Goal: Task Accomplishment & Management: Complete application form

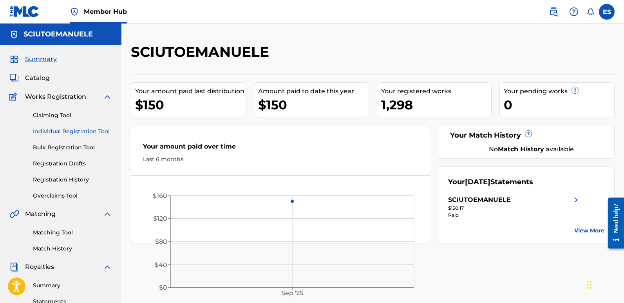
click at [72, 133] on link "Individual Registration Tool" at bounding box center [72, 131] width 79 height 8
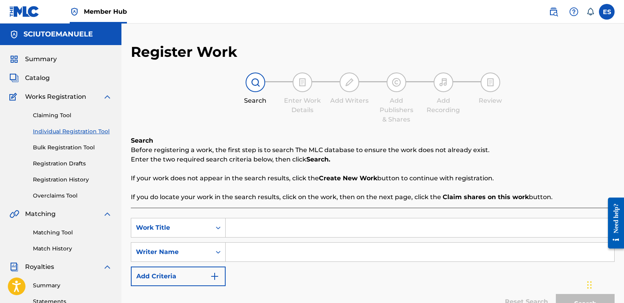
click at [281, 229] on input "Search Form" at bounding box center [420, 227] width 389 height 19
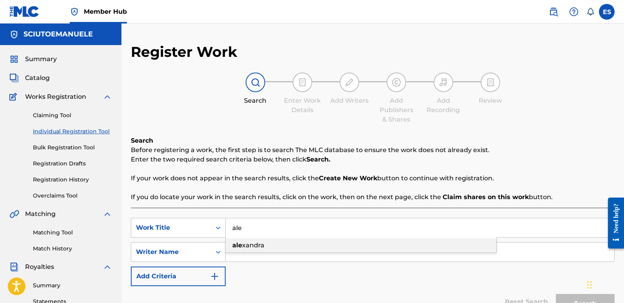
click at [256, 246] on span "xandra" at bounding box center [253, 244] width 22 height 7
type input "[PERSON_NAME]"
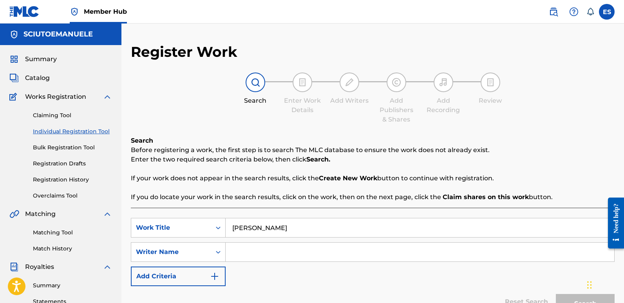
click at [283, 251] on input "Search Form" at bounding box center [420, 251] width 389 height 19
type input "[PERSON_NAME]"
click at [556, 294] on button "Search" at bounding box center [585, 304] width 59 height 20
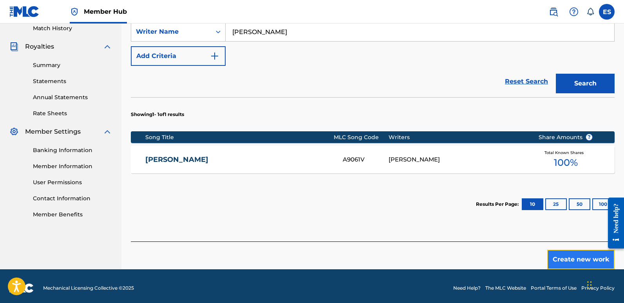
click at [579, 259] on button "Create new work" at bounding box center [580, 259] width 67 height 20
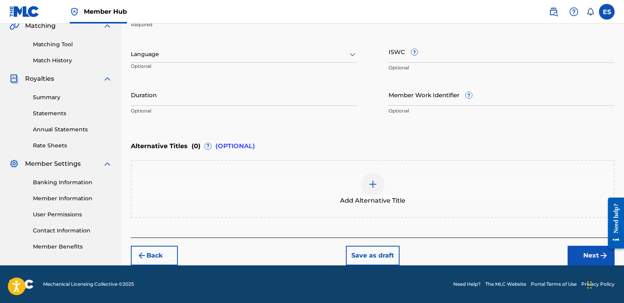
scroll to position [188, 0]
click at [208, 56] on div at bounding box center [244, 54] width 226 height 10
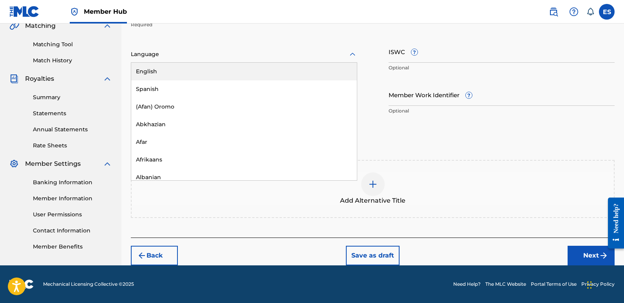
click at [173, 69] on div "English" at bounding box center [244, 72] width 226 height 18
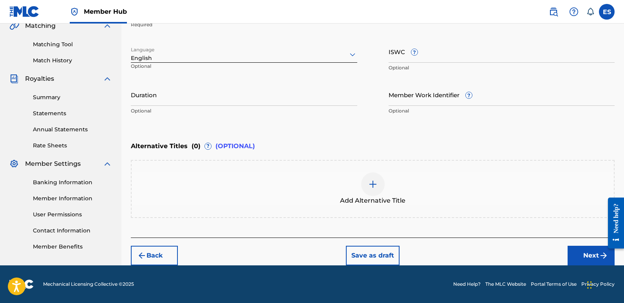
scroll to position [121, 0]
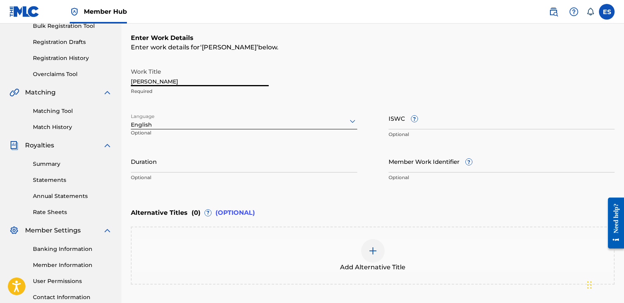
click at [194, 80] on input "[PERSON_NAME]" at bounding box center [200, 75] width 138 height 22
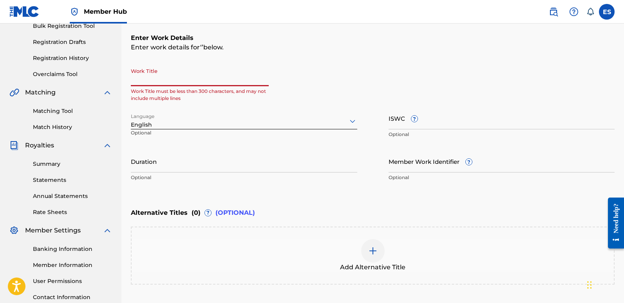
paste input "Breathless Night"
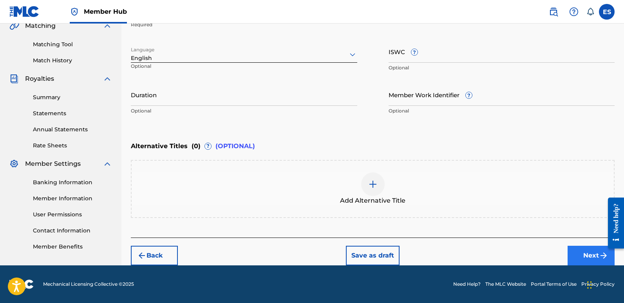
type input "Breathless Night"
click at [587, 251] on button "Next" at bounding box center [590, 256] width 47 height 20
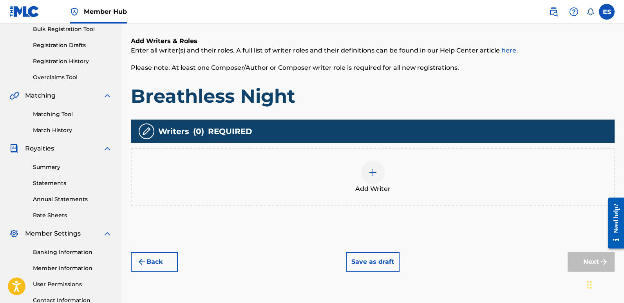
scroll to position [35, 0]
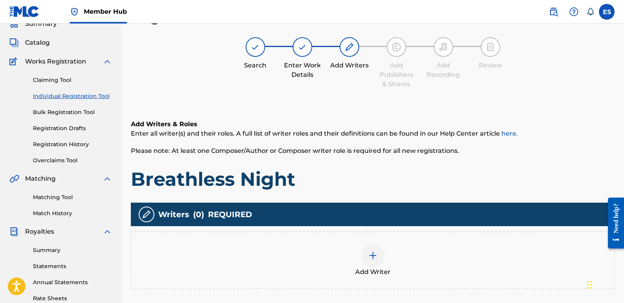
click at [373, 262] on div at bounding box center [372, 255] width 23 height 23
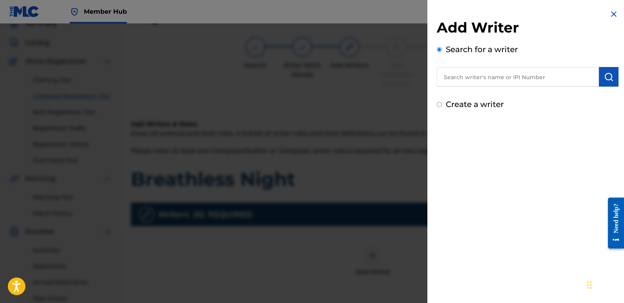
click at [514, 72] on input "text" at bounding box center [518, 77] width 162 height 20
type input "emanuelesciuto"
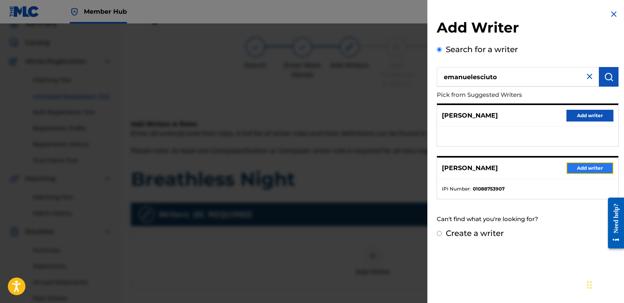
click at [582, 166] on button "Add writer" at bounding box center [589, 168] width 47 height 12
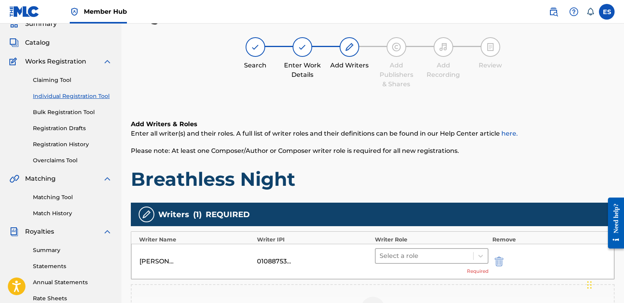
click at [415, 256] on div at bounding box center [425, 255] width 90 height 11
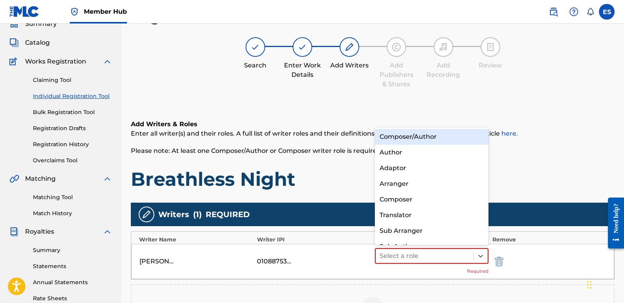
click at [416, 137] on div "Composer/Author" at bounding box center [432, 137] width 114 height 16
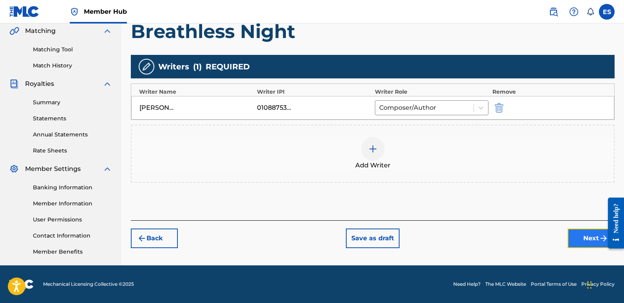
click at [580, 244] on button "Next" at bounding box center [590, 238] width 47 height 20
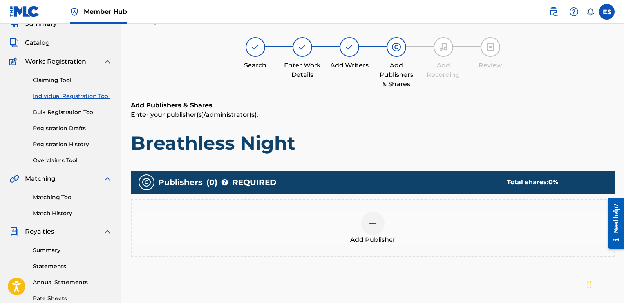
click at [372, 239] on span "Add Publisher" at bounding box center [372, 239] width 45 height 9
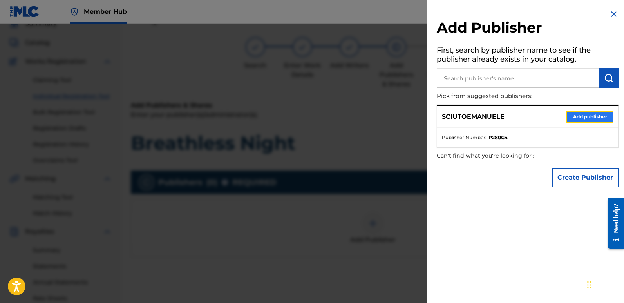
click at [584, 116] on button "Add publisher" at bounding box center [589, 117] width 47 height 12
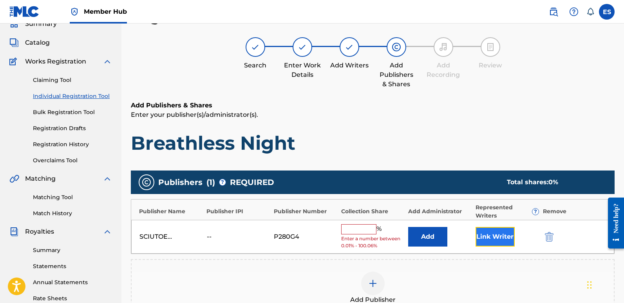
click at [490, 237] on button "Link Writer" at bounding box center [494, 237] width 39 height 20
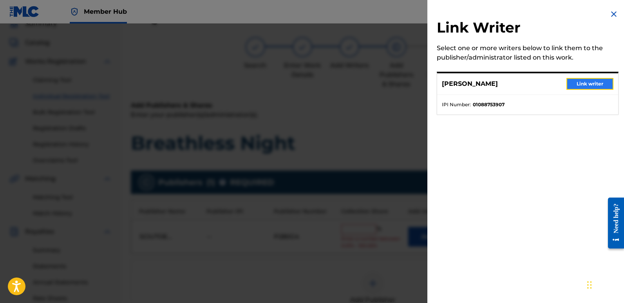
click at [587, 83] on button "Link writer" at bounding box center [589, 84] width 47 height 12
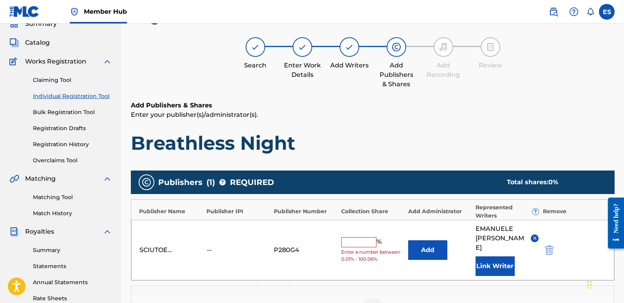
click at [364, 240] on input "text" at bounding box center [358, 242] width 35 height 10
type input "100"
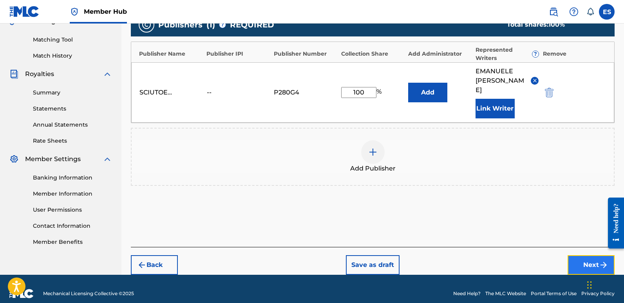
click at [579, 255] on button "Next" at bounding box center [590, 265] width 47 height 20
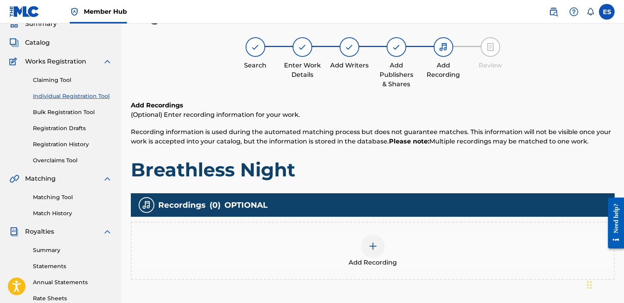
click at [387, 263] on span "Add Recording" at bounding box center [373, 262] width 48 height 9
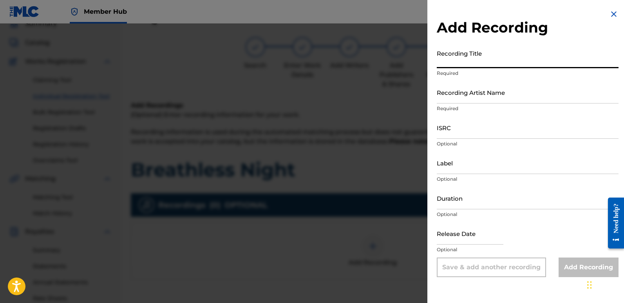
paste input "Breathless Night"
type input "Breathless Night"
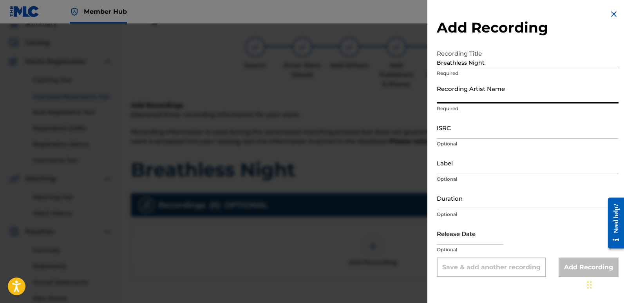
click at [479, 101] on input "Recording Artist Name" at bounding box center [528, 92] width 182 height 22
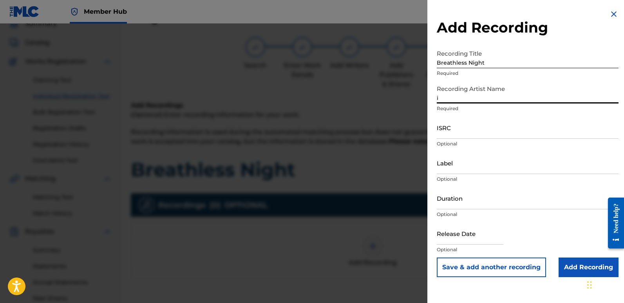
type input "Italodanza"
click at [451, 127] on input "ISRC" at bounding box center [528, 127] width 182 height 22
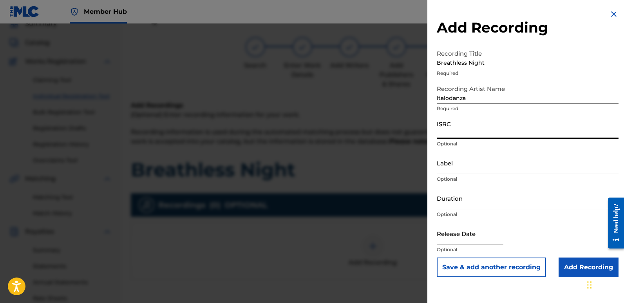
paste input "QT3F42509725"
type input "QT3F42509725"
click at [470, 163] on input "Label" at bounding box center [528, 163] width 182 height 22
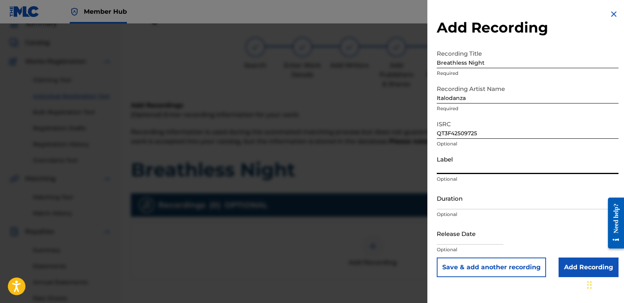
type input "Italodance2000"
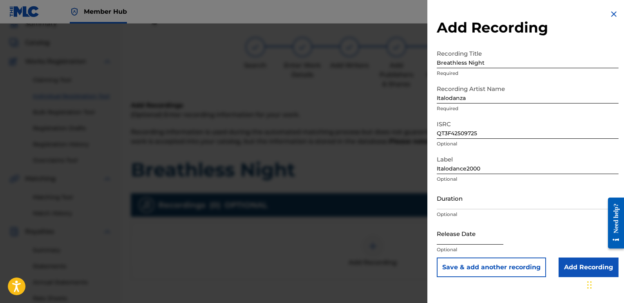
click at [457, 233] on input "text" at bounding box center [470, 233] width 67 height 22
select select "8"
select select "2025"
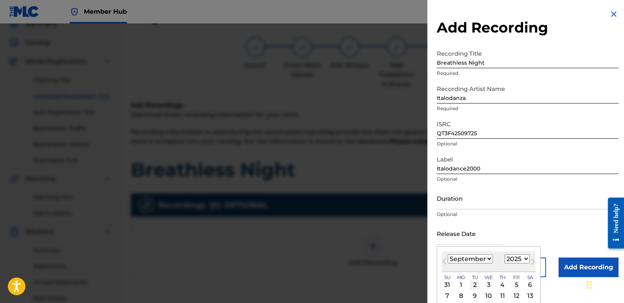
click at [475, 284] on div "2" at bounding box center [474, 284] width 9 height 9
type input "[DATE]"
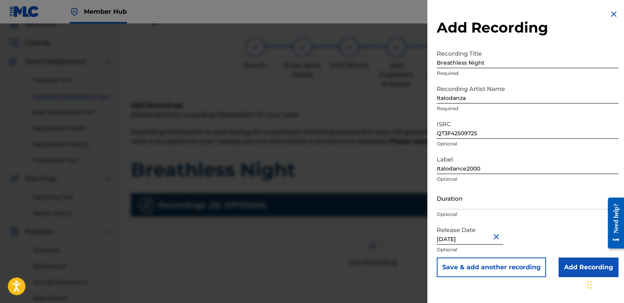
click at [472, 237] on input "[DATE]" at bounding box center [470, 233] width 67 height 22
select select "8"
select select "2025"
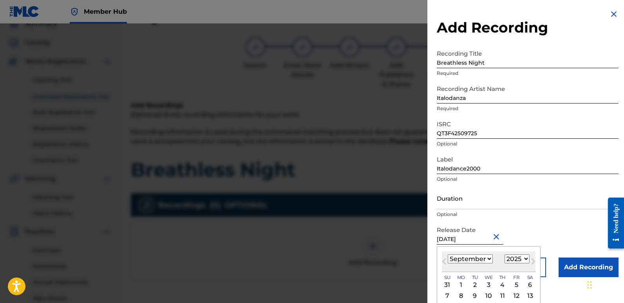
type input "[DATE]"
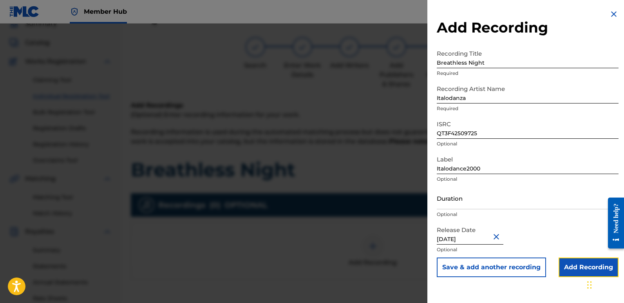
click at [578, 265] on input "Add Recording" at bounding box center [588, 267] width 60 height 20
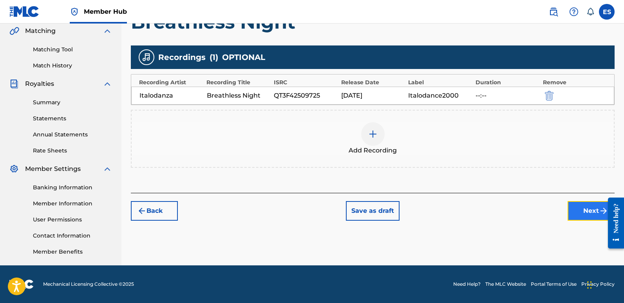
click at [578, 211] on button "Next" at bounding box center [590, 211] width 47 height 20
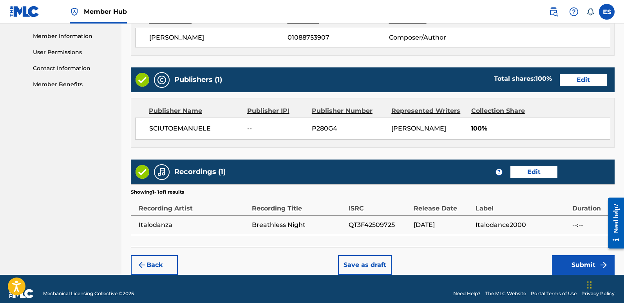
scroll to position [360, 0]
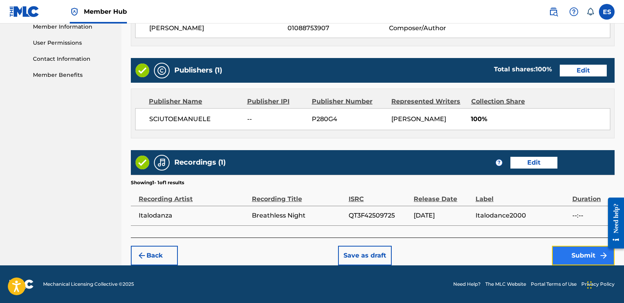
click at [582, 255] on button "Submit" at bounding box center [583, 256] width 63 height 20
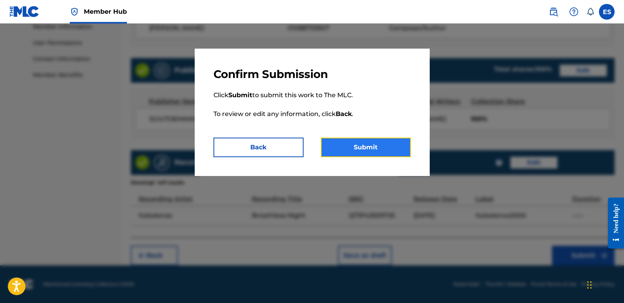
click at [372, 144] on button "Submit" at bounding box center [366, 147] width 90 height 20
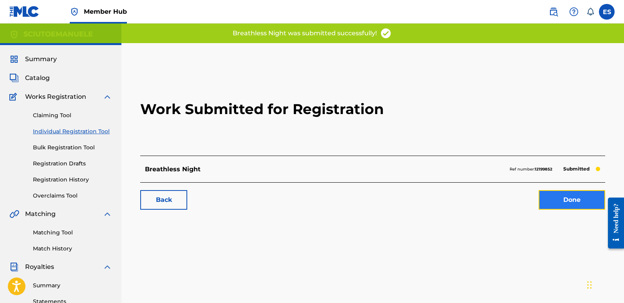
click at [583, 206] on link "Done" at bounding box center [572, 200] width 67 height 20
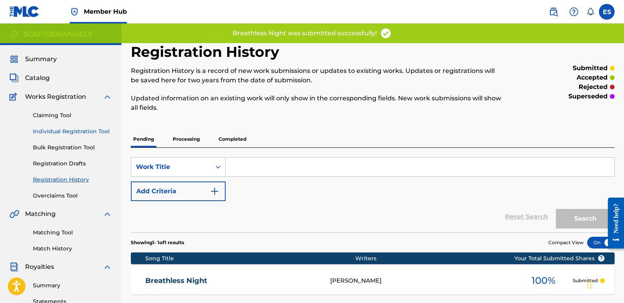
click at [70, 128] on link "Individual Registration Tool" at bounding box center [72, 131] width 79 height 8
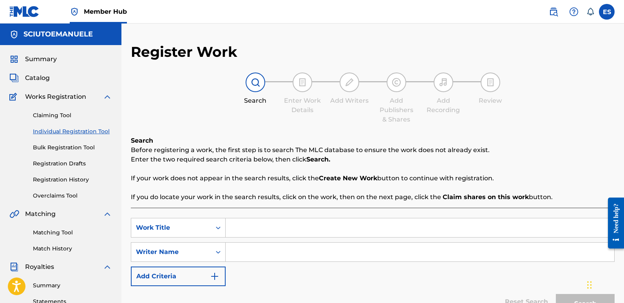
click at [264, 232] on input "Search Form" at bounding box center [420, 227] width 389 height 19
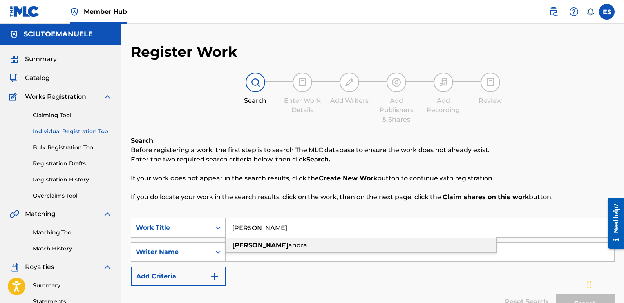
click at [288, 247] on span "andra" at bounding box center [297, 244] width 19 height 7
type input "[PERSON_NAME]"
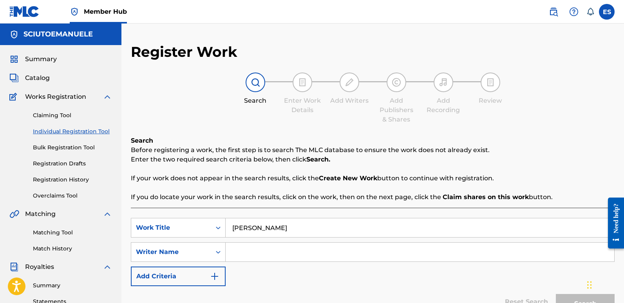
click at [251, 247] on input "Search Form" at bounding box center [420, 251] width 389 height 19
type input "emanuelesciuto"
click at [556, 294] on button "Search" at bounding box center [585, 304] width 59 height 20
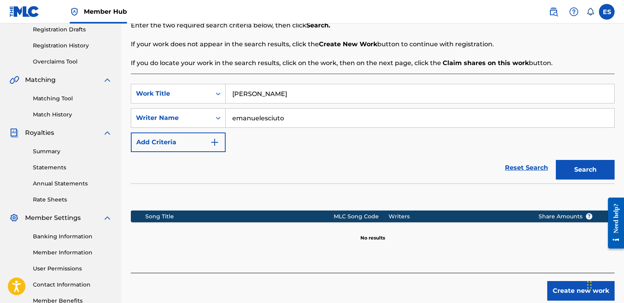
drag, startPoint x: 626, startPoint y: 107, endPoint x: 11, endPoint y: 6, distance: 623.8
click at [567, 286] on button "Create new work" at bounding box center [580, 291] width 67 height 20
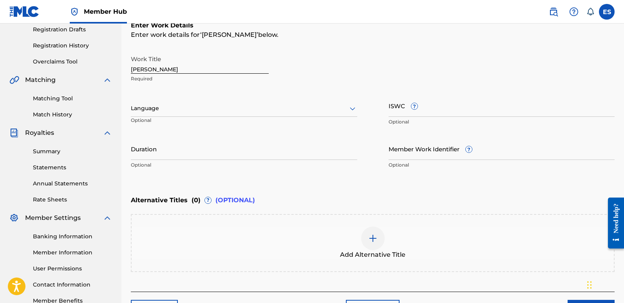
click at [170, 68] on input "[PERSON_NAME]" at bounding box center [200, 62] width 138 height 22
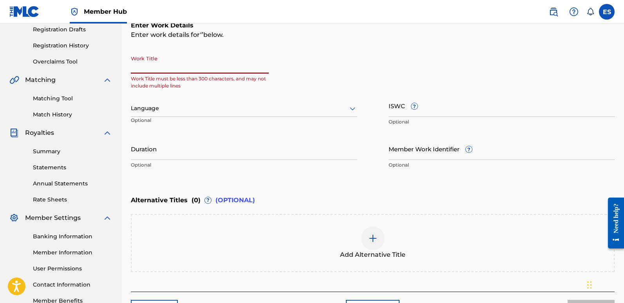
paste input "Falling For You"
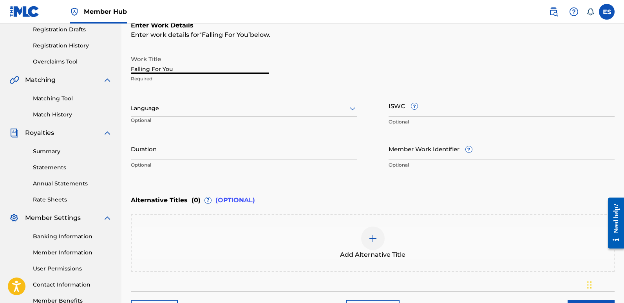
type input "Falling For You"
click at [224, 115] on div "Language" at bounding box center [244, 108] width 226 height 16
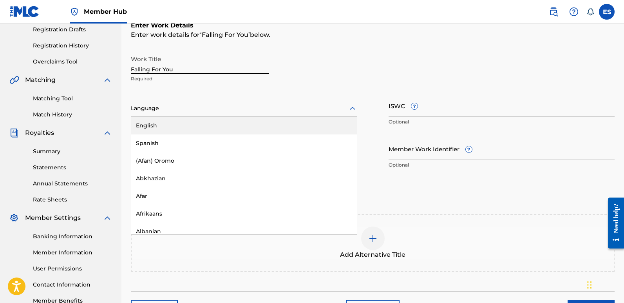
click at [193, 121] on div "English" at bounding box center [244, 126] width 226 height 18
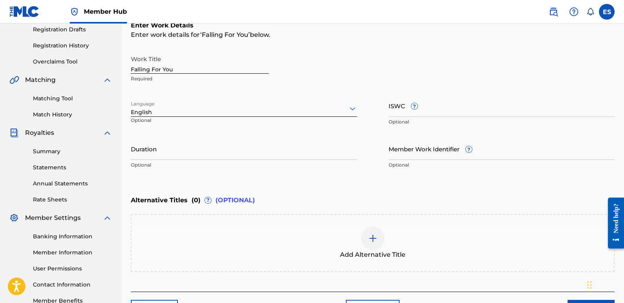
scroll to position [188, 0]
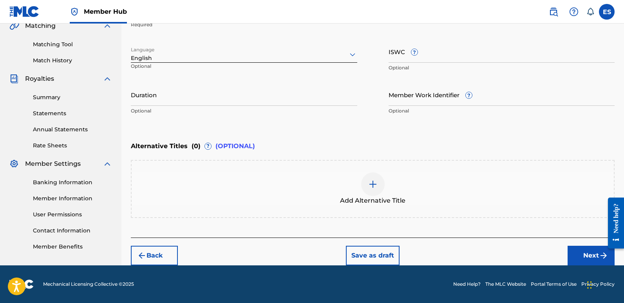
click at [587, 245] on div "Back Save as draft Next" at bounding box center [373, 251] width 484 height 28
click at [584, 253] on button "Next" at bounding box center [590, 256] width 47 height 20
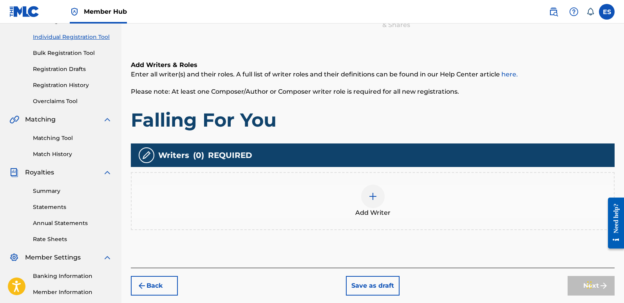
scroll to position [35, 0]
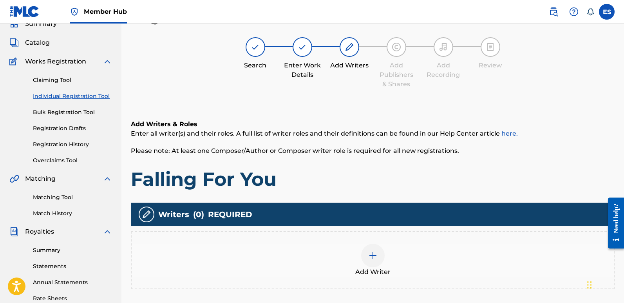
click at [370, 255] on img at bounding box center [372, 255] width 9 height 9
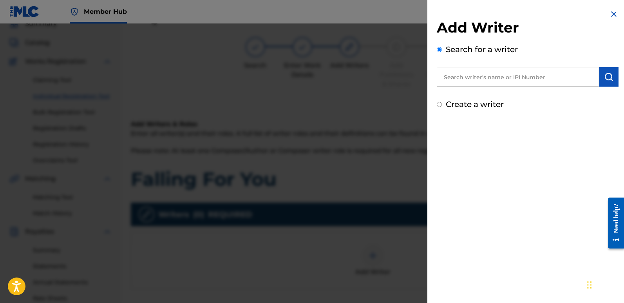
click at [488, 72] on input "text" at bounding box center [518, 77] width 162 height 20
type input "emanuelesciuto"
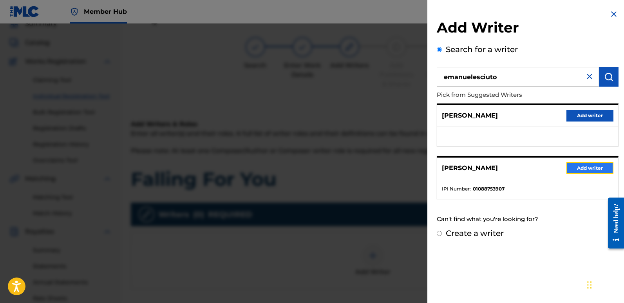
click at [591, 166] on button "Add writer" at bounding box center [589, 168] width 47 height 12
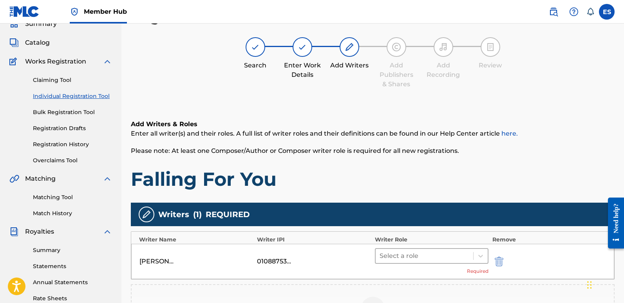
click at [419, 259] on div at bounding box center [425, 255] width 90 height 11
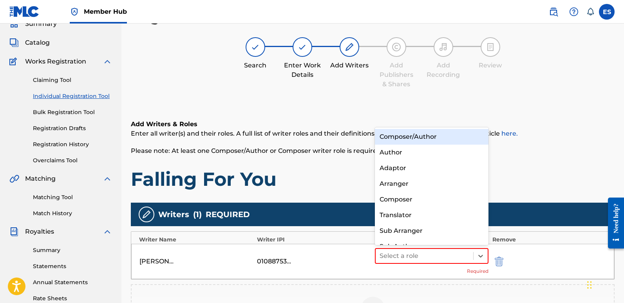
click at [432, 135] on div "Composer/Author" at bounding box center [432, 137] width 114 height 16
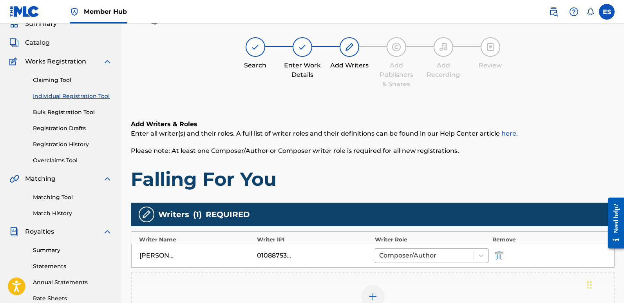
scroll to position [183, 0]
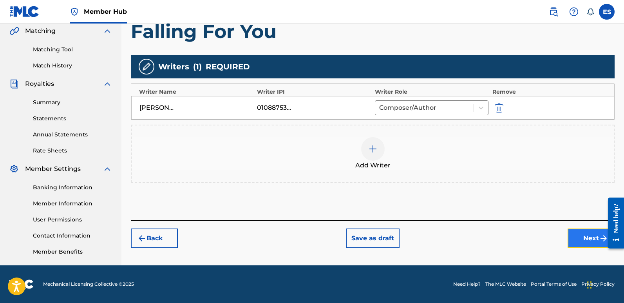
click at [582, 240] on button "Next" at bounding box center [590, 238] width 47 height 20
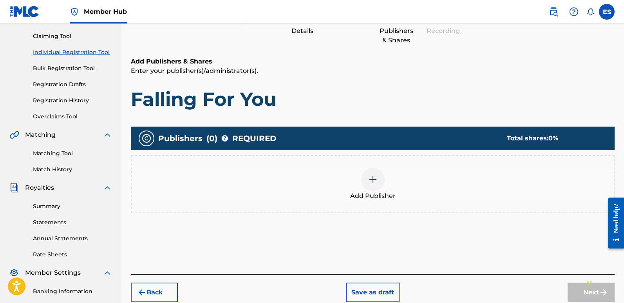
scroll to position [35, 0]
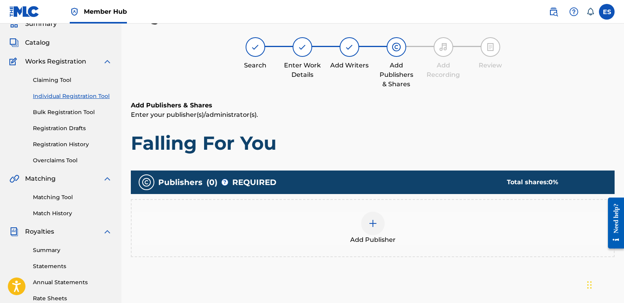
click at [370, 241] on span "Add Publisher" at bounding box center [372, 239] width 45 height 9
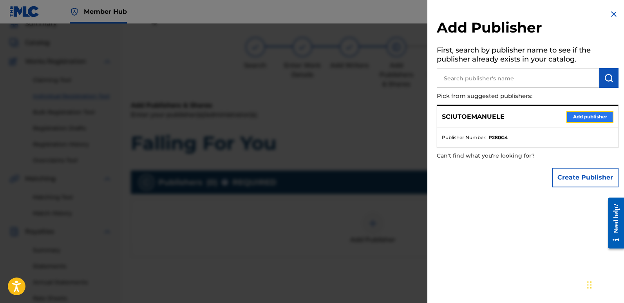
click at [587, 114] on button "Add publisher" at bounding box center [589, 117] width 47 height 12
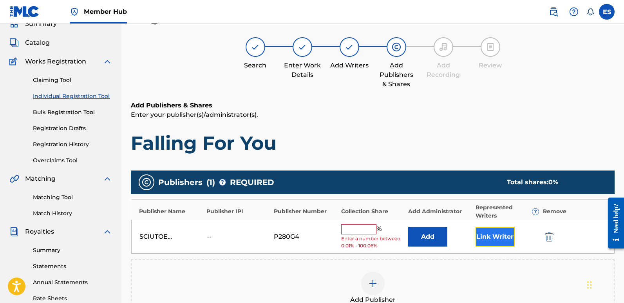
click at [493, 233] on button "Link Writer" at bounding box center [494, 237] width 39 height 20
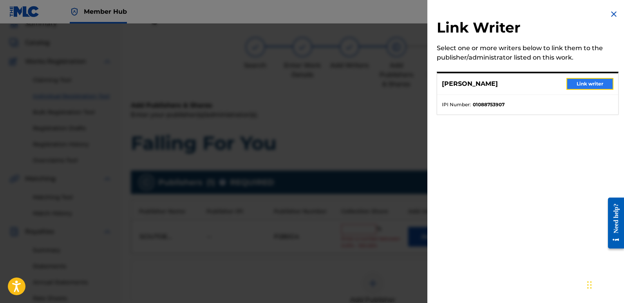
click at [589, 82] on button "Link writer" at bounding box center [589, 84] width 47 height 12
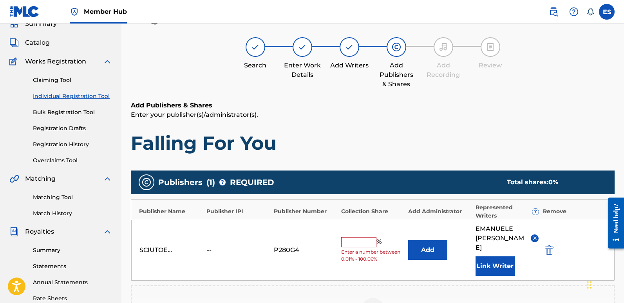
click at [347, 237] on input "text" at bounding box center [358, 242] width 35 height 10
type input "100"
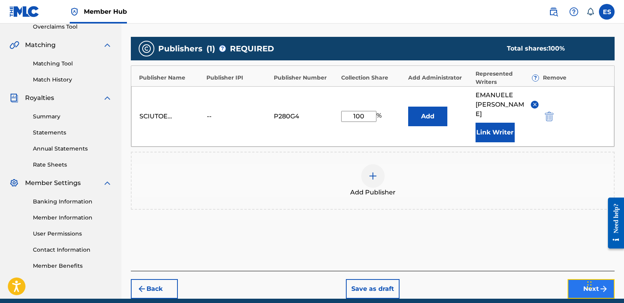
click at [583, 279] on button "Next" at bounding box center [590, 289] width 47 height 20
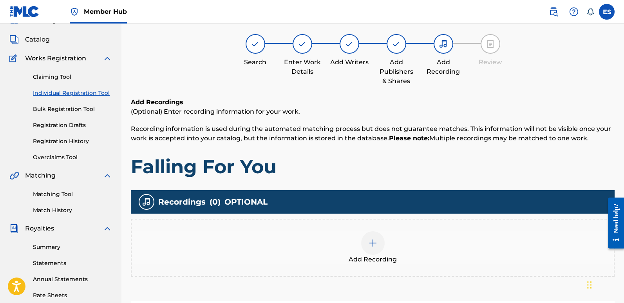
scroll to position [35, 0]
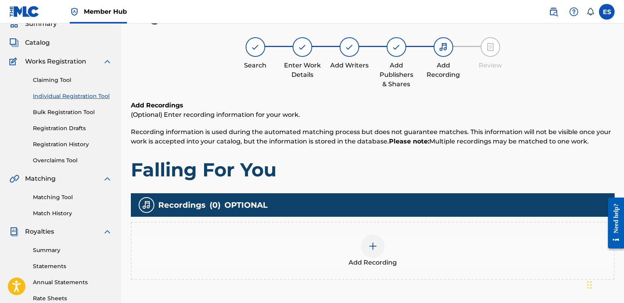
click at [378, 244] on div at bounding box center [372, 245] width 23 height 23
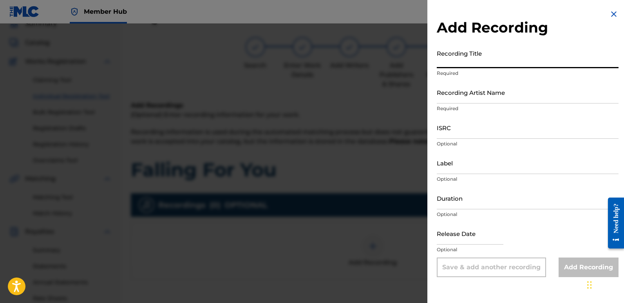
paste input "Falling For You"
type input "Falling For You"
click at [515, 94] on input "Recording Artist Name" at bounding box center [528, 92] width 182 height 22
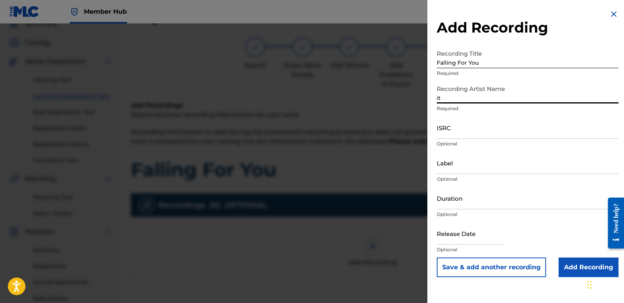
type input "Italodanza"
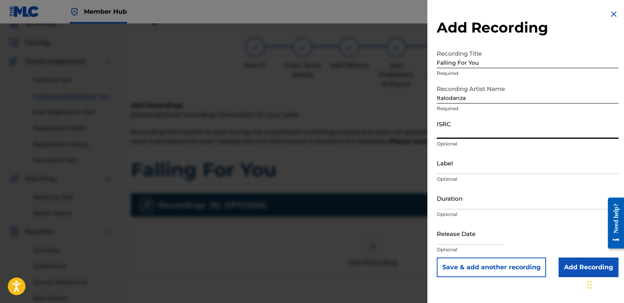
click at [466, 125] on input "ISRC" at bounding box center [528, 127] width 182 height 22
paste input "QT3F42509726"
type input "QT3F42509726"
click at [481, 163] on input "Label" at bounding box center [528, 163] width 182 height 22
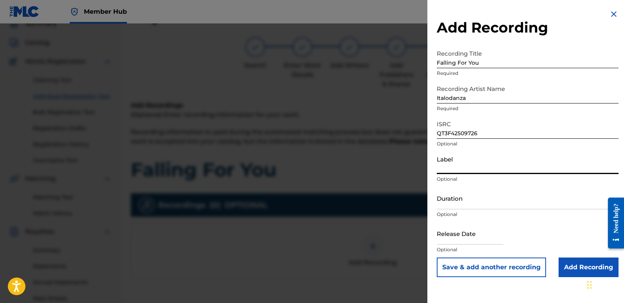
type input "Italodance2000"
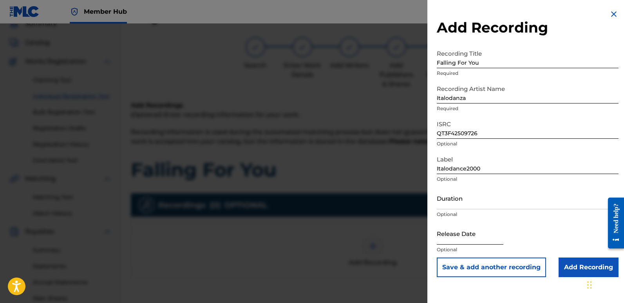
click at [463, 228] on input "text" at bounding box center [470, 233] width 67 height 22
select select "8"
select select "2025"
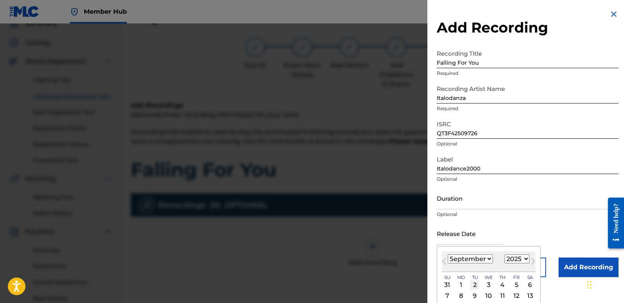
click at [472, 285] on div "2" at bounding box center [474, 284] width 9 height 9
type input "[DATE]"
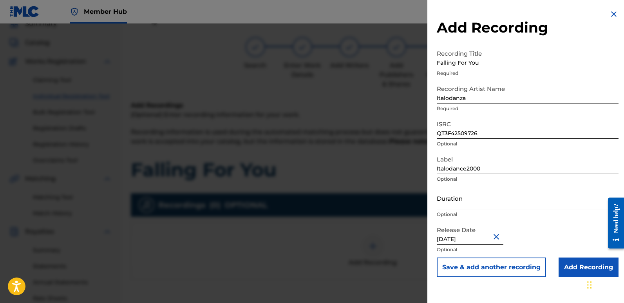
click at [471, 238] on input "[DATE]" at bounding box center [470, 233] width 67 height 22
select select "8"
select select "2025"
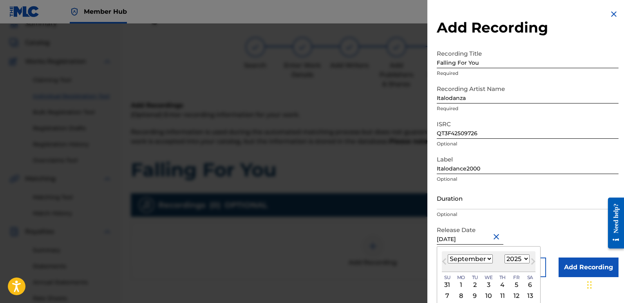
type input "[DATE]"
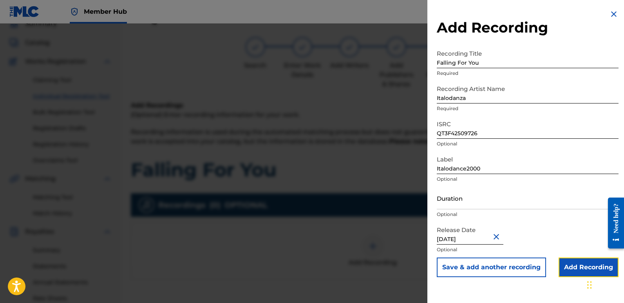
click at [575, 260] on input "Add Recording" at bounding box center [588, 267] width 60 height 20
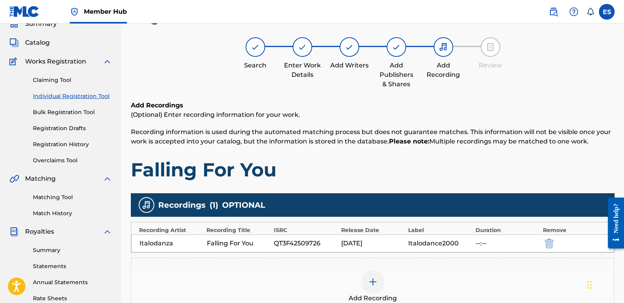
scroll to position [183, 0]
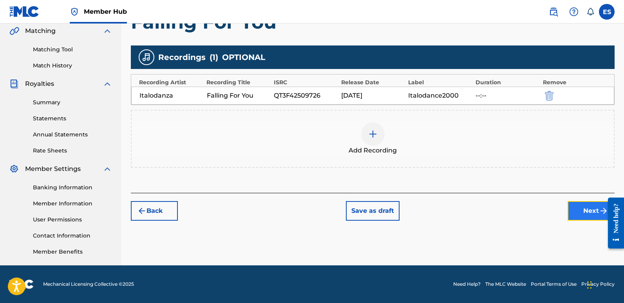
click at [582, 211] on button "Next" at bounding box center [590, 211] width 47 height 20
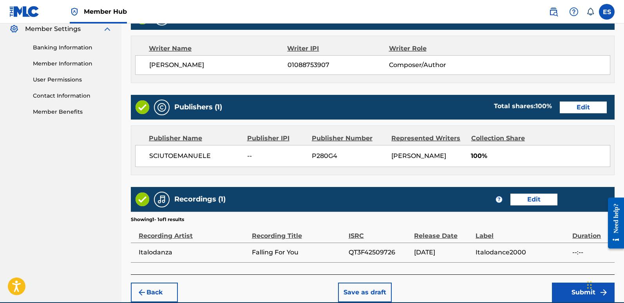
scroll to position [360, 0]
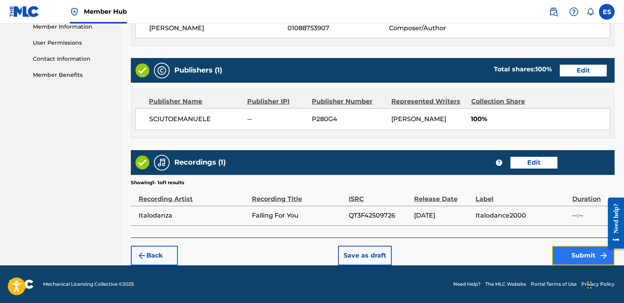
click at [588, 251] on button "Submit" at bounding box center [583, 256] width 63 height 20
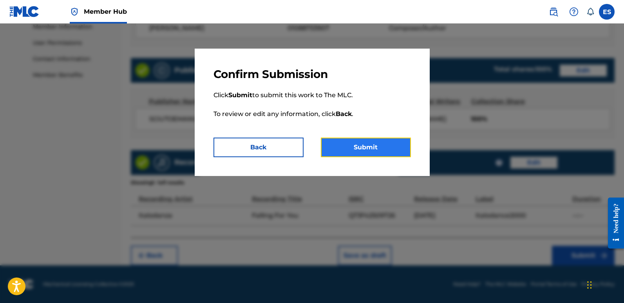
click at [360, 142] on button "Submit" at bounding box center [366, 147] width 90 height 20
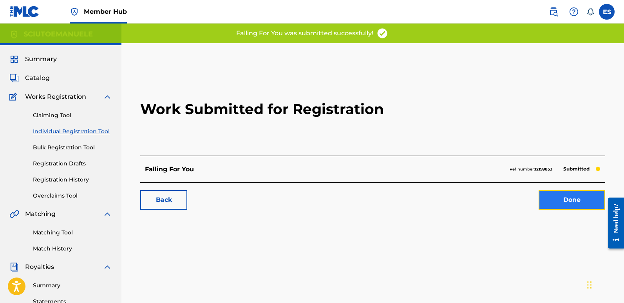
click at [571, 198] on link "Done" at bounding box center [572, 200] width 67 height 20
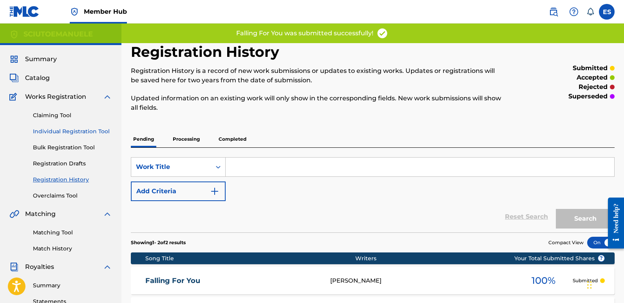
click at [77, 131] on link "Individual Registration Tool" at bounding box center [72, 131] width 79 height 8
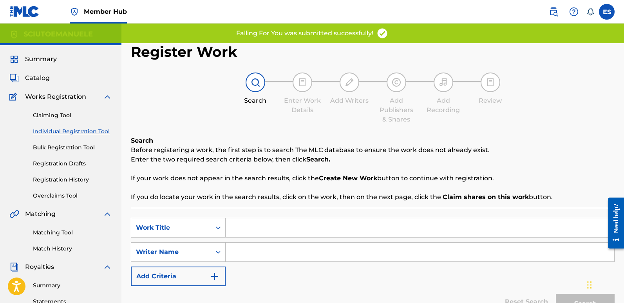
click at [292, 224] on input "Search Form" at bounding box center [420, 227] width 389 height 19
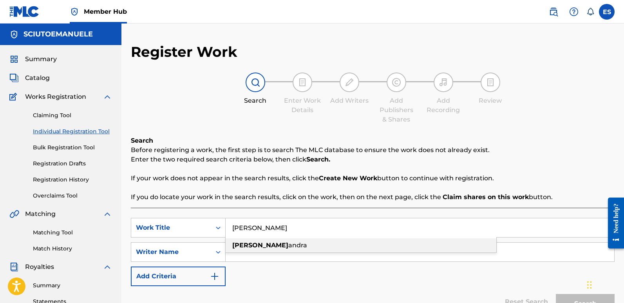
click at [265, 244] on div "[PERSON_NAME]" at bounding box center [361, 245] width 271 height 14
type input "[PERSON_NAME]"
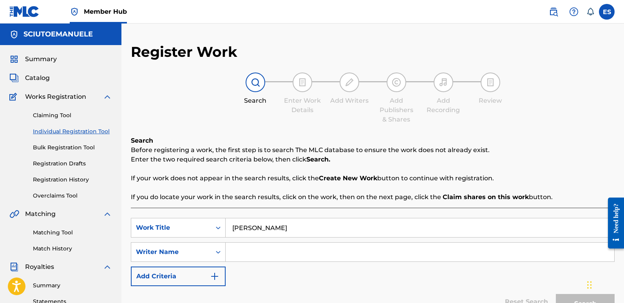
click at [242, 253] on input "Search Form" at bounding box center [420, 251] width 389 height 19
type input "emanuelesciuto"
click at [556, 294] on button "Search" at bounding box center [585, 304] width 59 height 20
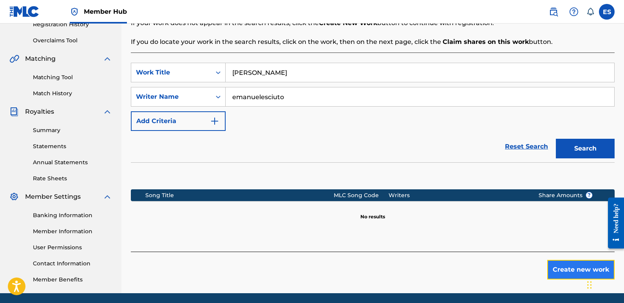
click at [568, 272] on button "Create new work" at bounding box center [580, 270] width 67 height 20
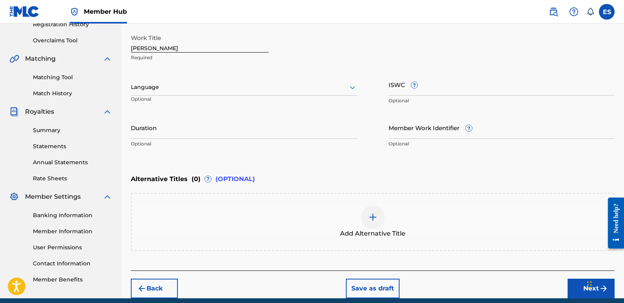
click at [212, 86] on div at bounding box center [244, 87] width 226 height 10
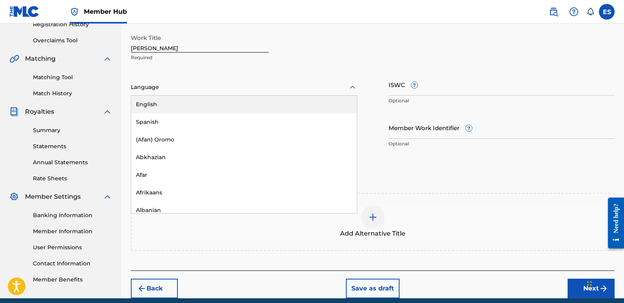
click at [159, 103] on div "English" at bounding box center [244, 105] width 226 height 18
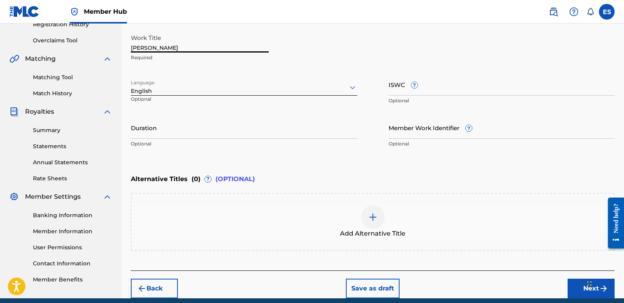
click at [186, 45] on input "[PERSON_NAME]" at bounding box center [200, 41] width 138 height 22
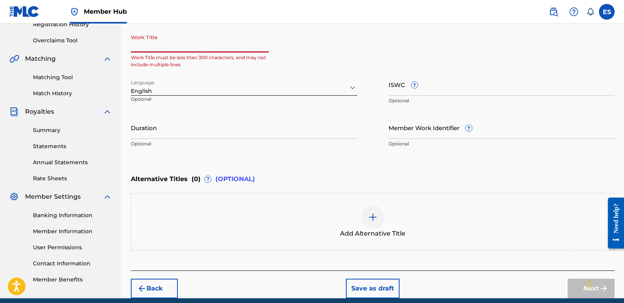
paste input "Lovers In Paradise"
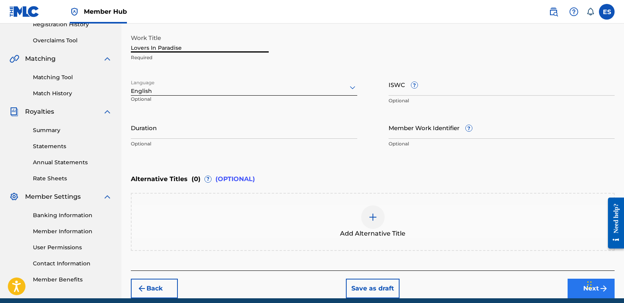
type input "Lovers In Paradise"
click at [576, 287] on button "Next" at bounding box center [590, 288] width 47 height 20
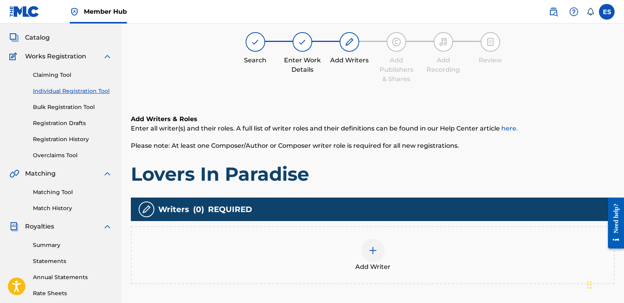
scroll to position [35, 0]
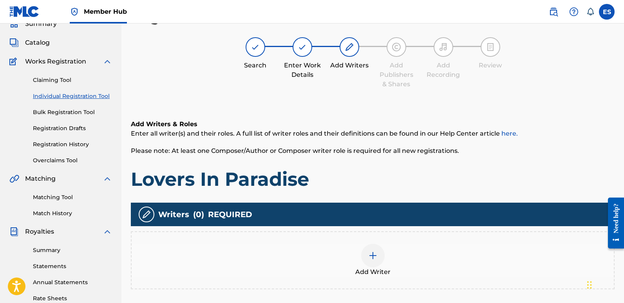
click at [382, 262] on div at bounding box center [372, 255] width 23 height 23
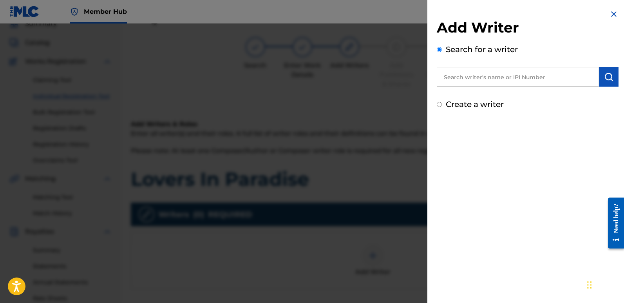
click at [461, 80] on input "text" at bounding box center [518, 77] width 162 height 20
type input "emanuelesciuto"
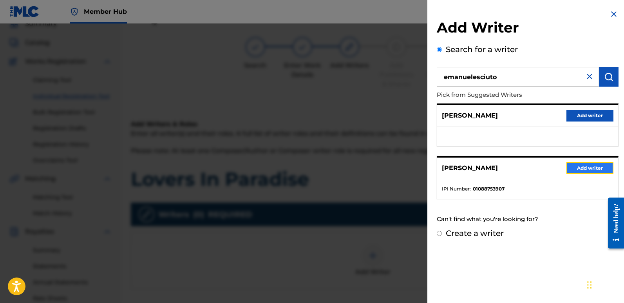
click at [588, 167] on button "Add writer" at bounding box center [589, 168] width 47 height 12
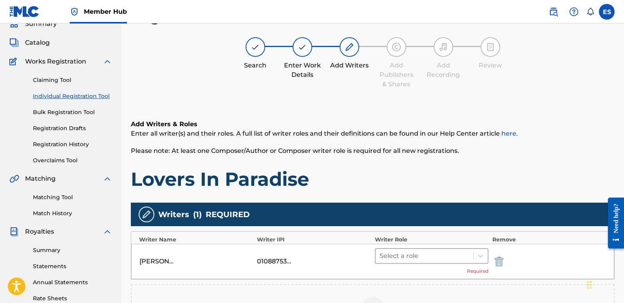
click at [405, 254] on div at bounding box center [425, 255] width 90 height 11
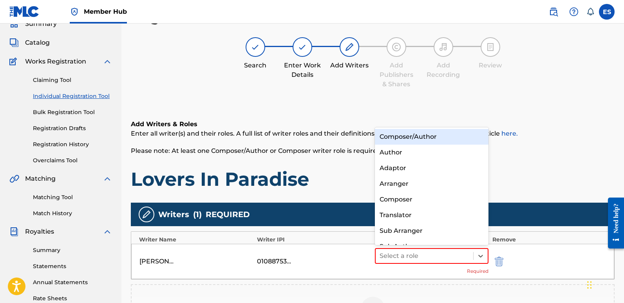
scroll to position [11, 0]
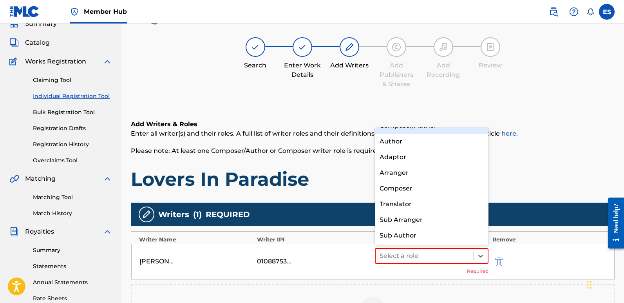
click at [396, 130] on div "Composer/Author" at bounding box center [432, 126] width 114 height 16
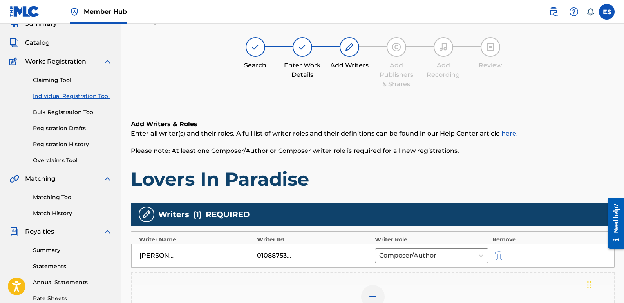
scroll to position [173, 0]
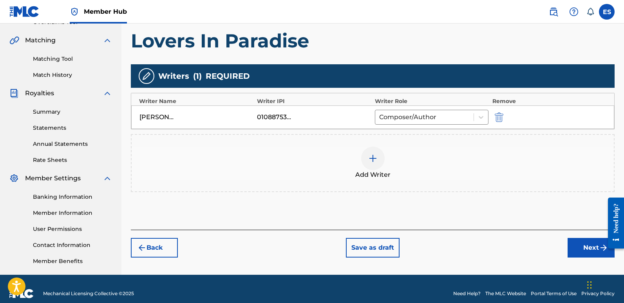
click at [574, 236] on div "Back Save as draft Next" at bounding box center [373, 244] width 484 height 28
click at [581, 246] on button "Next" at bounding box center [590, 248] width 47 height 20
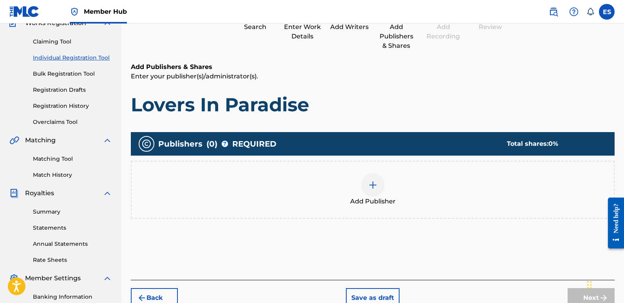
scroll to position [35, 0]
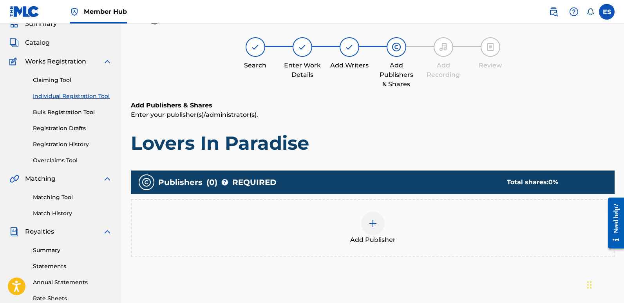
click at [373, 236] on span "Add Publisher" at bounding box center [372, 239] width 45 height 9
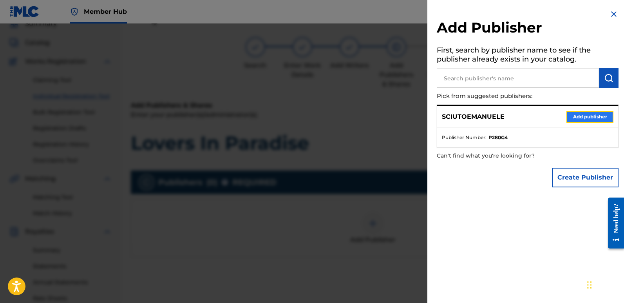
click at [582, 115] on button "Add publisher" at bounding box center [589, 117] width 47 height 12
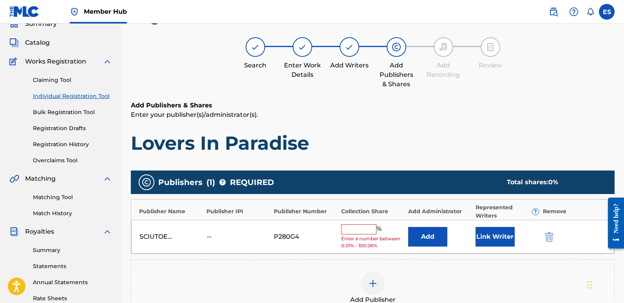
click at [482, 246] on div "SCIUTOEMANUELE -- P280G4 % Enter a number between 0.01% - 100.06% Add Link Writ…" at bounding box center [372, 237] width 483 height 34
click at [490, 233] on button "Link Writer" at bounding box center [494, 237] width 39 height 20
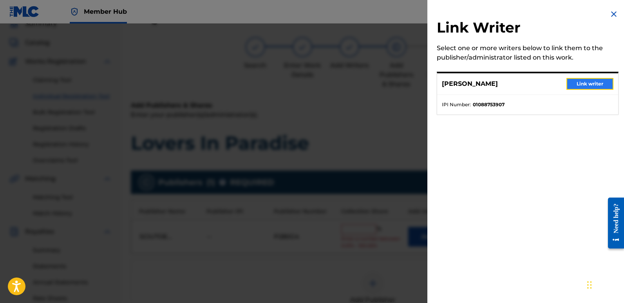
click at [589, 82] on button "Link writer" at bounding box center [589, 84] width 47 height 12
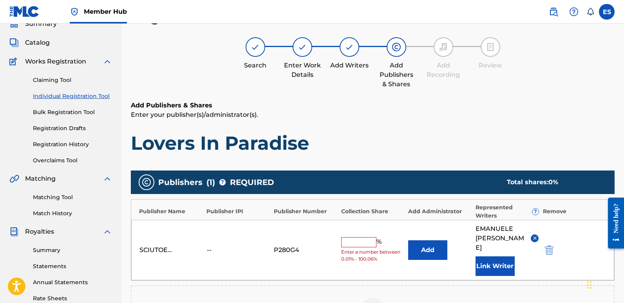
click at [355, 237] on input "text" at bounding box center [358, 242] width 35 height 10
type input "100"
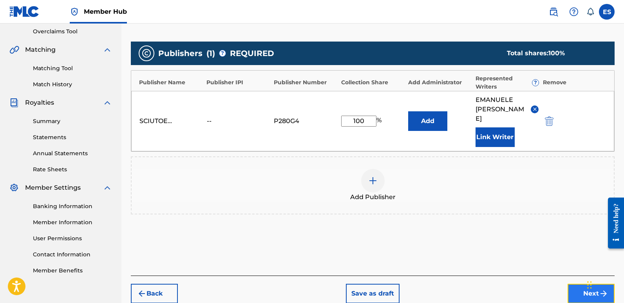
click at [576, 284] on button "Next" at bounding box center [590, 294] width 47 height 20
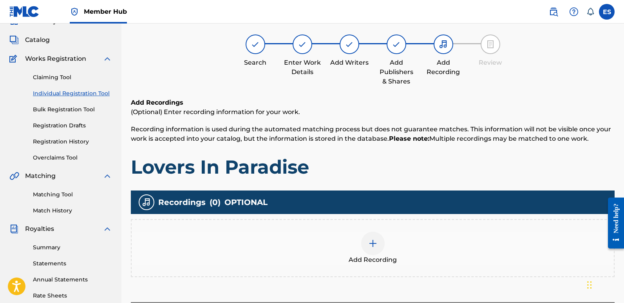
scroll to position [35, 0]
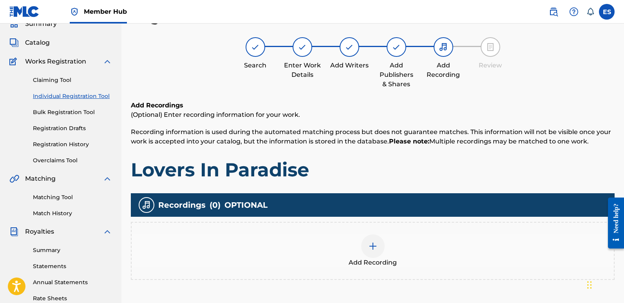
click at [375, 257] on div at bounding box center [372, 245] width 23 height 23
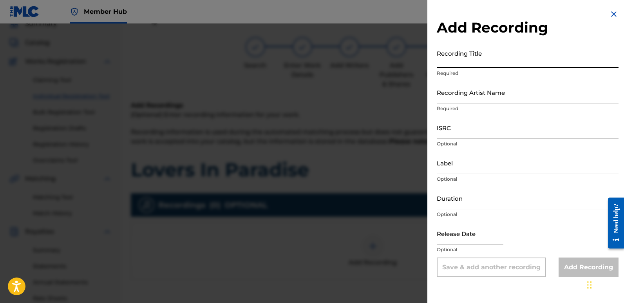
click at [486, 53] on input "Recording Title" at bounding box center [528, 57] width 182 height 22
paste input "Lovers In Paradise"
type input "Lovers In Paradise"
click at [499, 92] on input "Recording Artist Name" at bounding box center [528, 92] width 182 height 22
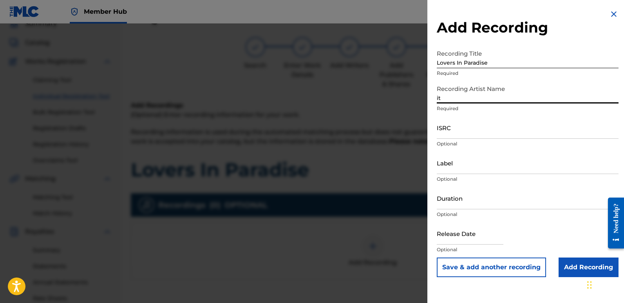
type input "Italodanza"
click at [460, 125] on input "ISRC" at bounding box center [528, 127] width 182 height 22
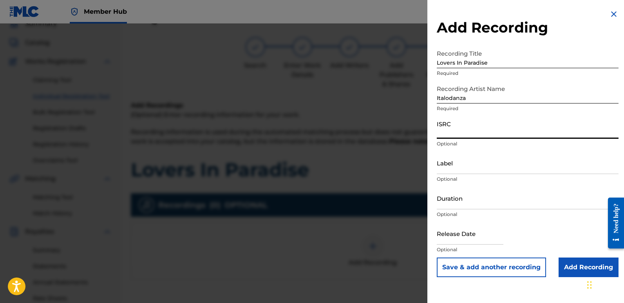
paste input "QT3F42509727"
type input "QT3F42509727"
click at [493, 169] on input "Label" at bounding box center [528, 163] width 182 height 22
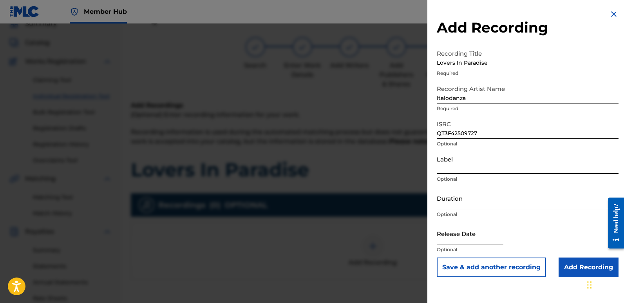
type input "Italodance2000"
click at [461, 238] on input "text" at bounding box center [470, 233] width 67 height 22
select select "8"
select select "2025"
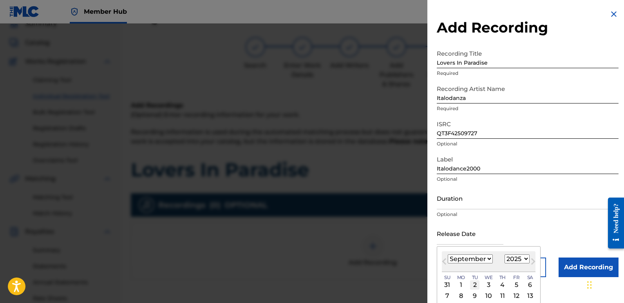
click at [476, 284] on div "2" at bounding box center [474, 284] width 9 height 9
type input "[DATE]"
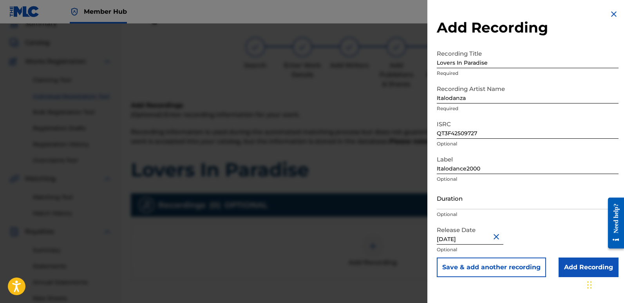
click at [470, 236] on input "[DATE]" at bounding box center [470, 233] width 67 height 22
select select "8"
select select "2025"
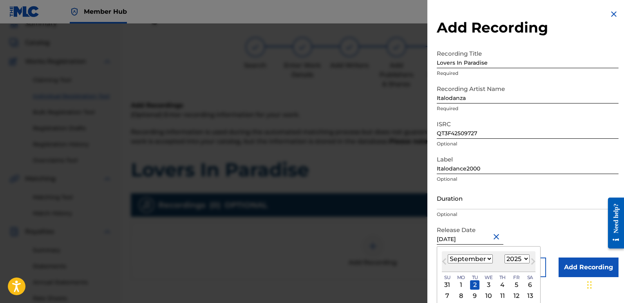
click at [471, 236] on input "[DATE]" at bounding box center [470, 233] width 67 height 22
type input "[DATE]"
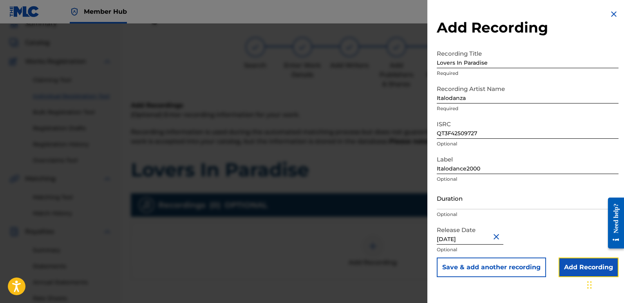
click at [580, 275] on input "Add Recording" at bounding box center [588, 267] width 60 height 20
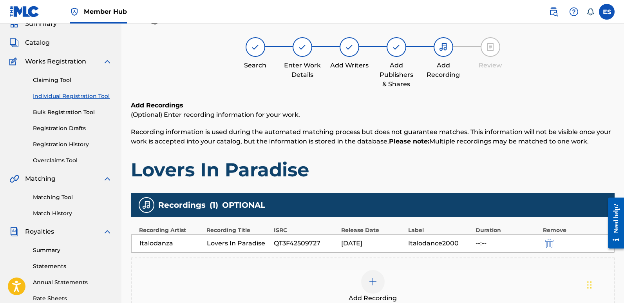
scroll to position [183, 0]
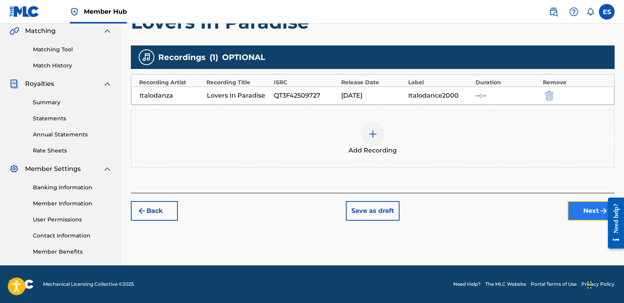
click at [575, 215] on button "Next" at bounding box center [590, 211] width 47 height 20
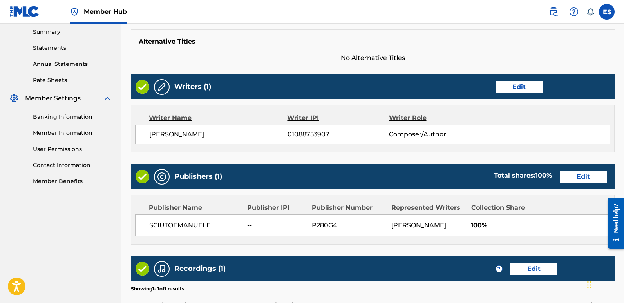
scroll to position [360, 0]
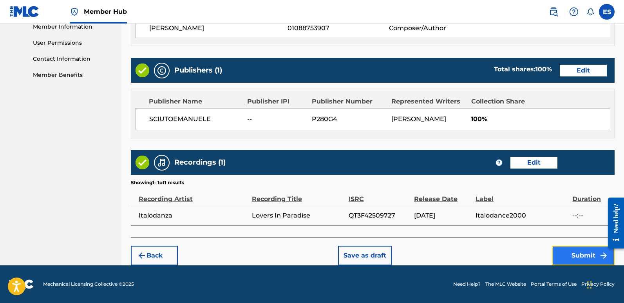
click at [577, 252] on button "Submit" at bounding box center [583, 256] width 63 height 20
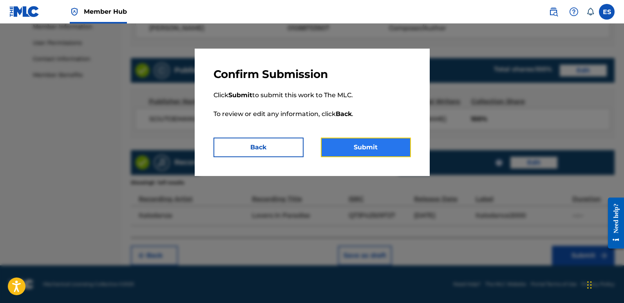
click at [375, 153] on button "Submit" at bounding box center [366, 147] width 90 height 20
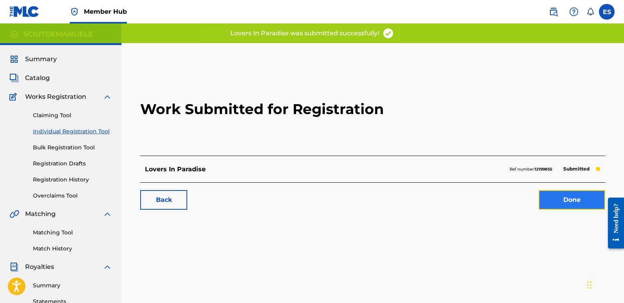
click at [564, 200] on link "Done" at bounding box center [572, 200] width 67 height 20
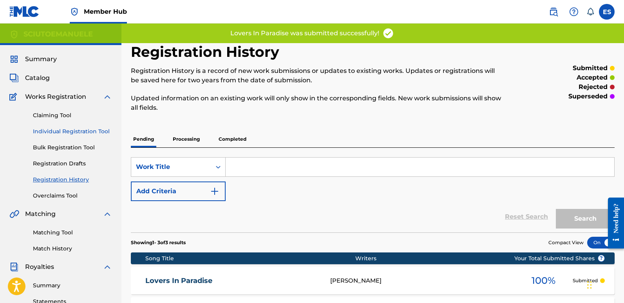
click at [85, 128] on link "Individual Registration Tool" at bounding box center [72, 131] width 79 height 8
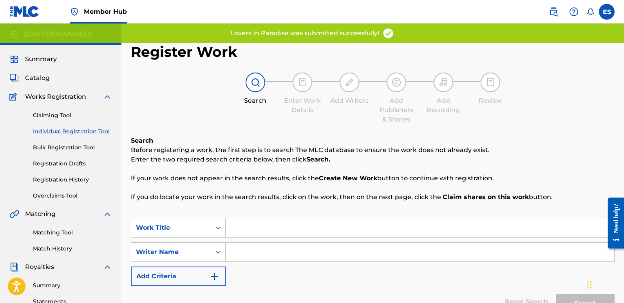
click at [298, 226] on input "Search Form" at bounding box center [420, 227] width 389 height 19
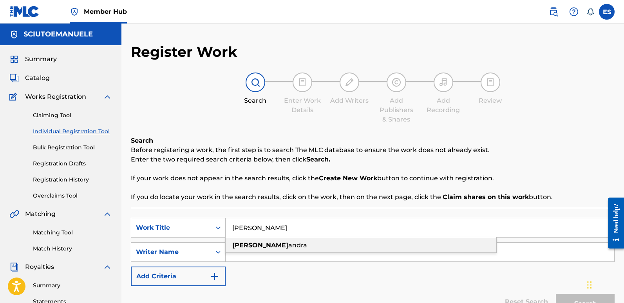
click at [278, 243] on div "[PERSON_NAME]" at bounding box center [361, 245] width 271 height 14
type input "[PERSON_NAME]"
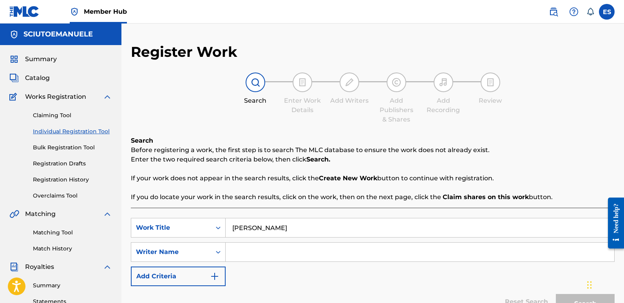
click at [278, 243] on input "Search Form" at bounding box center [420, 251] width 389 height 19
type input "emanuelesciuto"
click at [556, 294] on button "Search" at bounding box center [585, 304] width 59 height 20
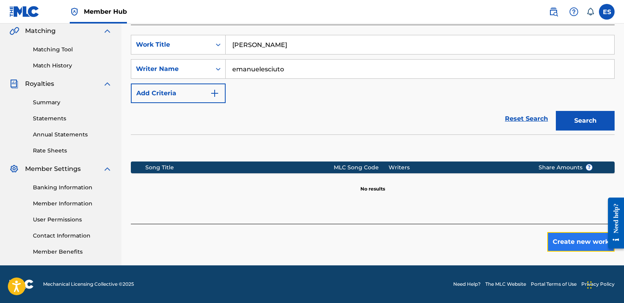
click at [574, 241] on button "Create new work" at bounding box center [580, 242] width 67 height 20
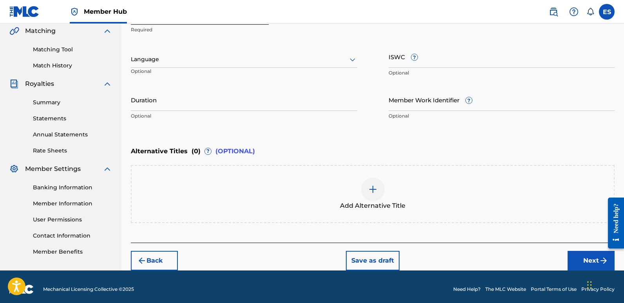
click at [195, 51] on div "Language" at bounding box center [244, 59] width 226 height 16
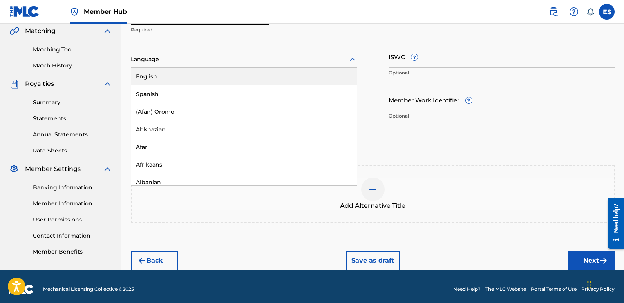
click at [154, 73] on div "English" at bounding box center [244, 77] width 226 height 18
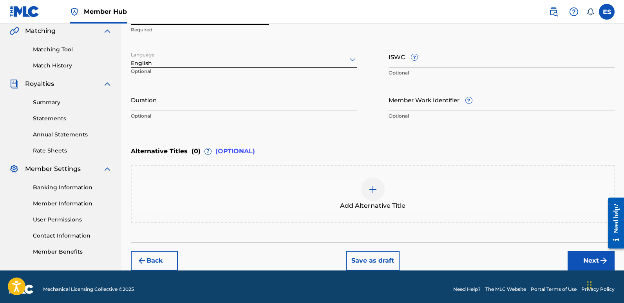
scroll to position [124, 0]
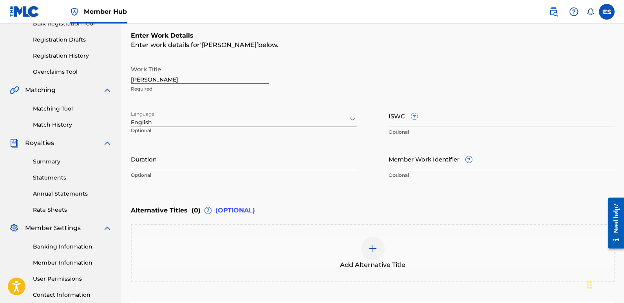
click at [177, 77] on input "[PERSON_NAME]" at bounding box center [200, 72] width 138 height 22
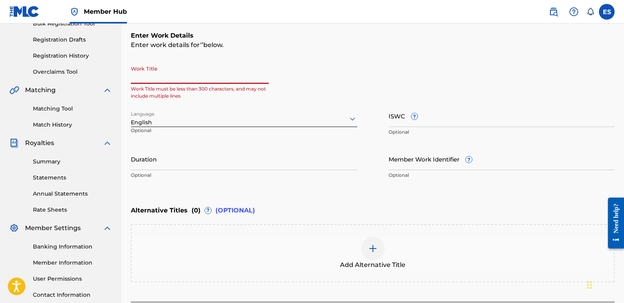
paste input "My Angel"
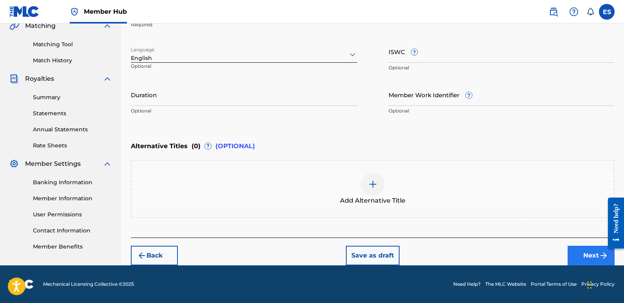
type input "My Angel"
click at [586, 250] on button "Next" at bounding box center [590, 256] width 47 height 20
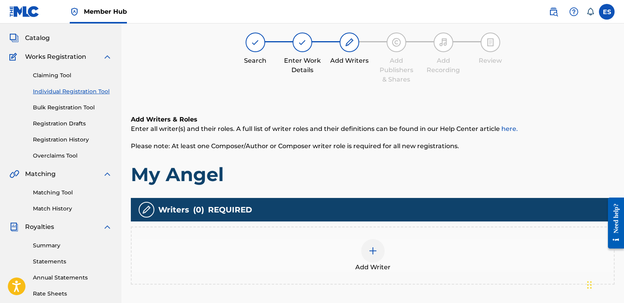
scroll to position [35, 0]
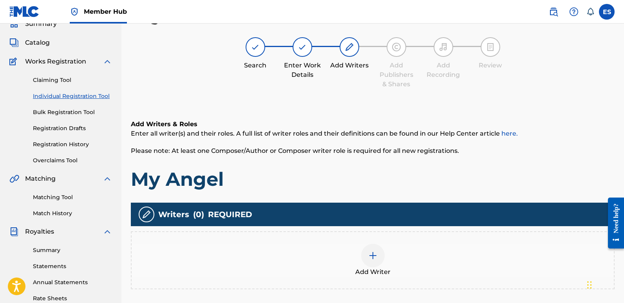
click at [375, 255] on img at bounding box center [372, 255] width 9 height 9
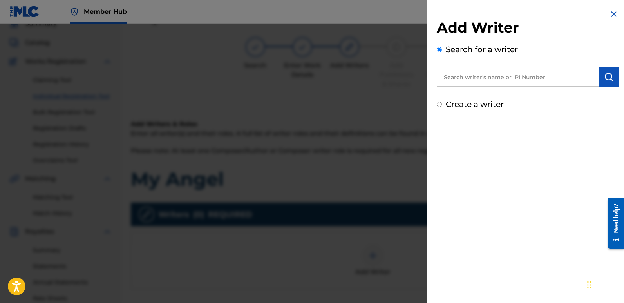
click at [480, 78] on input "text" at bounding box center [518, 77] width 162 height 20
type input "emanuelesciuto"
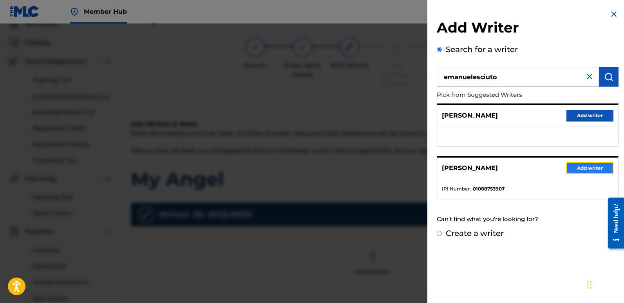
click at [584, 167] on button "Add writer" at bounding box center [589, 168] width 47 height 12
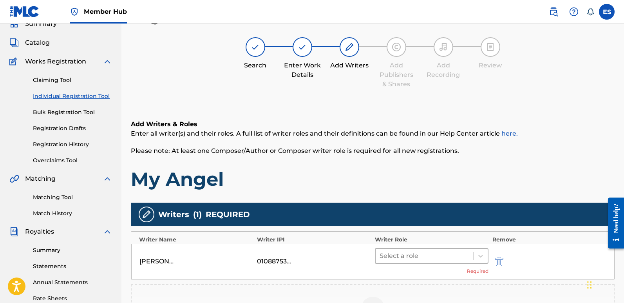
click at [398, 255] on div at bounding box center [425, 255] width 90 height 11
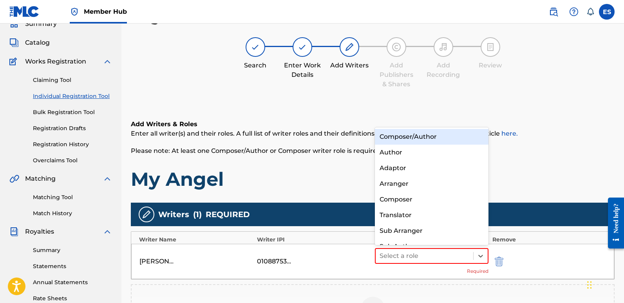
click at [397, 139] on div "Composer/Author" at bounding box center [432, 137] width 114 height 16
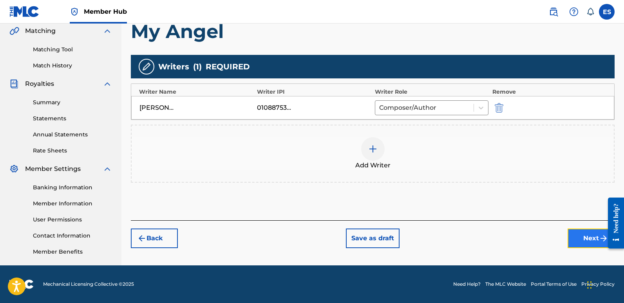
click at [580, 236] on button "Next" at bounding box center [590, 238] width 47 height 20
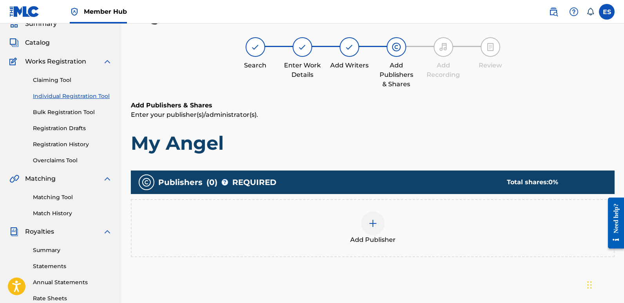
click at [369, 230] on div at bounding box center [372, 222] width 23 height 23
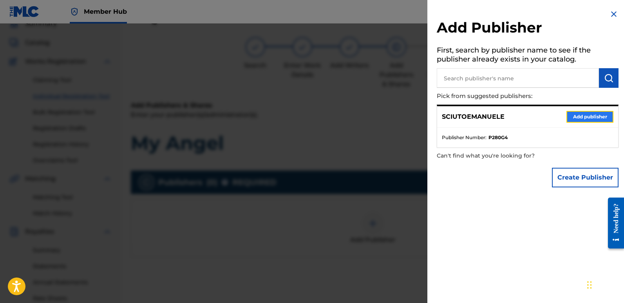
click at [580, 117] on button "Add publisher" at bounding box center [589, 117] width 47 height 12
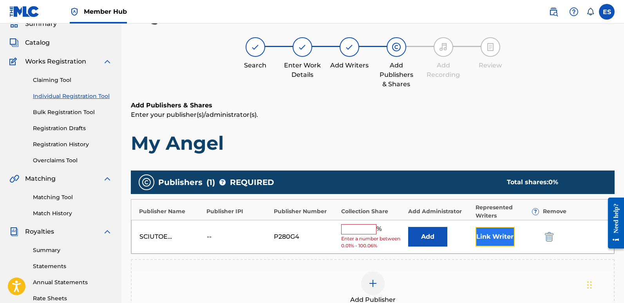
click at [490, 237] on button "Link Writer" at bounding box center [494, 237] width 39 height 20
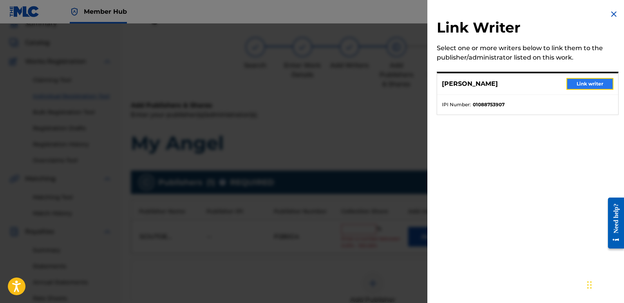
click at [587, 82] on button "Link writer" at bounding box center [589, 84] width 47 height 12
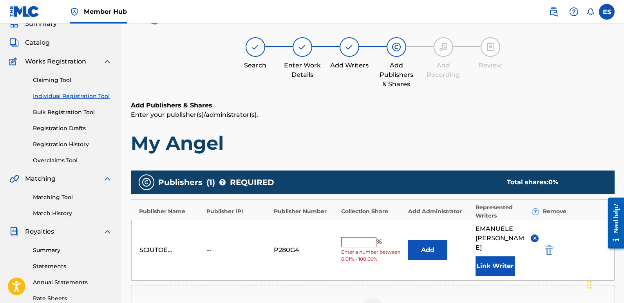
click at [356, 239] on input "text" at bounding box center [358, 242] width 35 height 10
type input "100"
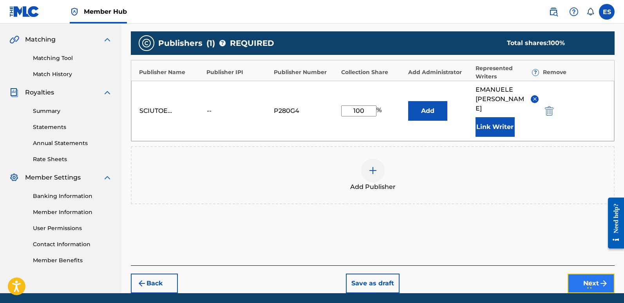
click at [580, 273] on button "Next" at bounding box center [590, 283] width 47 height 20
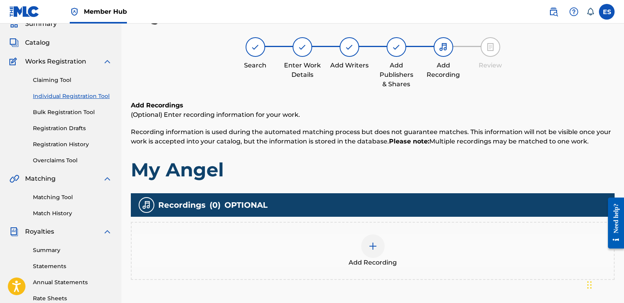
click at [387, 258] on span "Add Recording" at bounding box center [373, 262] width 48 height 9
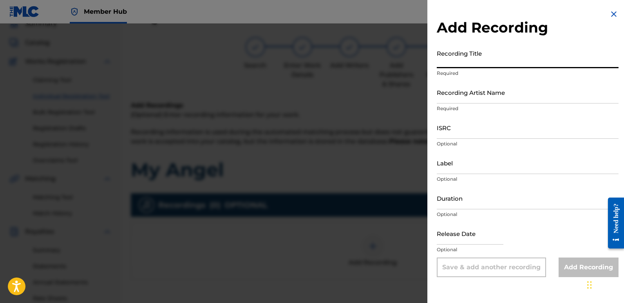
paste input "My Angel"
type input "My Angel"
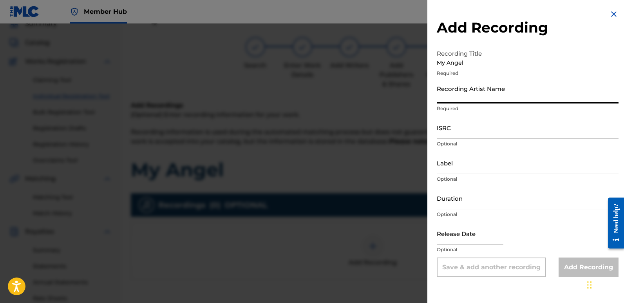
click at [477, 90] on input "Recording Artist Name" at bounding box center [528, 92] width 182 height 22
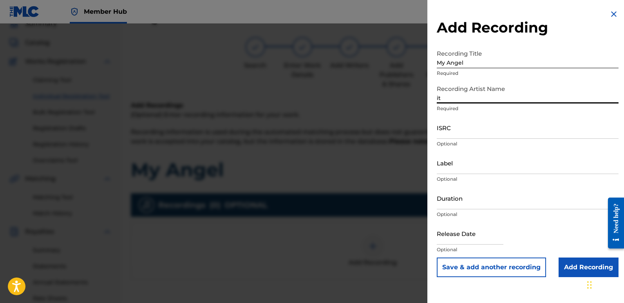
type input "Italodanza"
click at [454, 126] on input "ISRC" at bounding box center [528, 127] width 182 height 22
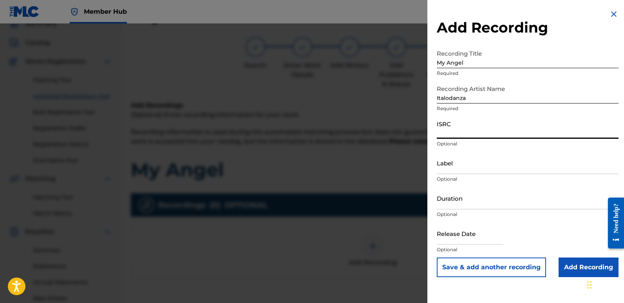
paste input "QT3F42509728"
type input "QT3F42509728"
click at [485, 168] on input "Label" at bounding box center [528, 163] width 182 height 22
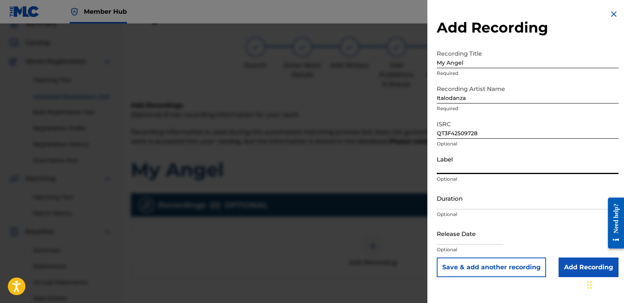
type input "Italodance2000"
click at [450, 237] on input "text" at bounding box center [470, 233] width 67 height 22
select select "8"
select select "2025"
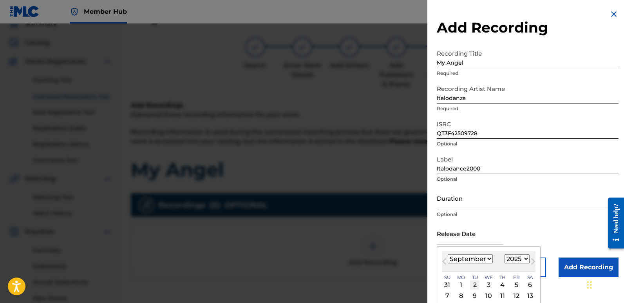
click at [473, 282] on div "2" at bounding box center [474, 284] width 9 height 9
type input "[DATE]"
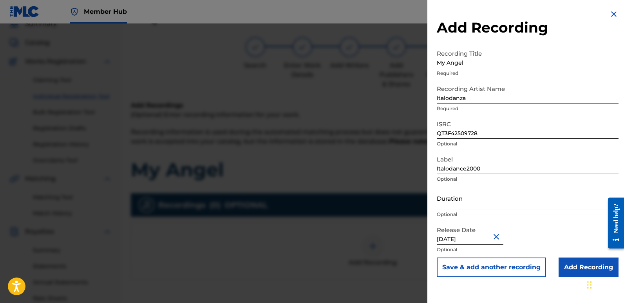
click at [470, 237] on input "[DATE]" at bounding box center [470, 233] width 67 height 22
select select "8"
select select "2025"
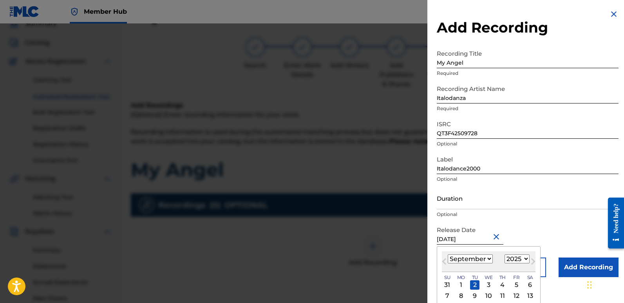
click at [472, 237] on input "[DATE]" at bounding box center [470, 233] width 67 height 22
type input "[DATE]"
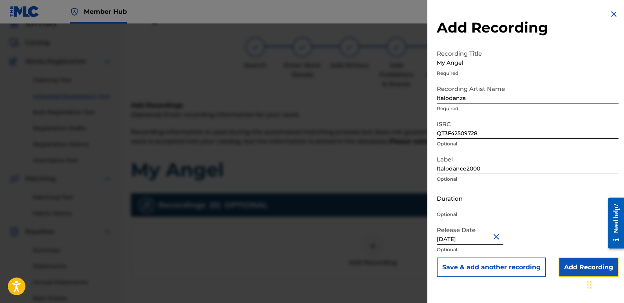
click at [578, 264] on input "Add Recording" at bounding box center [588, 267] width 60 height 20
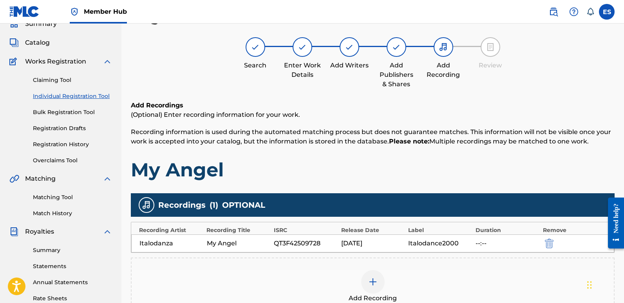
scroll to position [183, 0]
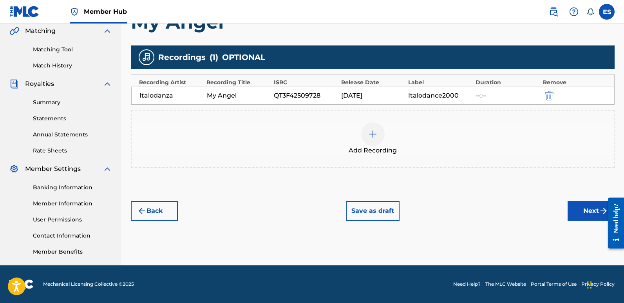
drag, startPoint x: 588, startPoint y: 219, endPoint x: 588, endPoint y: 224, distance: 5.5
click at [588, 224] on div "Register Work Search Enter Work Details Add Writers Add Publishers & Shares Add…" at bounding box center [372, 62] width 502 height 405
click at [591, 210] on button "Next" at bounding box center [590, 211] width 47 height 20
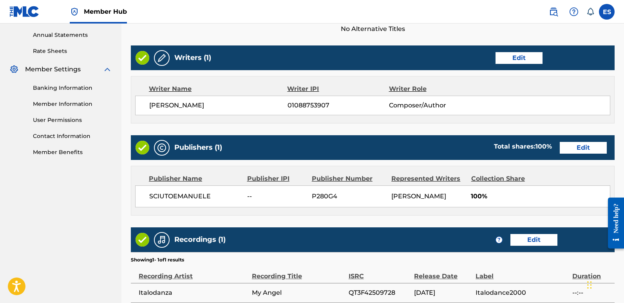
scroll to position [360, 0]
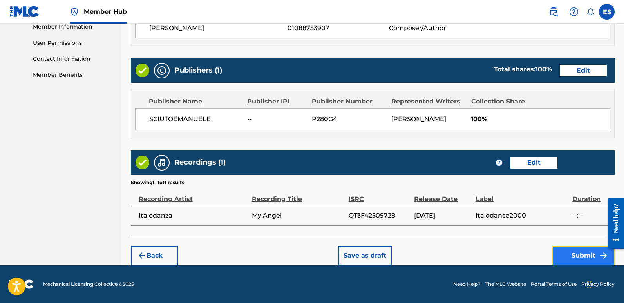
click at [577, 253] on button "Submit" at bounding box center [583, 256] width 63 height 20
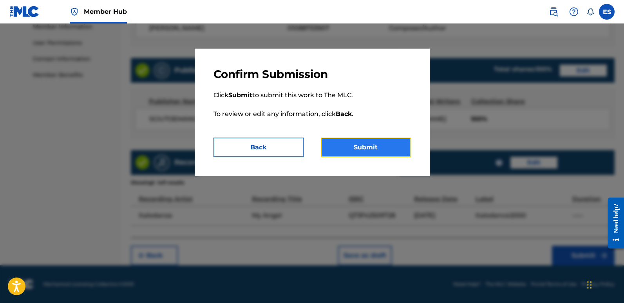
click at [395, 154] on button "Submit" at bounding box center [366, 147] width 90 height 20
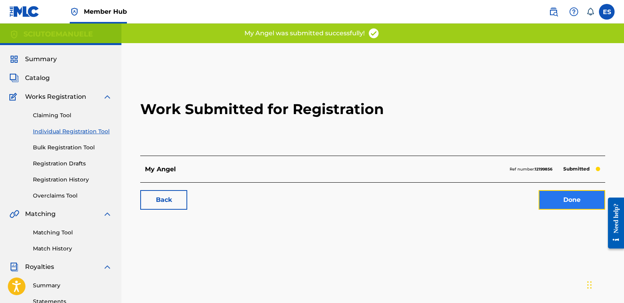
click at [574, 200] on link "Done" at bounding box center [572, 200] width 67 height 20
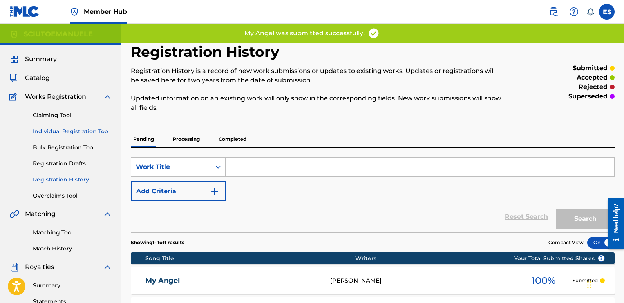
click at [74, 131] on link "Individual Registration Tool" at bounding box center [72, 131] width 79 height 8
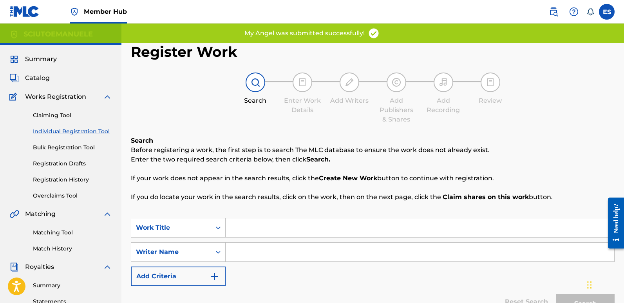
click at [297, 231] on input "Search Form" at bounding box center [420, 227] width 389 height 19
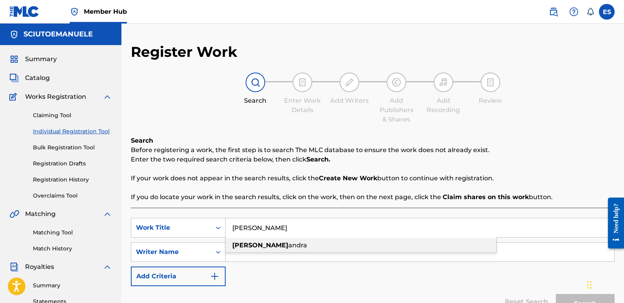
click at [264, 249] on div "[PERSON_NAME]" at bounding box center [361, 245] width 271 height 14
type input "[PERSON_NAME]"
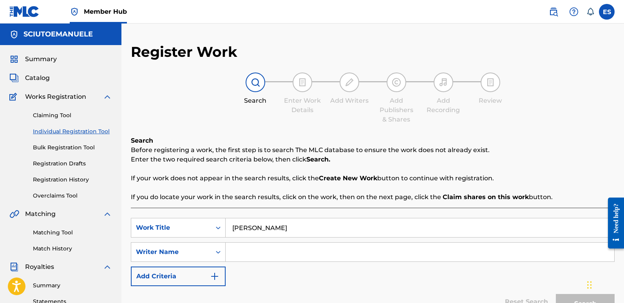
click at [264, 249] on input "Search Form" at bounding box center [420, 251] width 389 height 19
type input "emanuelesciuto"
click at [556, 294] on button "Search" at bounding box center [585, 304] width 59 height 20
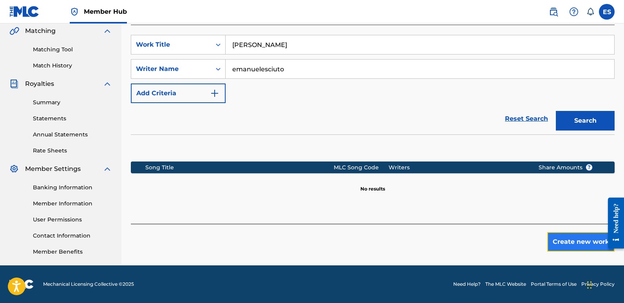
click at [581, 244] on button "Create new work" at bounding box center [580, 242] width 67 height 20
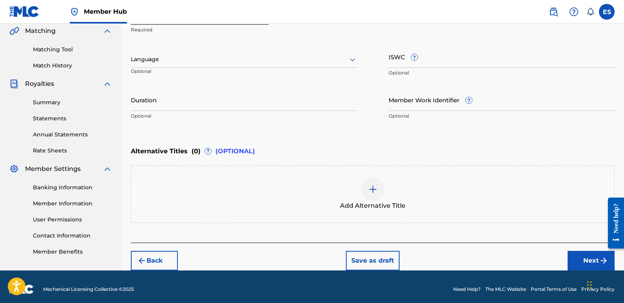
click at [187, 57] on div at bounding box center [244, 59] width 226 height 10
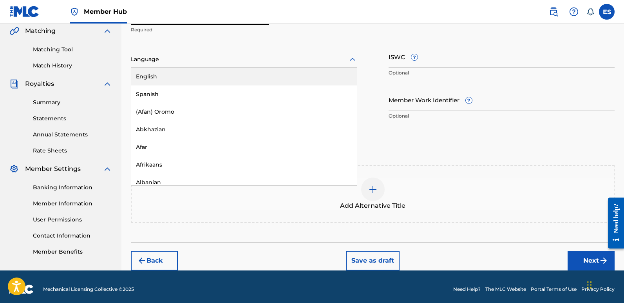
click at [149, 75] on div "English" at bounding box center [244, 77] width 226 height 18
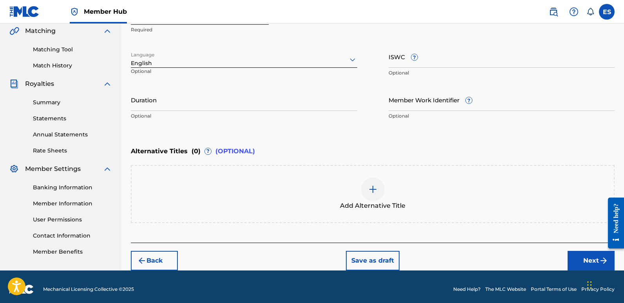
scroll to position [112, 0]
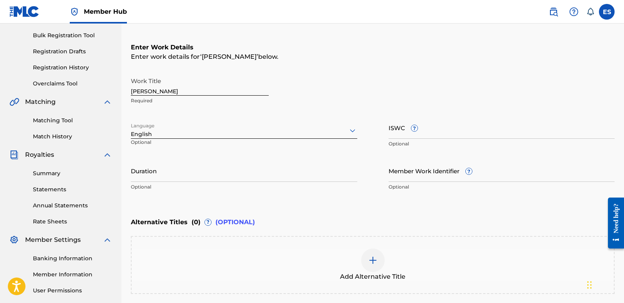
click at [157, 92] on input "[PERSON_NAME]" at bounding box center [200, 84] width 138 height 22
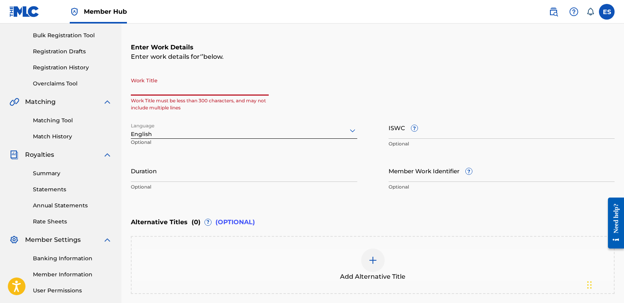
paste input "My World Is You"
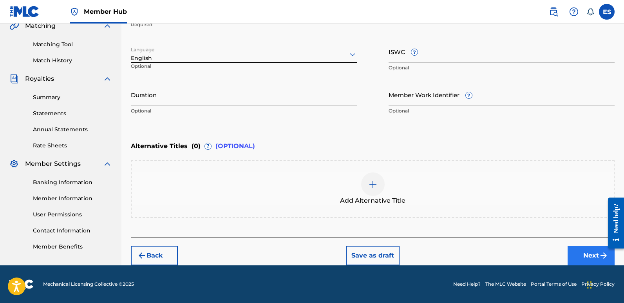
type input "My World Is You"
click at [583, 255] on button "Next" at bounding box center [590, 256] width 47 height 20
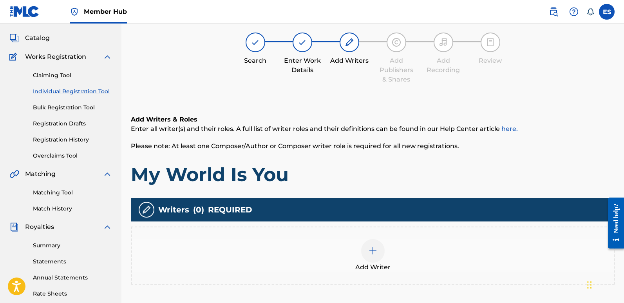
scroll to position [35, 0]
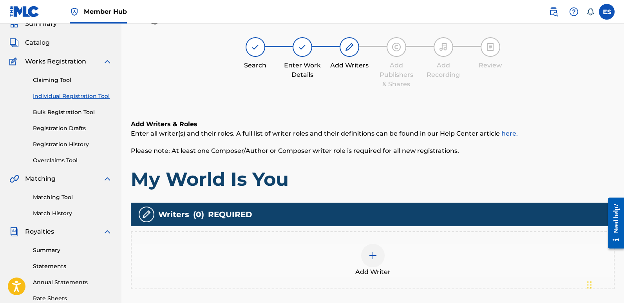
click at [361, 261] on div "Add Writer" at bounding box center [373, 260] width 482 height 33
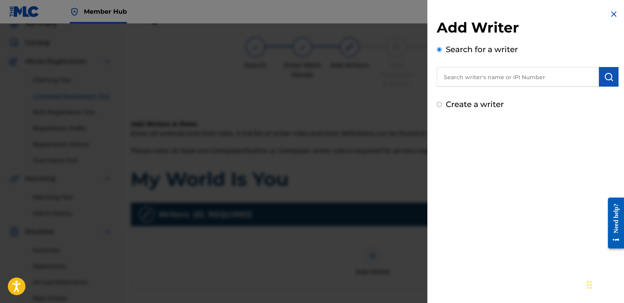
click at [495, 72] on input "text" at bounding box center [518, 77] width 162 height 20
type input "emanuelesciuto"
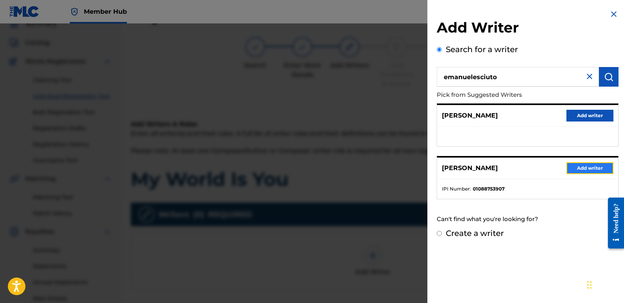
click at [595, 168] on button "Add writer" at bounding box center [589, 168] width 47 height 12
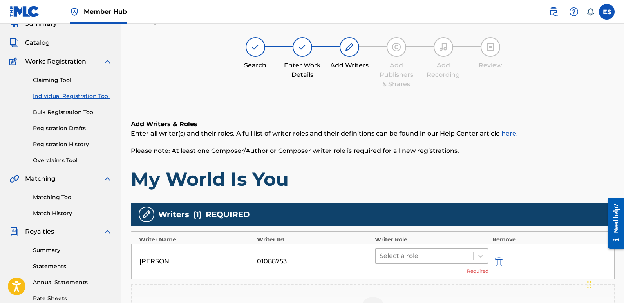
click at [415, 251] on div at bounding box center [425, 255] width 90 height 11
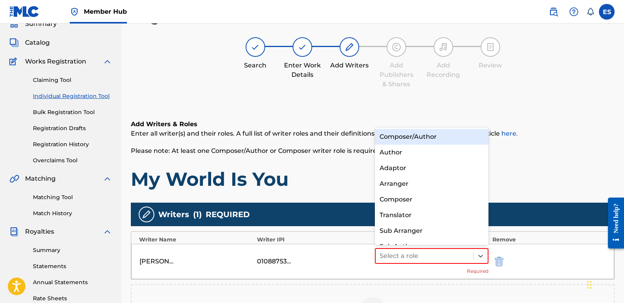
click at [410, 136] on div "Composer/Author" at bounding box center [432, 137] width 114 height 16
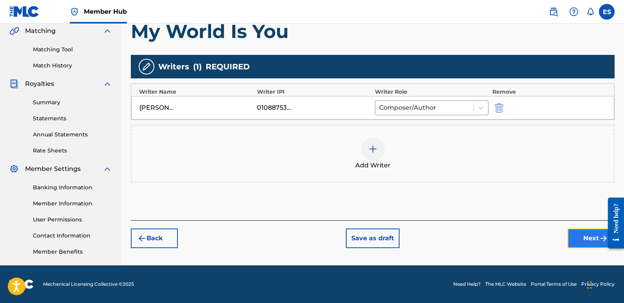
click at [581, 244] on button "Next" at bounding box center [590, 238] width 47 height 20
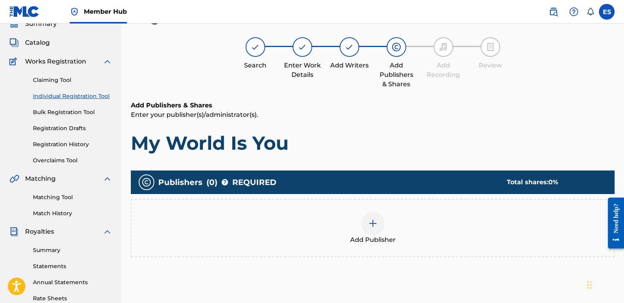
click at [379, 227] on div at bounding box center [372, 222] width 23 height 23
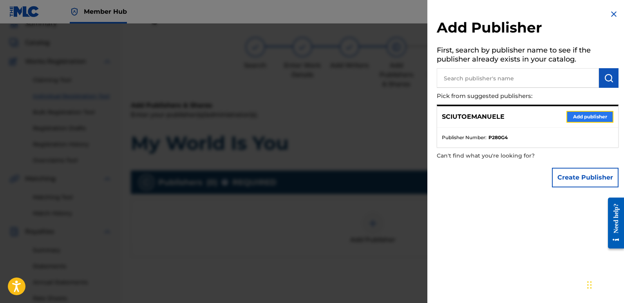
click at [589, 113] on button "Add publisher" at bounding box center [589, 117] width 47 height 12
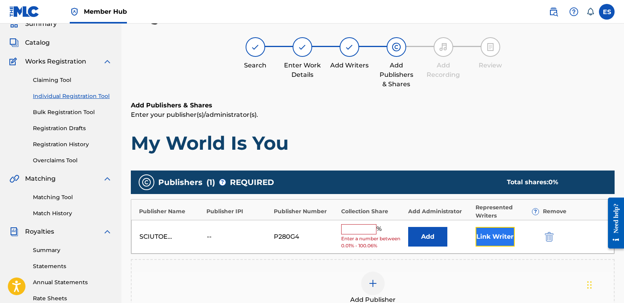
click at [492, 238] on button "Link Writer" at bounding box center [494, 237] width 39 height 20
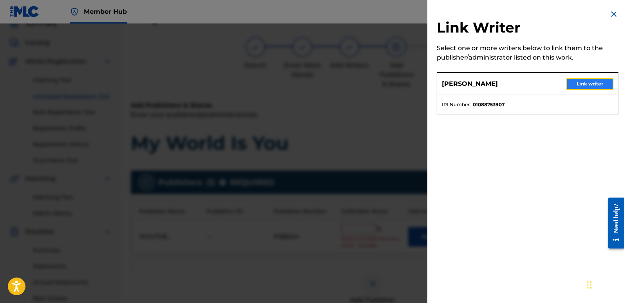
click at [587, 81] on button "Link writer" at bounding box center [589, 84] width 47 height 12
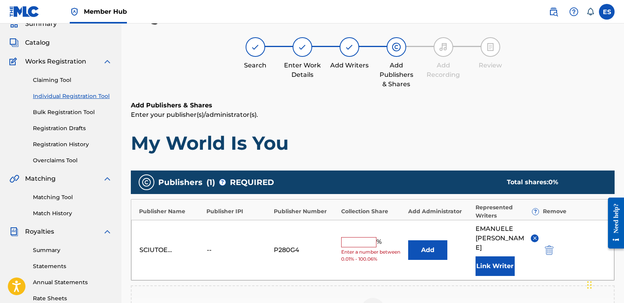
click at [354, 237] on input "text" at bounding box center [358, 242] width 35 height 10
type input "100"
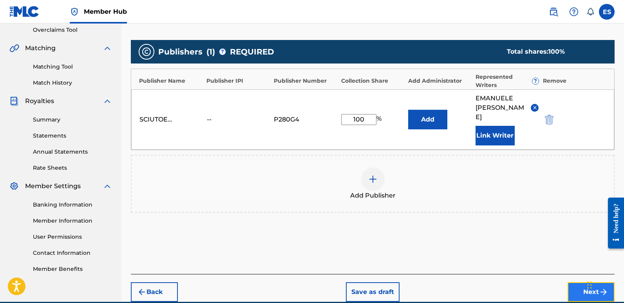
click at [579, 283] on button "Next" at bounding box center [590, 292] width 47 height 20
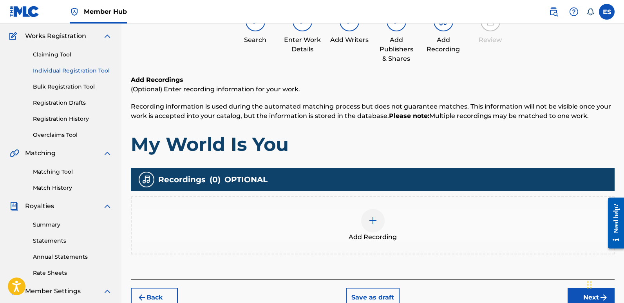
scroll to position [35, 0]
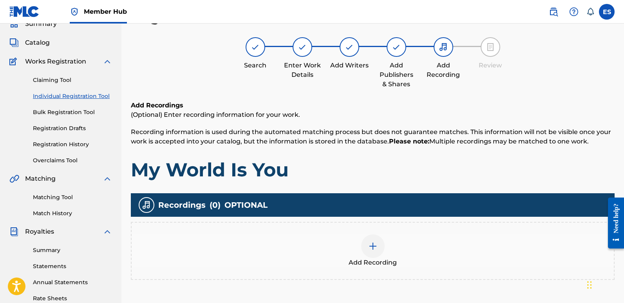
click at [397, 244] on div "Add Recording" at bounding box center [373, 250] width 482 height 33
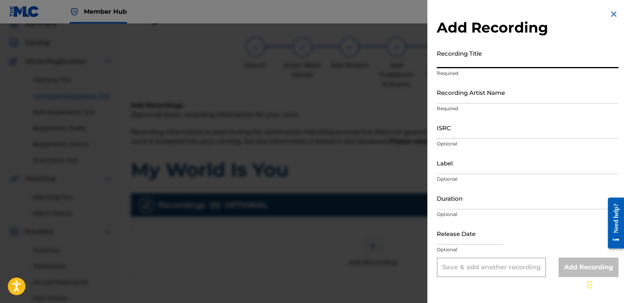
paste input "My World Is You"
type input "My World Is You"
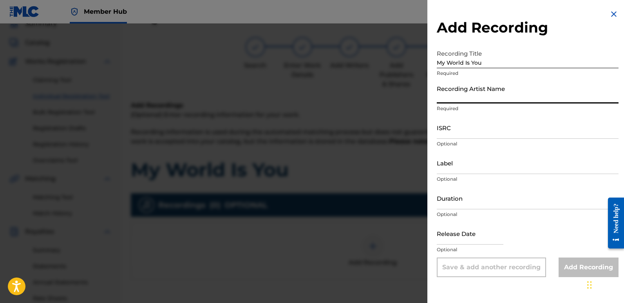
click at [516, 92] on input "Recording Artist Name" at bounding box center [528, 92] width 182 height 22
type input "u"
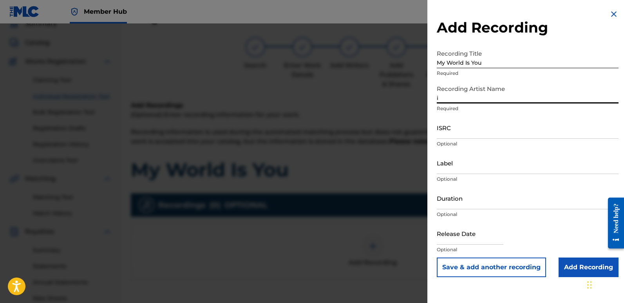
type input "Italodanza"
click at [464, 125] on input "ISRC" at bounding box center [528, 127] width 182 height 22
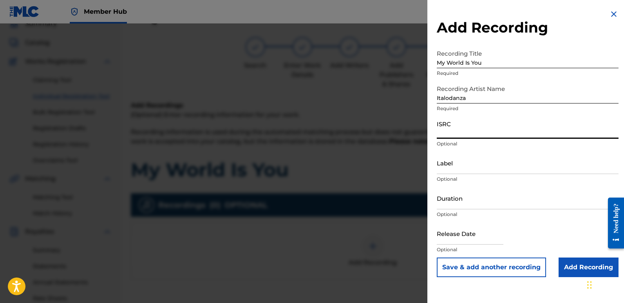
paste input "QT3F42509729"
type input "QT3F42509729"
click at [479, 161] on input "Label" at bounding box center [528, 163] width 182 height 22
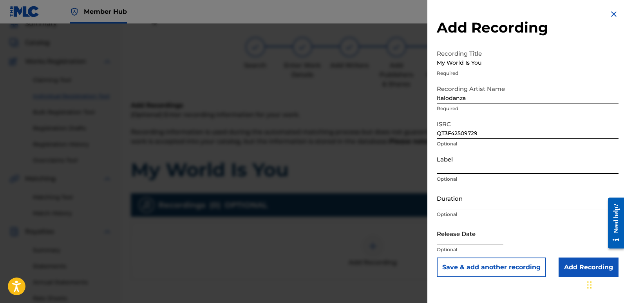
type input "Italodance2000"
click at [450, 233] on input "text" at bounding box center [470, 233] width 67 height 22
select select "8"
select select "2025"
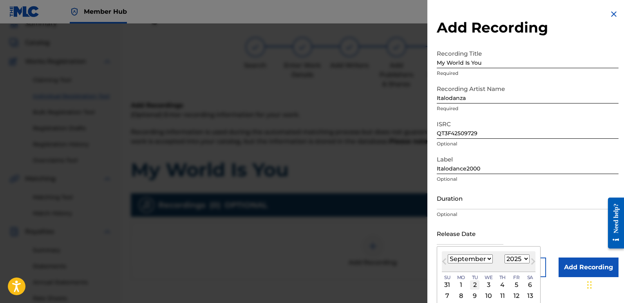
click at [476, 282] on div "2" at bounding box center [474, 284] width 9 height 9
type input "[DATE]"
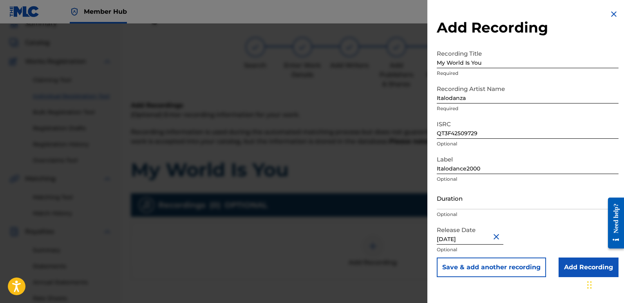
click at [471, 240] on input "[DATE]" at bounding box center [470, 233] width 67 height 22
select select "8"
select select "2025"
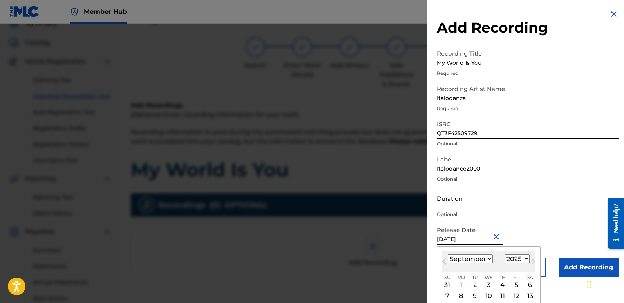
type input "[DATE]"
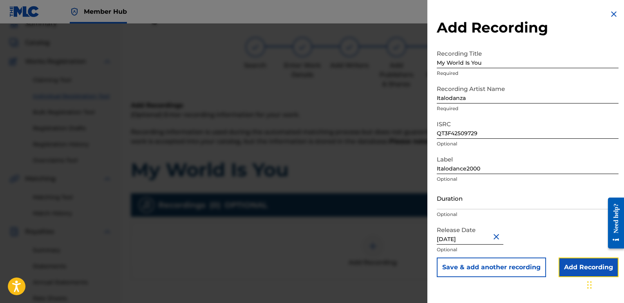
click at [571, 262] on input "Add Recording" at bounding box center [588, 267] width 60 height 20
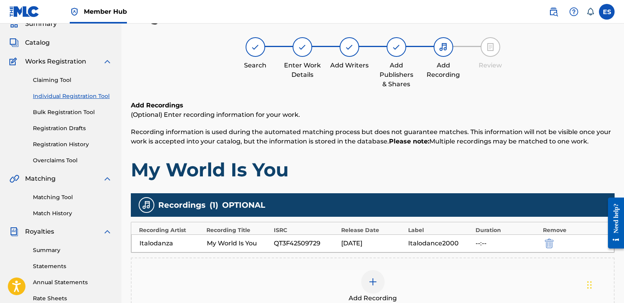
scroll to position [183, 0]
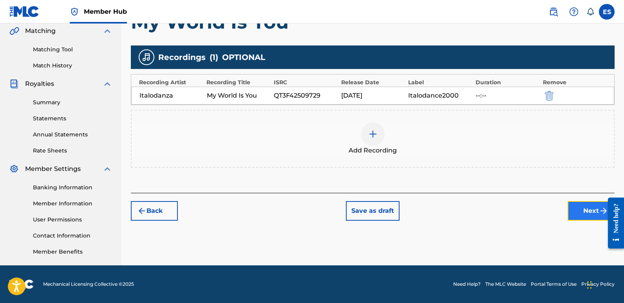
click at [582, 213] on button "Next" at bounding box center [590, 211] width 47 height 20
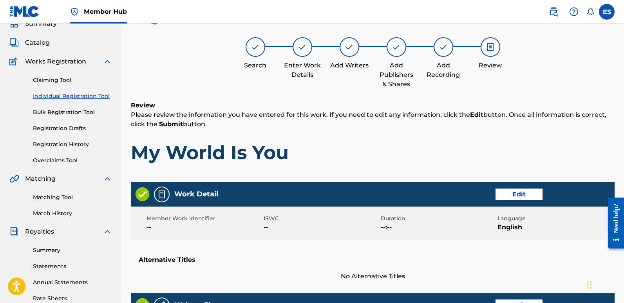
scroll to position [360, 0]
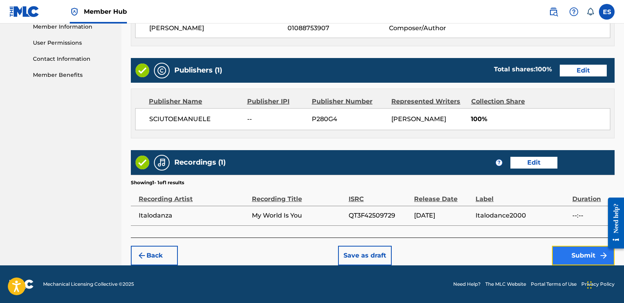
click at [576, 254] on button "Submit" at bounding box center [583, 256] width 63 height 20
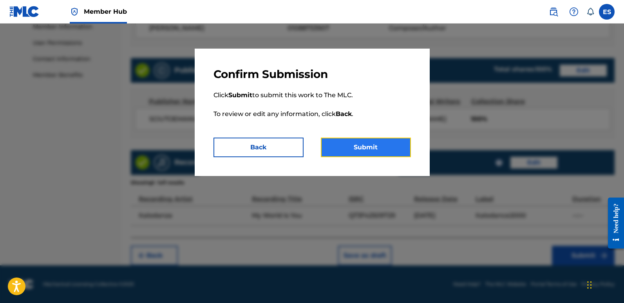
click at [378, 155] on button "Submit" at bounding box center [366, 147] width 90 height 20
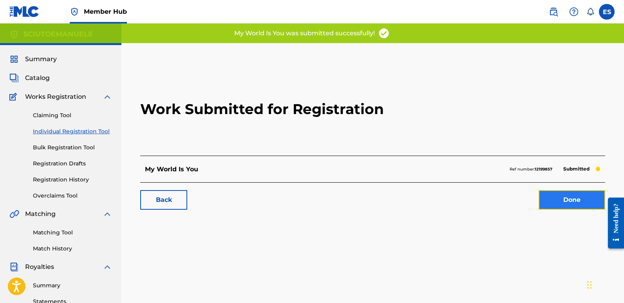
click at [580, 200] on link "Done" at bounding box center [572, 200] width 67 height 20
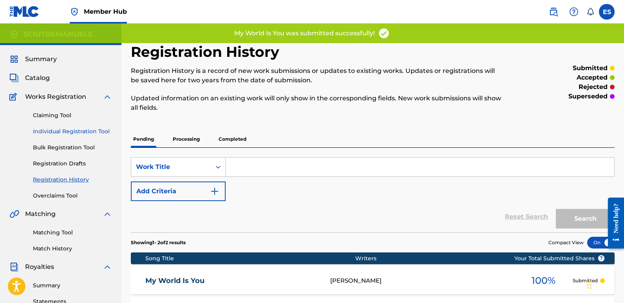
click at [69, 132] on link "Individual Registration Tool" at bounding box center [72, 131] width 79 height 8
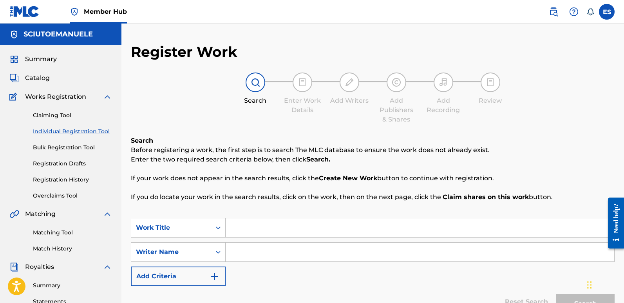
click at [284, 232] on input "Search Form" at bounding box center [420, 227] width 389 height 19
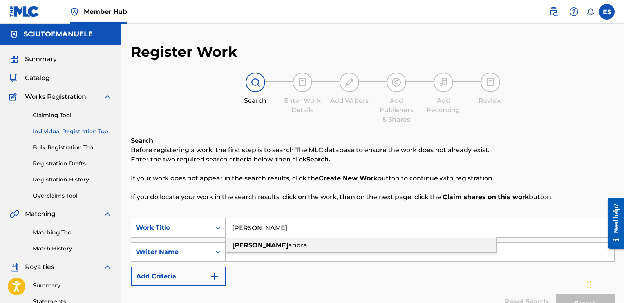
click at [260, 240] on div "[PERSON_NAME]" at bounding box center [361, 245] width 271 height 14
type input "[PERSON_NAME]"
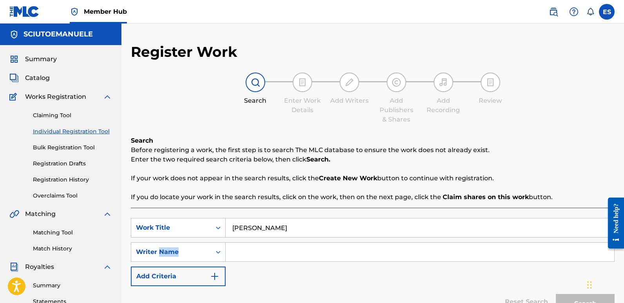
click at [260, 240] on div "SearchWithCriteriab701e13b-4dbf-4b73-8959-a7bcc33f62ce Work Title alexandra Sea…" at bounding box center [373, 252] width 484 height 68
click at [275, 253] on input "Search Form" at bounding box center [420, 251] width 389 height 19
type input "emanuelesciuto"
click at [556, 294] on button "Search" at bounding box center [585, 304] width 59 height 20
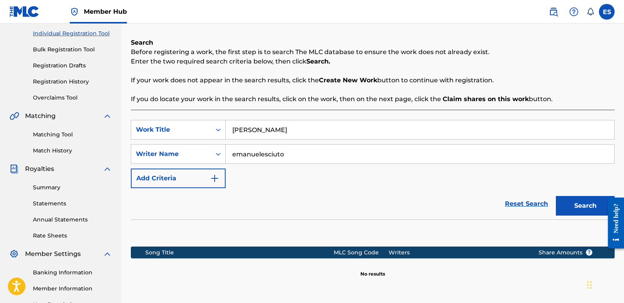
scroll to position [149, 0]
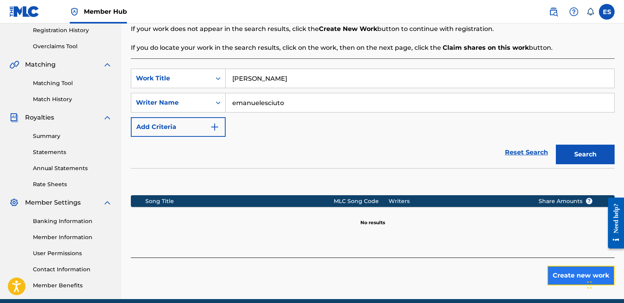
click at [565, 275] on button "Create new work" at bounding box center [580, 276] width 67 height 20
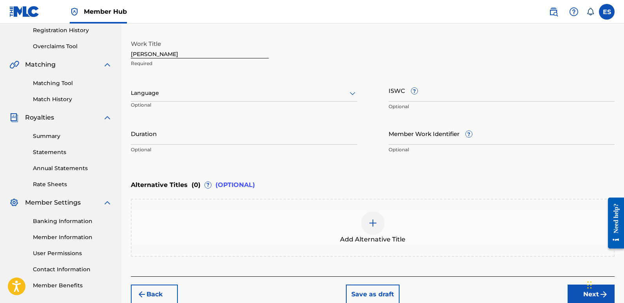
click at [163, 90] on div at bounding box center [244, 93] width 226 height 10
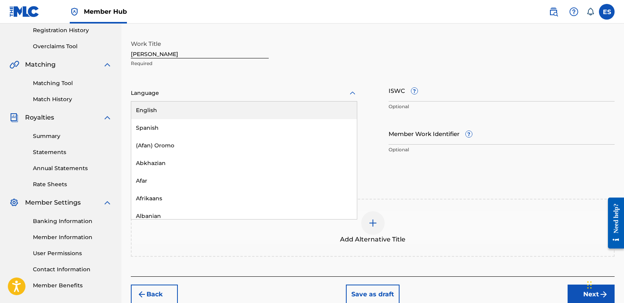
click at [178, 108] on div "English" at bounding box center [244, 110] width 226 height 18
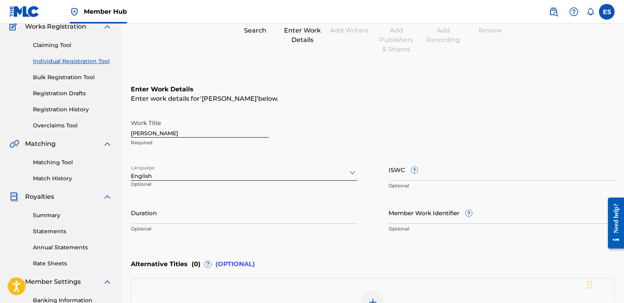
scroll to position [67, 0]
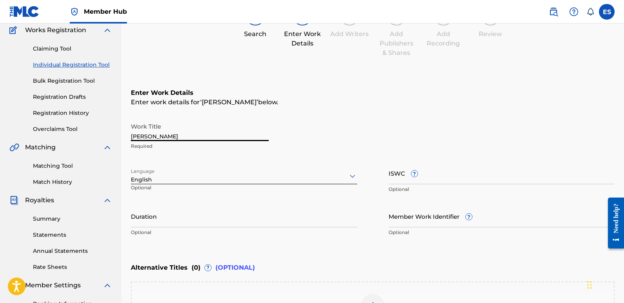
click at [166, 133] on input "[PERSON_NAME]" at bounding box center [200, 130] width 138 height 22
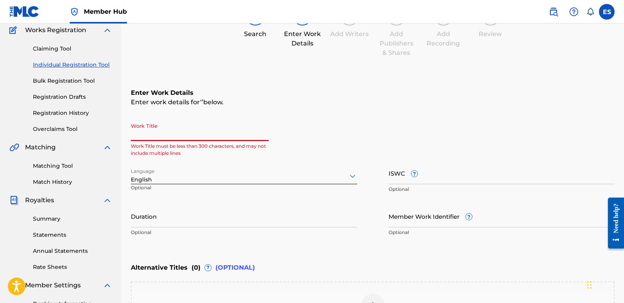
paste input "Paradise In Your Eyes"
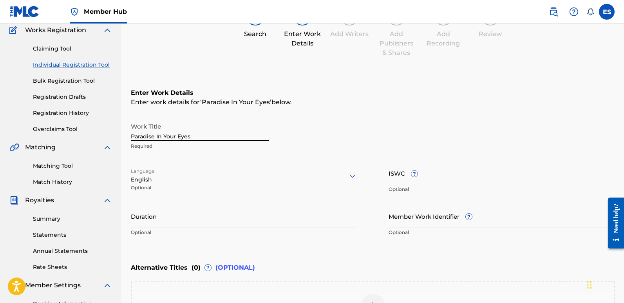
scroll to position [188, 0]
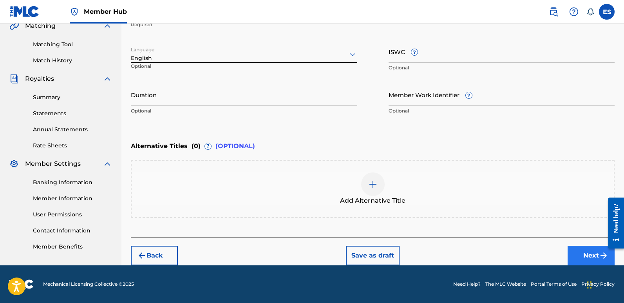
type input "Paradise In Your Eyes"
click at [590, 253] on button "Next" at bounding box center [590, 256] width 47 height 20
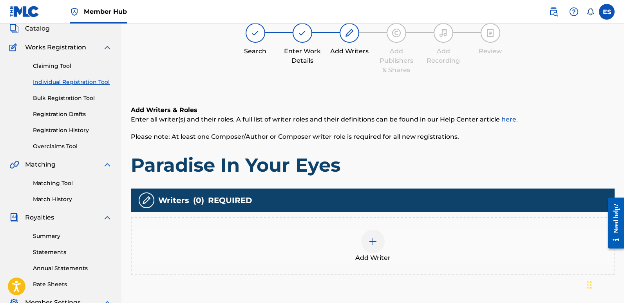
scroll to position [35, 0]
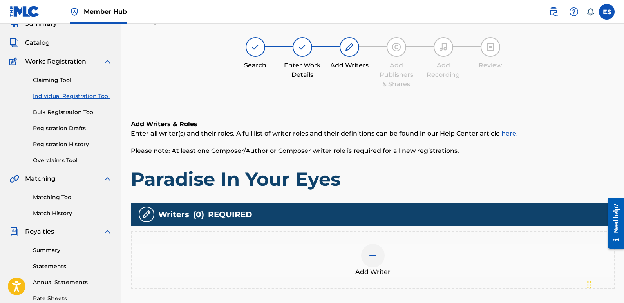
click at [373, 258] on img at bounding box center [372, 255] width 9 height 9
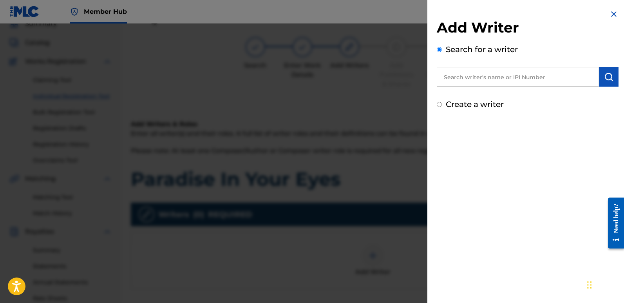
click at [479, 72] on input "text" at bounding box center [518, 77] width 162 height 20
type input "emanuelesciuto"
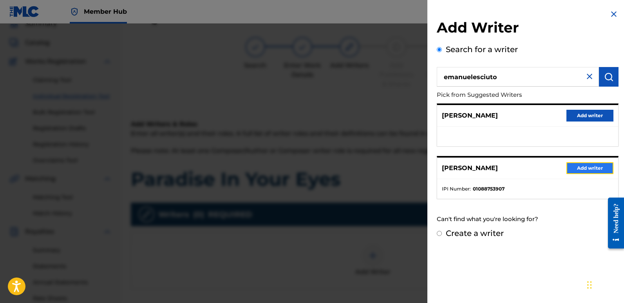
click at [582, 168] on button "Add writer" at bounding box center [589, 168] width 47 height 12
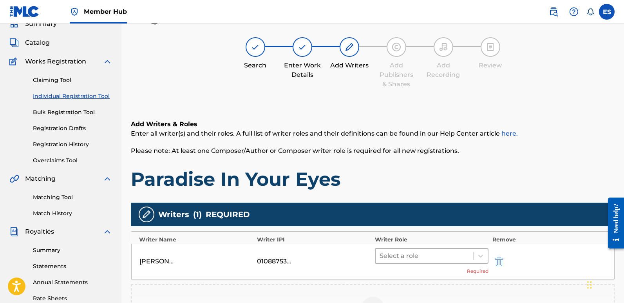
click at [416, 252] on div at bounding box center [425, 255] width 90 height 11
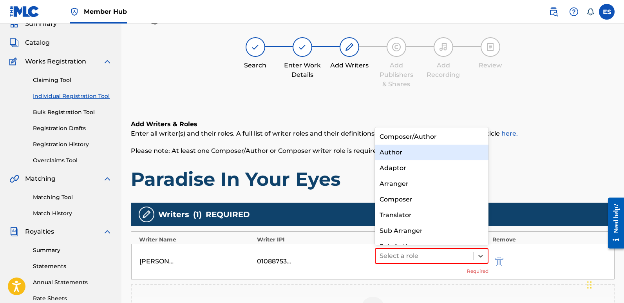
click at [402, 137] on div "Composer/Author" at bounding box center [432, 137] width 114 height 16
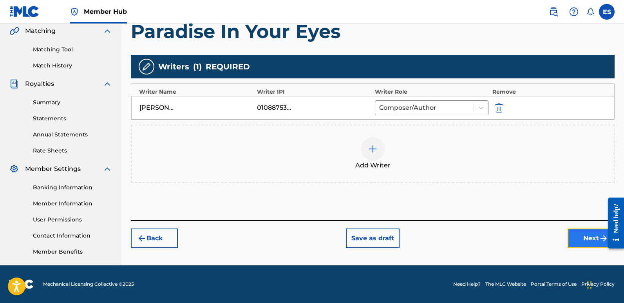
click at [580, 239] on button "Next" at bounding box center [590, 238] width 47 height 20
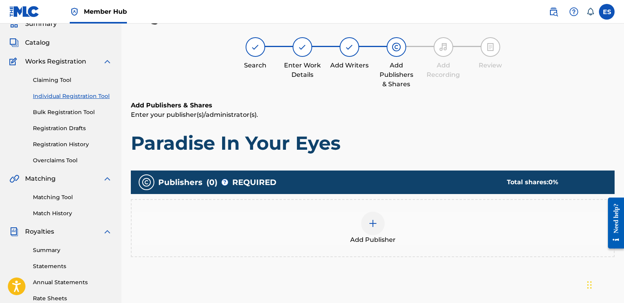
click at [371, 226] on img at bounding box center [372, 223] width 9 height 9
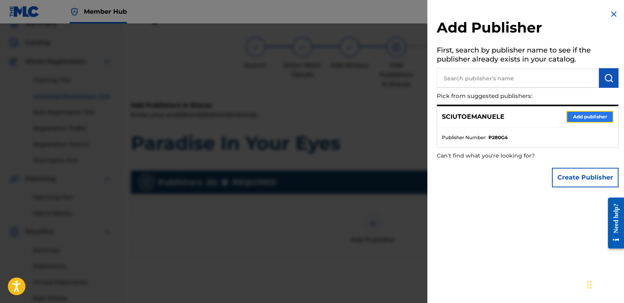
click at [584, 112] on button "Add publisher" at bounding box center [589, 117] width 47 height 12
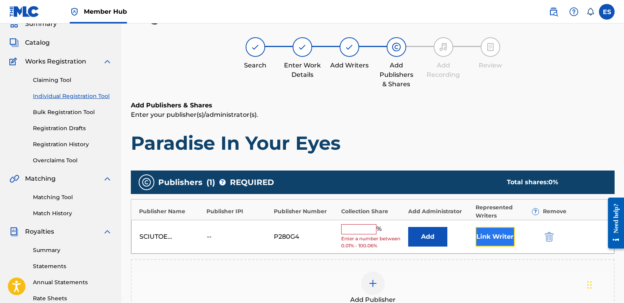
click at [488, 237] on button "Link Writer" at bounding box center [494, 237] width 39 height 20
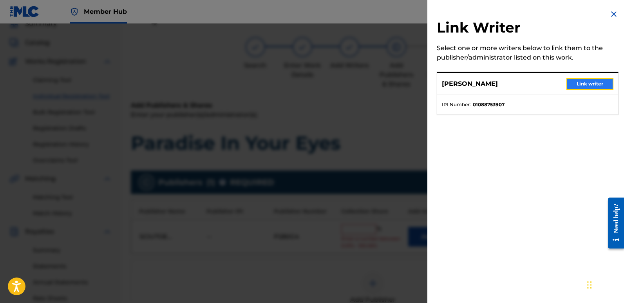
click at [585, 82] on button "Link writer" at bounding box center [589, 84] width 47 height 12
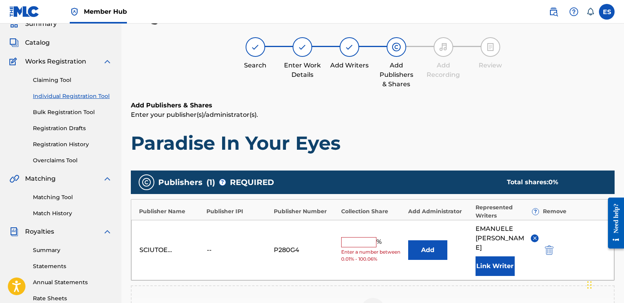
click at [355, 248] on span "Enter a number between 0.01% - 100.06%" at bounding box center [372, 255] width 63 height 14
click at [352, 237] on input "text" at bounding box center [358, 242] width 35 height 10
type input "100"
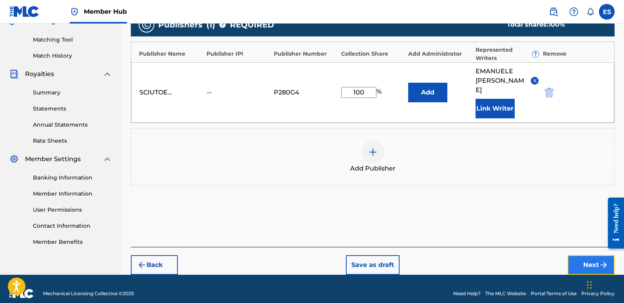
click at [582, 257] on button "Next" at bounding box center [590, 265] width 47 height 20
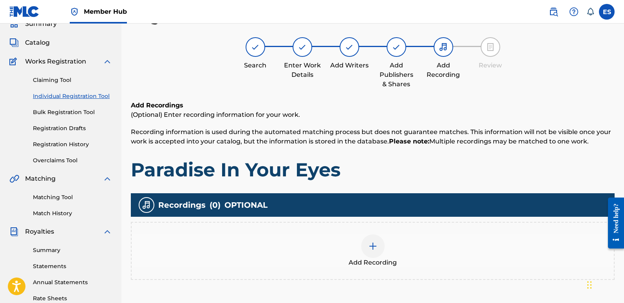
click at [374, 249] on img at bounding box center [372, 245] width 9 height 9
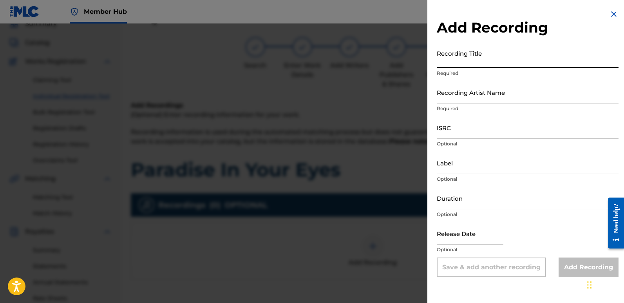
paste input "Paradise In Your Eyes"
type input "Paradise In Your Eyes"
click at [500, 90] on input "Recording Artist Name" at bounding box center [528, 92] width 182 height 22
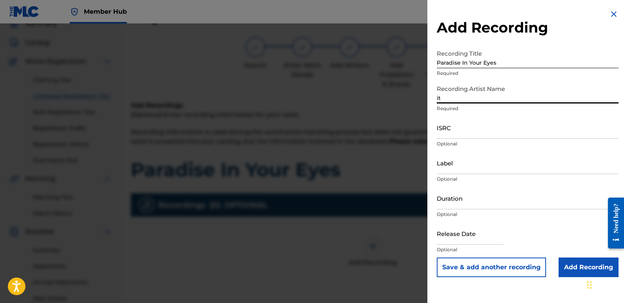
type input "Italodanza"
click at [481, 126] on input "ISRC" at bounding box center [528, 127] width 182 height 22
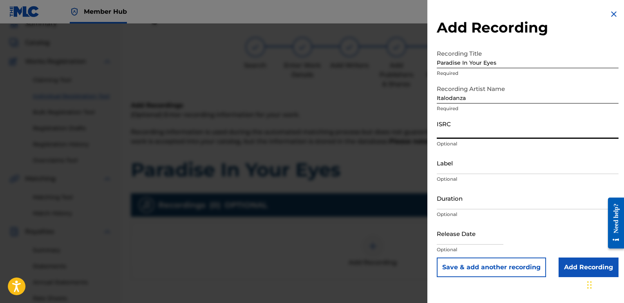
click at [481, 126] on input "ISRC" at bounding box center [528, 127] width 182 height 22
paste input "QT3F42509730"
type input "QT3F42509730"
click at [483, 166] on input "Label" at bounding box center [528, 163] width 182 height 22
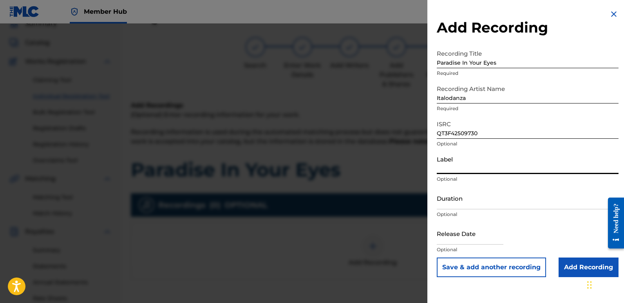
type input "Italodance2000"
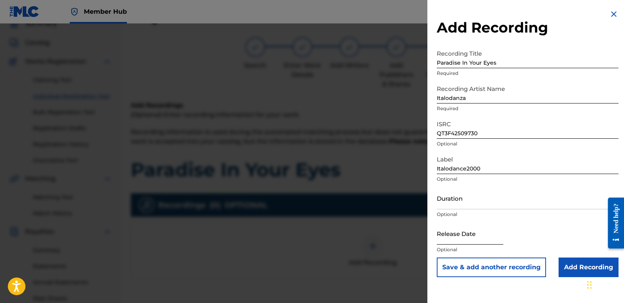
click at [461, 235] on input "text" at bounding box center [470, 233] width 67 height 22
select select "8"
select select "2025"
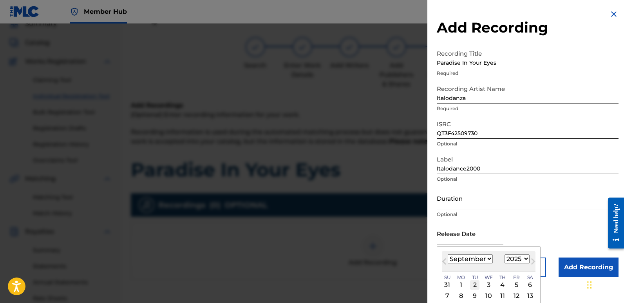
click at [476, 284] on div "2" at bounding box center [474, 284] width 9 height 9
type input "[DATE]"
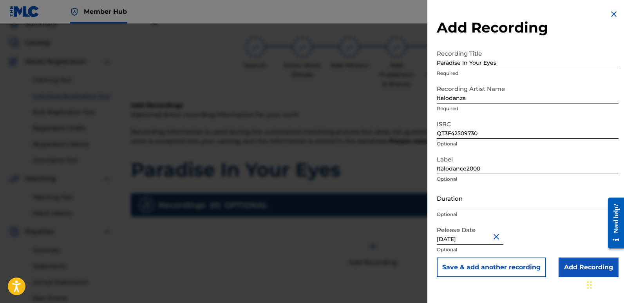
click at [472, 237] on input "[DATE]" at bounding box center [470, 233] width 67 height 22
select select "8"
select select "2025"
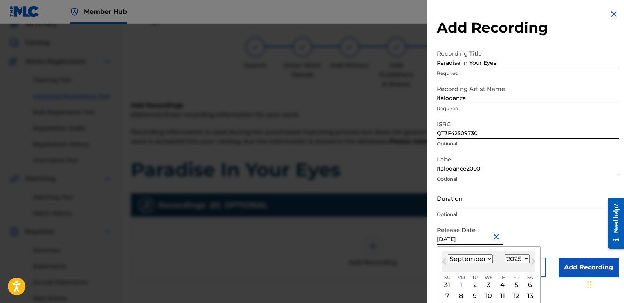
type input "[DATE]"
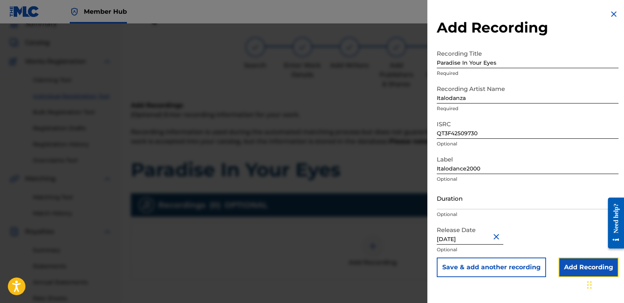
click at [567, 259] on input "Add Recording" at bounding box center [588, 267] width 60 height 20
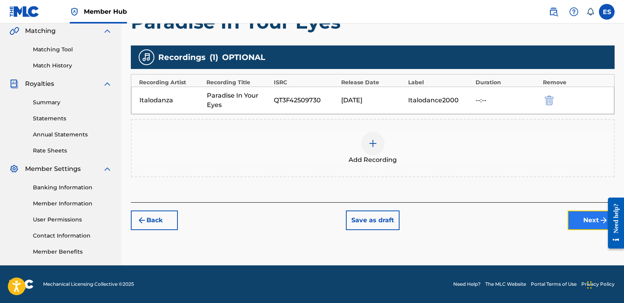
click at [587, 217] on button "Next" at bounding box center [590, 220] width 47 height 20
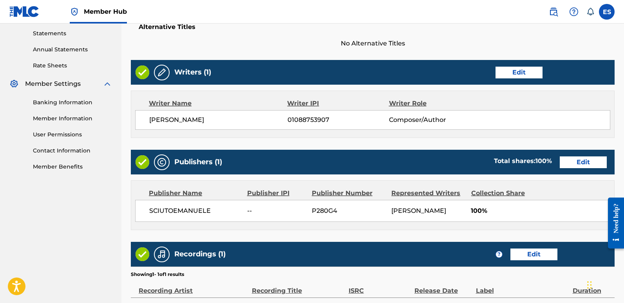
scroll to position [360, 0]
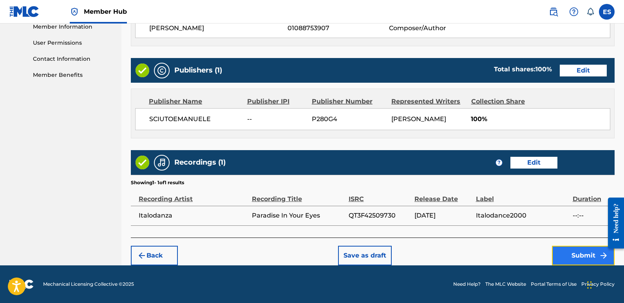
click at [577, 255] on button "Submit" at bounding box center [583, 256] width 63 height 20
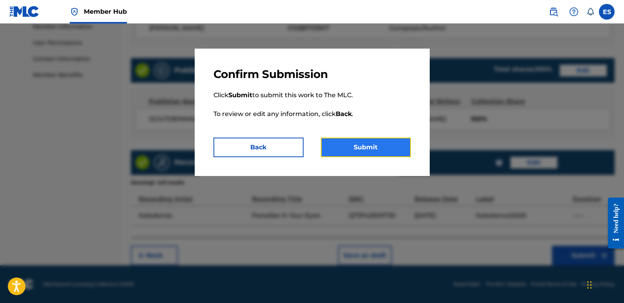
click at [392, 152] on button "Submit" at bounding box center [366, 147] width 90 height 20
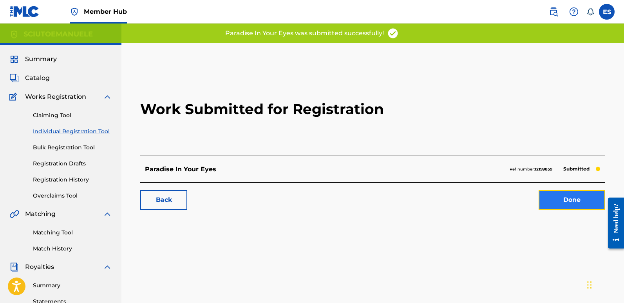
click at [576, 195] on link "Done" at bounding box center [572, 200] width 67 height 20
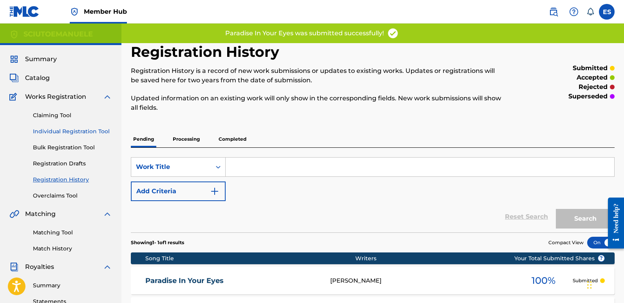
click at [62, 130] on link "Individual Registration Tool" at bounding box center [72, 131] width 79 height 8
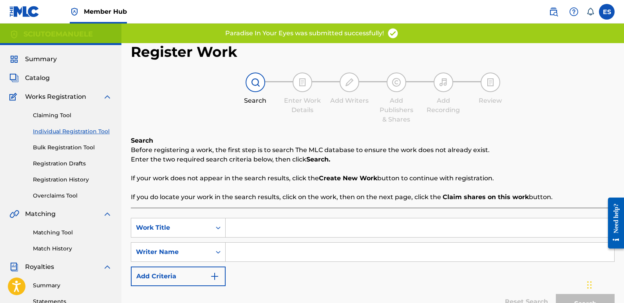
click at [291, 229] on input "Search Form" at bounding box center [420, 227] width 389 height 19
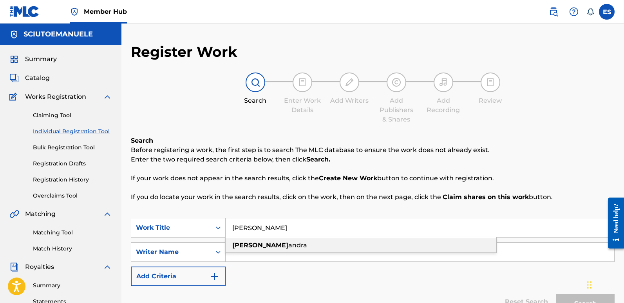
click at [264, 248] on div "[PERSON_NAME]" at bounding box center [361, 245] width 271 height 14
type input "[PERSON_NAME]"
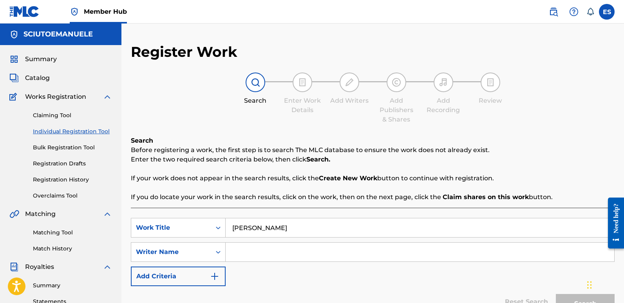
click at [264, 248] on input "Search Form" at bounding box center [420, 251] width 389 height 19
type input "emanuelesciuto"
click at [556, 294] on button "Search" at bounding box center [585, 304] width 59 height 20
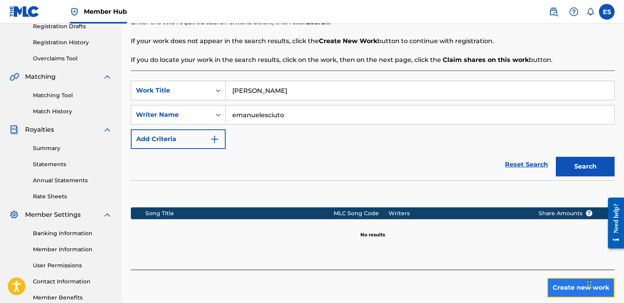
click at [571, 285] on button "Create new work" at bounding box center [580, 288] width 67 height 20
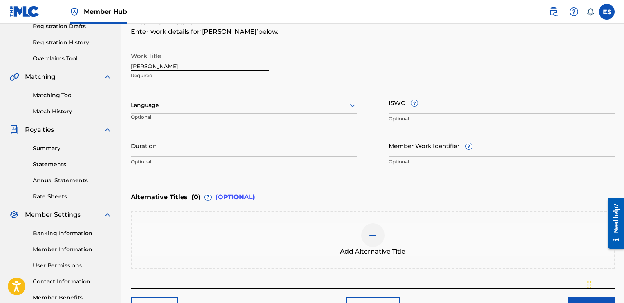
click at [257, 102] on div at bounding box center [244, 105] width 226 height 10
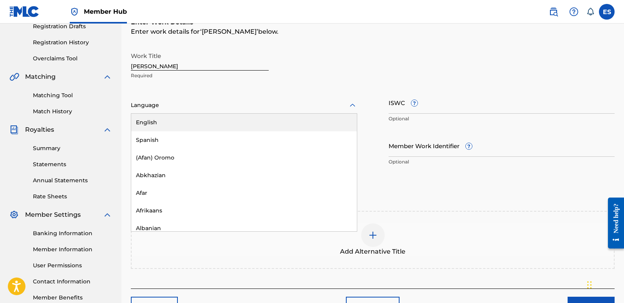
click at [183, 120] on div "English" at bounding box center [244, 123] width 226 height 18
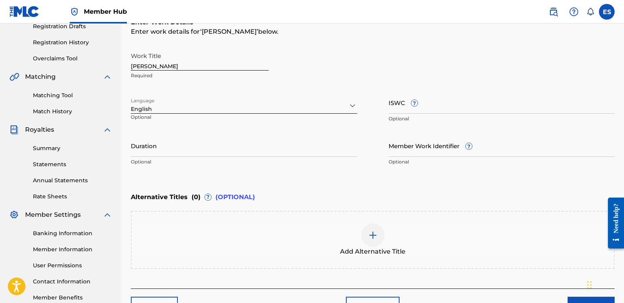
click at [166, 63] on input "[PERSON_NAME]" at bounding box center [200, 59] width 138 height 22
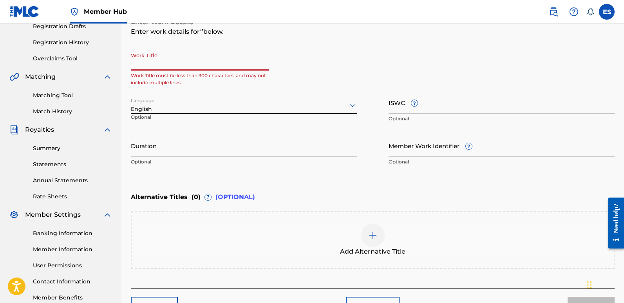
paste input "Passion And Pain"
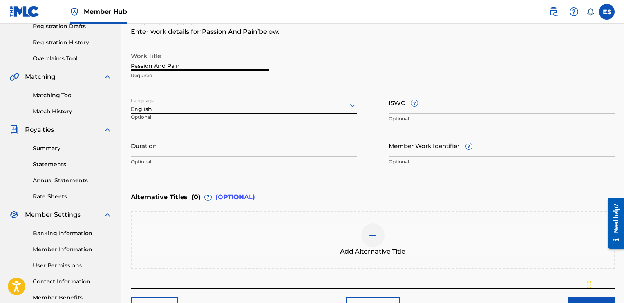
scroll to position [188, 0]
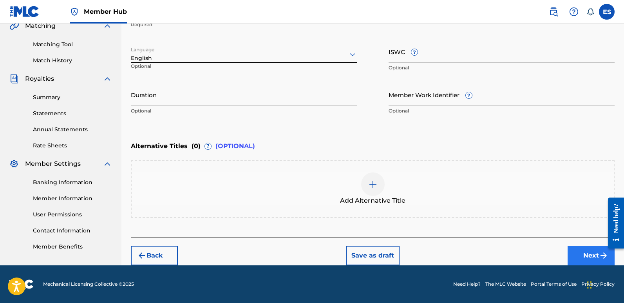
type input "Passion And Pain"
click at [586, 251] on button "Next" at bounding box center [590, 256] width 47 height 20
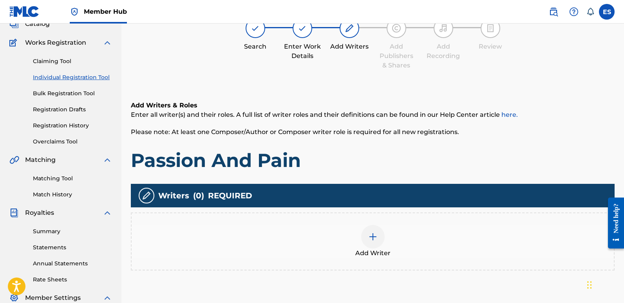
scroll to position [35, 0]
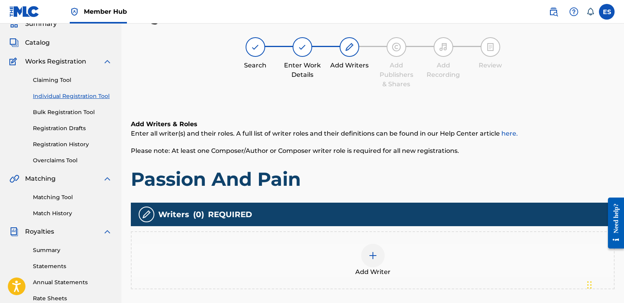
click at [360, 275] on span "Add Writer" at bounding box center [372, 271] width 35 height 9
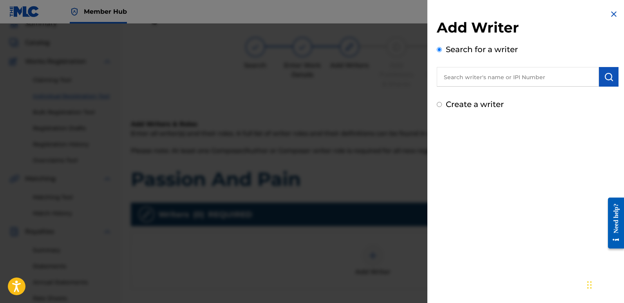
click at [473, 78] on input "text" at bounding box center [518, 77] width 162 height 20
type input "emanuelesciuto"
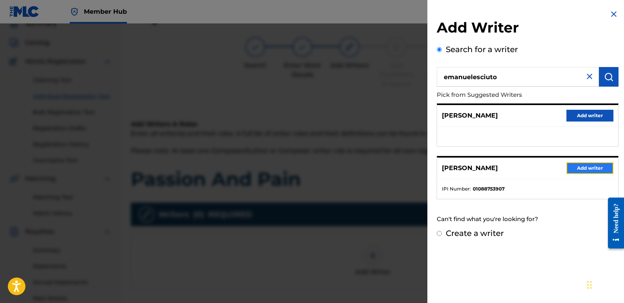
click at [586, 169] on button "Add writer" at bounding box center [589, 168] width 47 height 12
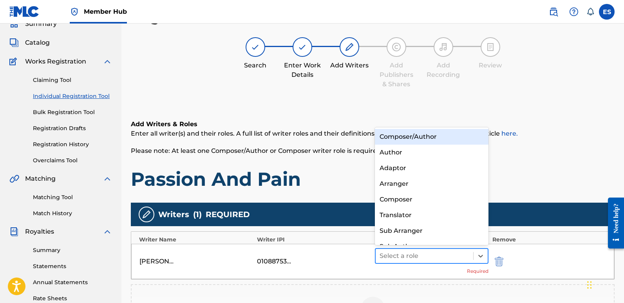
click at [436, 252] on div at bounding box center [425, 255] width 90 height 11
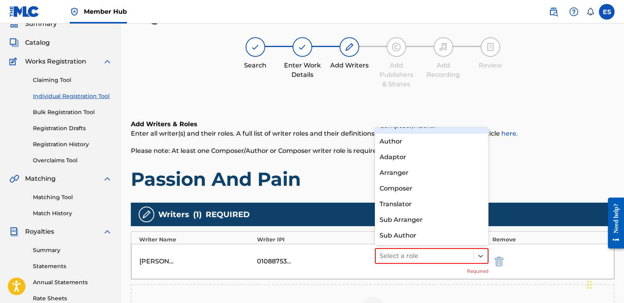
click at [395, 129] on div "Composer/Author" at bounding box center [432, 126] width 114 height 16
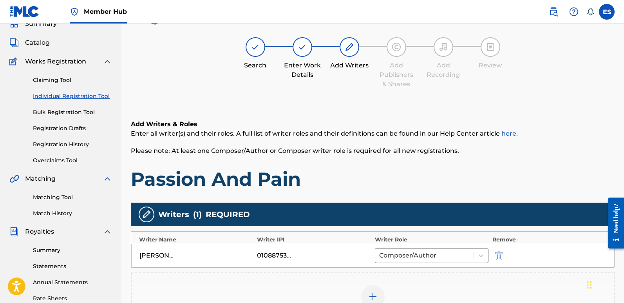
scroll to position [173, 0]
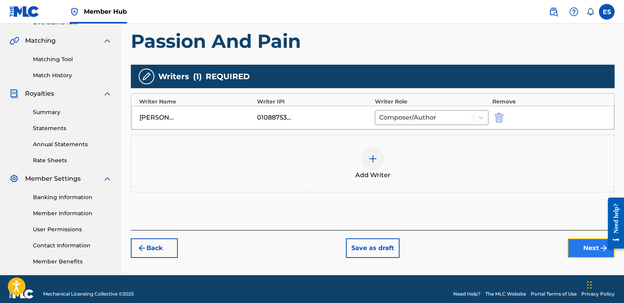
click at [586, 244] on button "Next" at bounding box center [590, 248] width 47 height 20
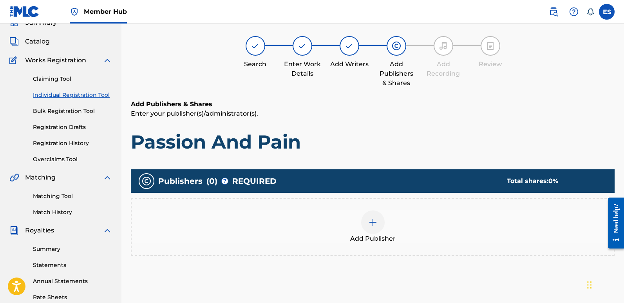
scroll to position [35, 0]
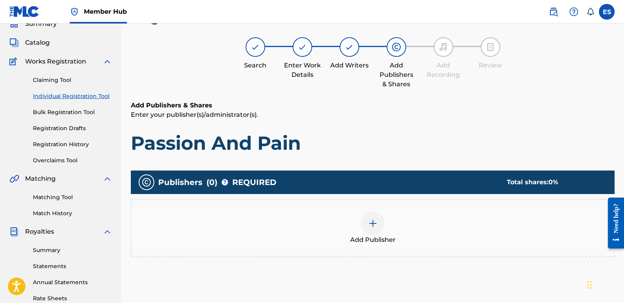
click at [367, 230] on div at bounding box center [372, 222] width 23 height 23
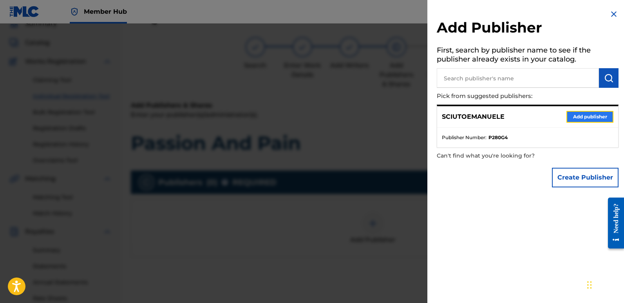
click at [587, 114] on button "Add publisher" at bounding box center [589, 117] width 47 height 12
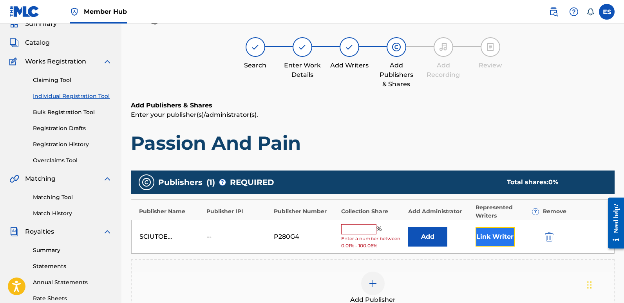
click at [496, 233] on button "Link Writer" at bounding box center [494, 237] width 39 height 20
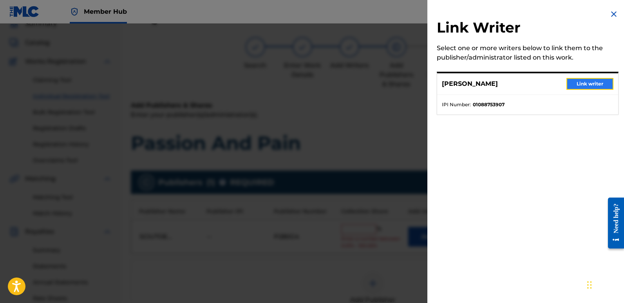
click at [588, 83] on button "Link writer" at bounding box center [589, 84] width 47 height 12
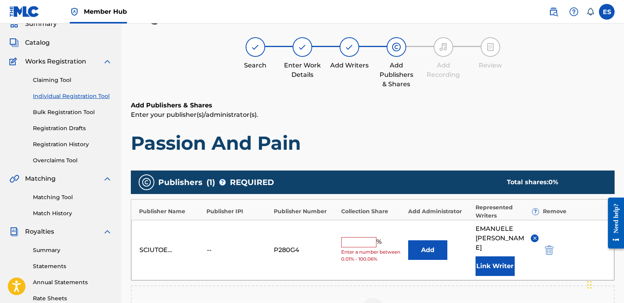
click at [356, 237] on input "text" at bounding box center [358, 242] width 35 height 10
type input "100"
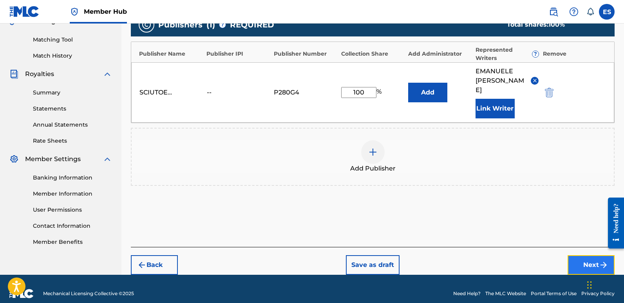
click at [583, 255] on button "Next" at bounding box center [590, 265] width 47 height 20
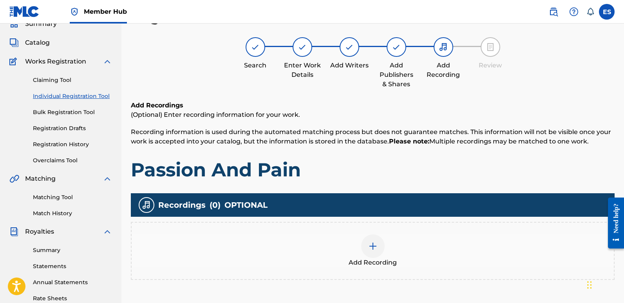
click at [378, 260] on span "Add Recording" at bounding box center [373, 262] width 48 height 9
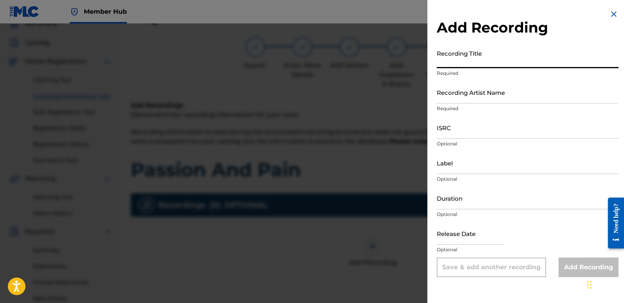
paste input "Passion And Pain"
type input "Passion And Pain"
click at [494, 95] on input "Recording Artist Name" at bounding box center [528, 92] width 182 height 22
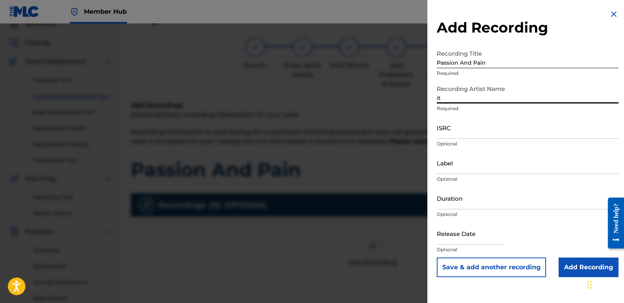
type input "Italodanza"
click at [461, 128] on input "ISRC" at bounding box center [528, 127] width 182 height 22
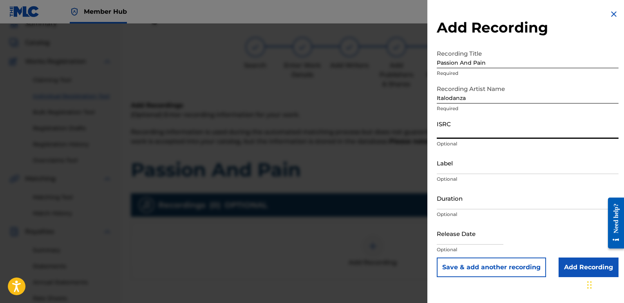
paste input "QT3F42509731"
type input "QT3F42509731"
click at [481, 166] on input "Label" at bounding box center [528, 163] width 182 height 22
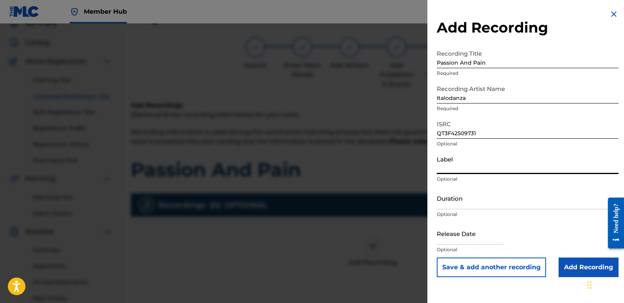
type input "Italodance2000"
click at [453, 244] on div at bounding box center [470, 234] width 67 height 24
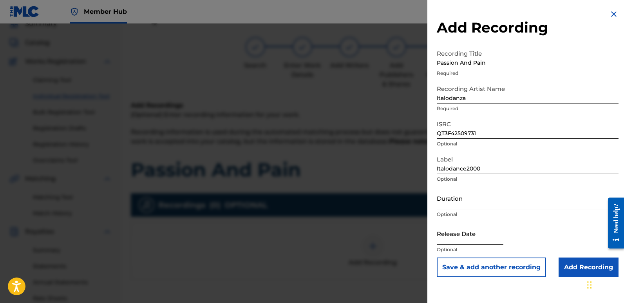
click at [461, 238] on input "text" at bounding box center [470, 233] width 67 height 22
select select "8"
select select "2025"
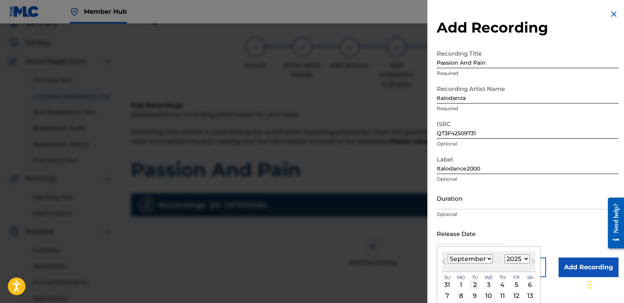
click at [475, 284] on div "2" at bounding box center [474, 284] width 9 height 9
type input "[DATE]"
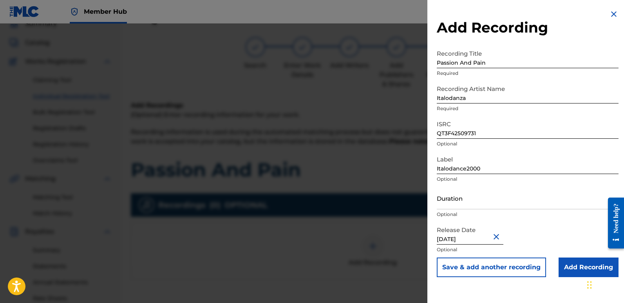
click at [472, 235] on input "[DATE]" at bounding box center [470, 233] width 67 height 22
select select "8"
select select "2025"
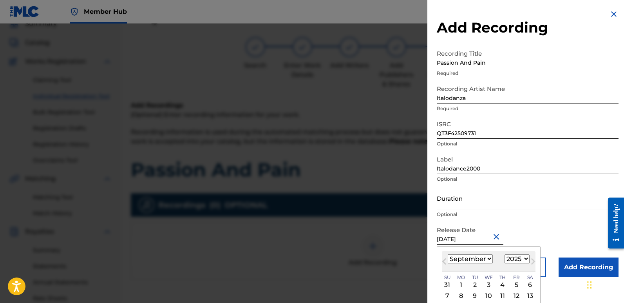
type input "[DATE]"
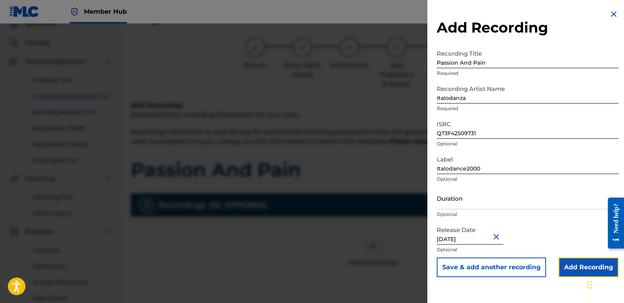
click at [567, 264] on input "Add Recording" at bounding box center [588, 267] width 60 height 20
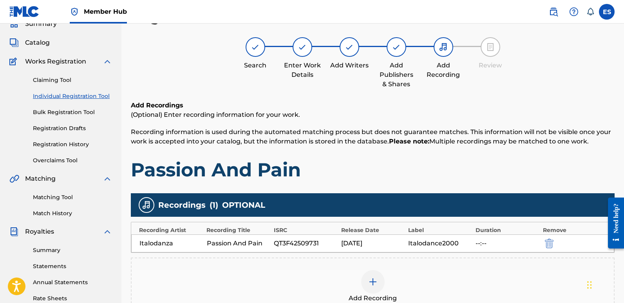
scroll to position [183, 0]
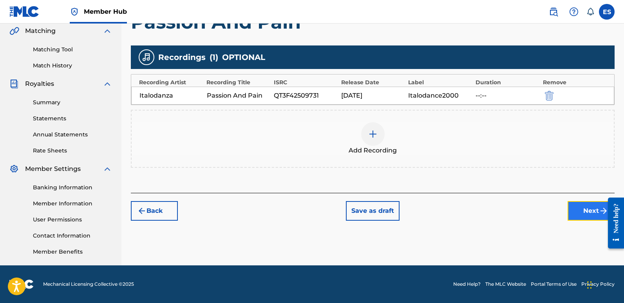
click at [580, 214] on button "Next" at bounding box center [590, 211] width 47 height 20
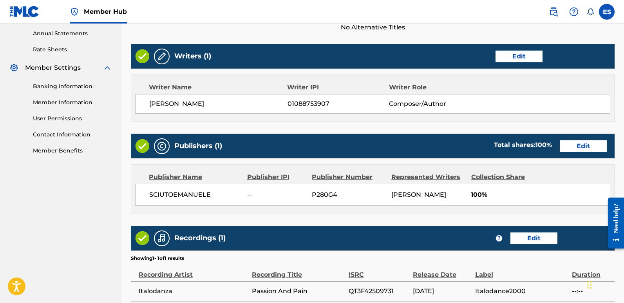
scroll to position [360, 0]
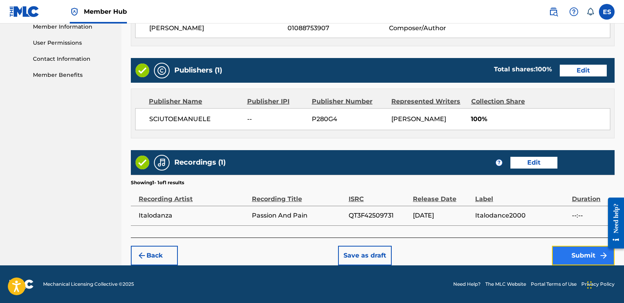
click at [574, 253] on button "Submit" at bounding box center [583, 256] width 63 height 20
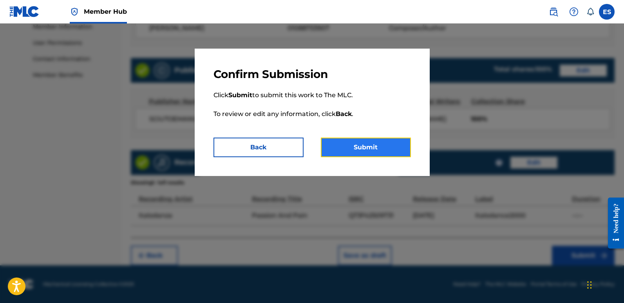
click at [389, 152] on button "Submit" at bounding box center [366, 147] width 90 height 20
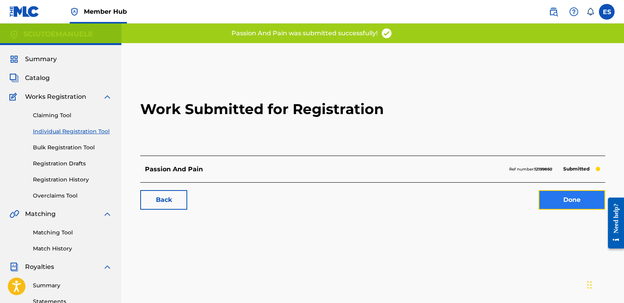
click at [564, 201] on link "Done" at bounding box center [572, 200] width 67 height 20
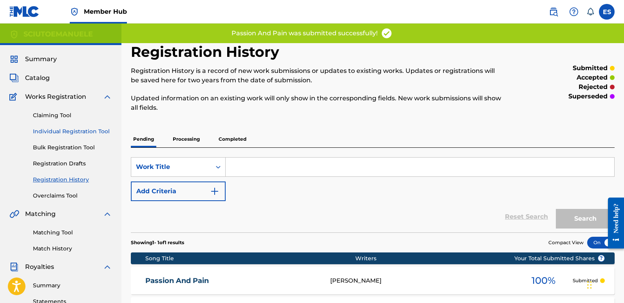
click at [97, 134] on link "Individual Registration Tool" at bounding box center [72, 131] width 79 height 8
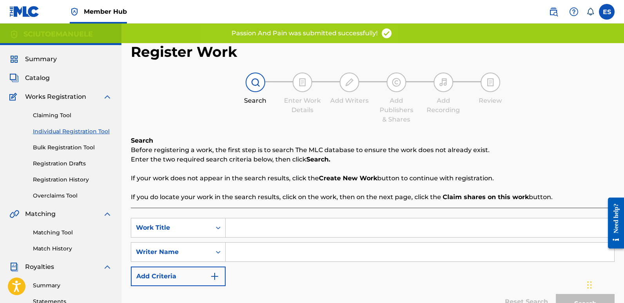
click at [302, 227] on input "Search Form" at bounding box center [420, 227] width 389 height 19
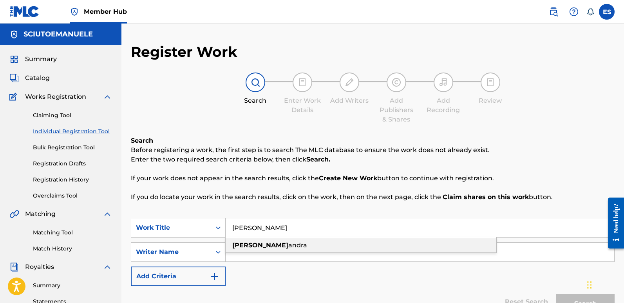
click at [272, 240] on div "[PERSON_NAME]" at bounding box center [361, 245] width 271 height 14
type input "[PERSON_NAME]"
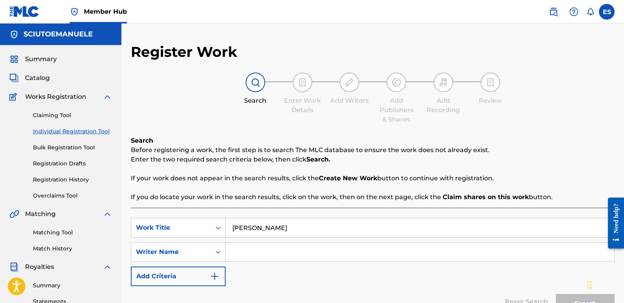
click at [248, 251] on input "Search Form" at bounding box center [420, 251] width 389 height 19
type input "emanuelesciuto"
click at [556, 294] on button "Search" at bounding box center [585, 304] width 59 height 20
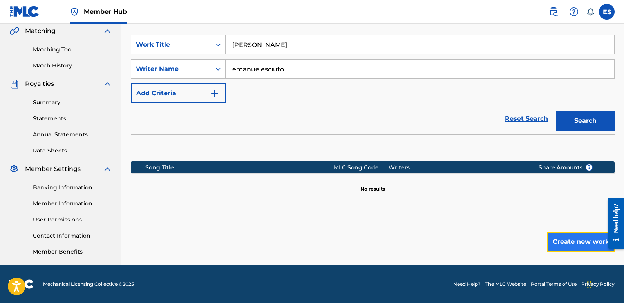
click at [578, 240] on button "Create new work" at bounding box center [580, 242] width 67 height 20
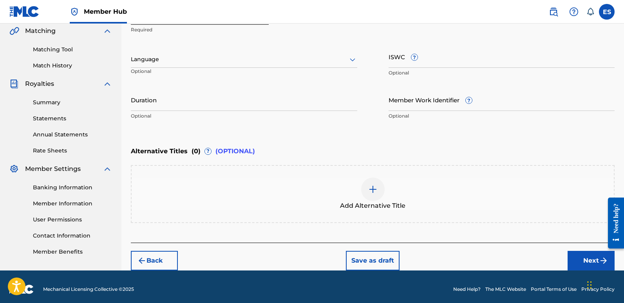
click at [186, 58] on div at bounding box center [244, 59] width 226 height 10
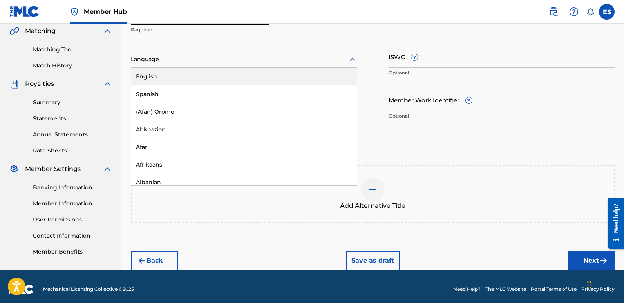
click at [141, 74] on div "English" at bounding box center [244, 77] width 226 height 18
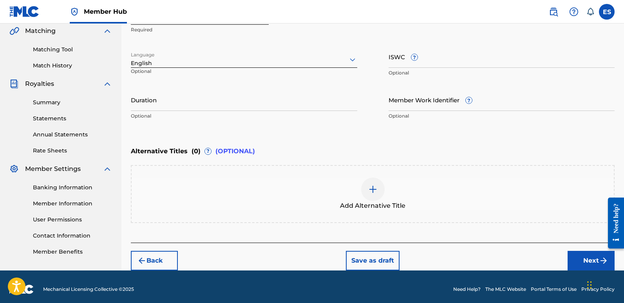
scroll to position [119, 0]
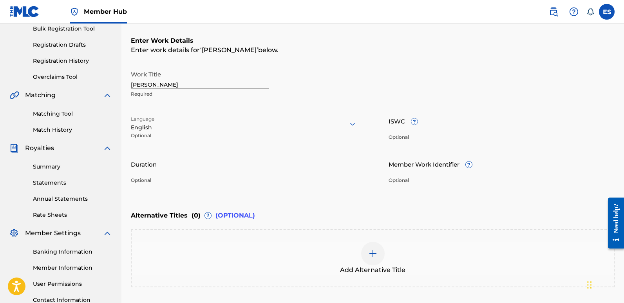
click at [177, 81] on input "[PERSON_NAME]" at bounding box center [200, 78] width 138 height 22
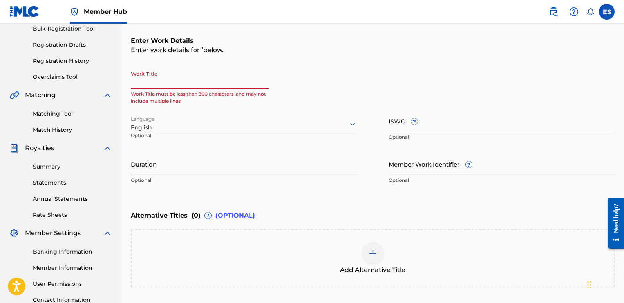
paste input "Shine Forever"
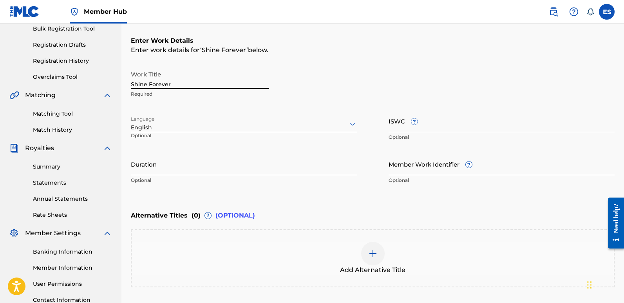
scroll to position [188, 0]
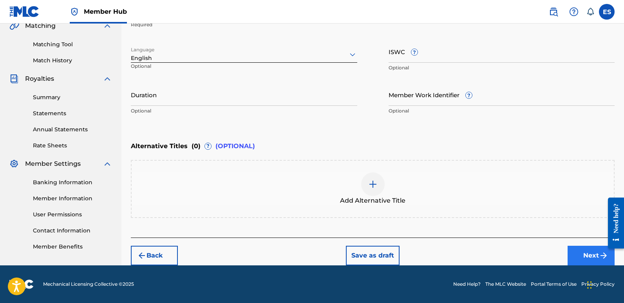
type input "Shine Forever"
click at [583, 252] on button "Next" at bounding box center [590, 256] width 47 height 20
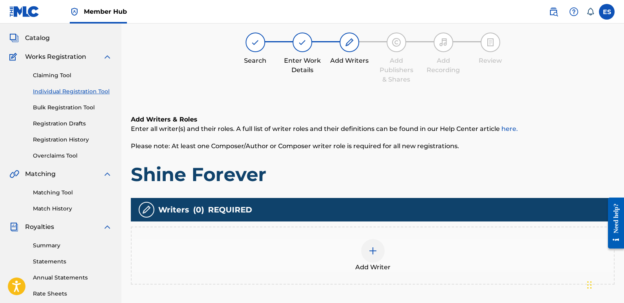
scroll to position [35, 0]
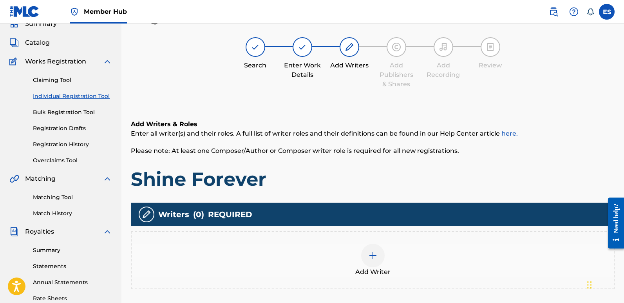
click at [372, 260] on div at bounding box center [372, 255] width 23 height 23
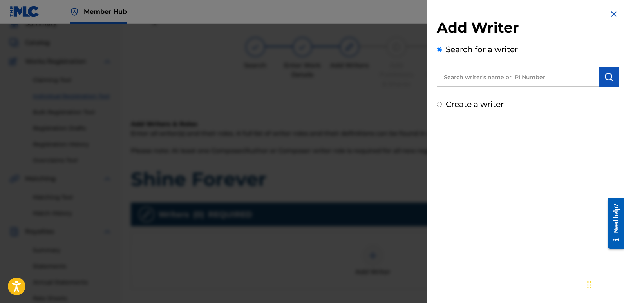
click at [484, 68] on input "text" at bounding box center [518, 77] width 162 height 20
type input "emanuelesciuto"
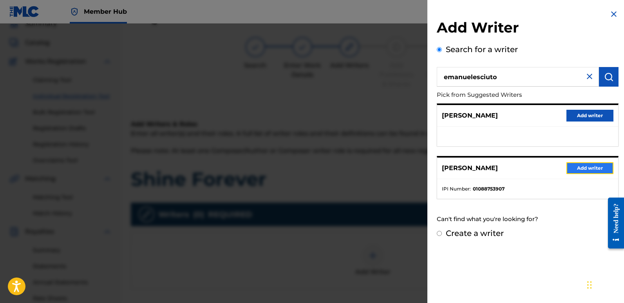
click at [580, 168] on button "Add writer" at bounding box center [589, 168] width 47 height 12
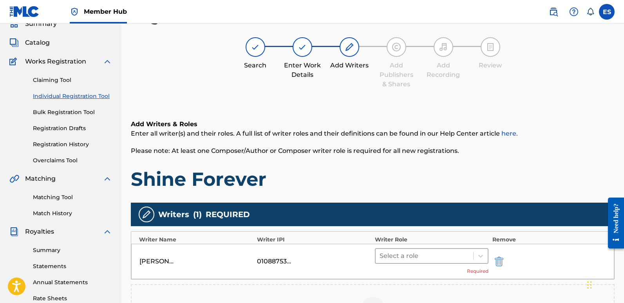
click at [421, 255] on div at bounding box center [425, 255] width 90 height 11
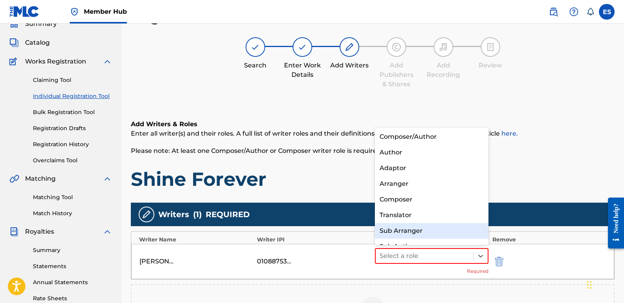
scroll to position [11, 0]
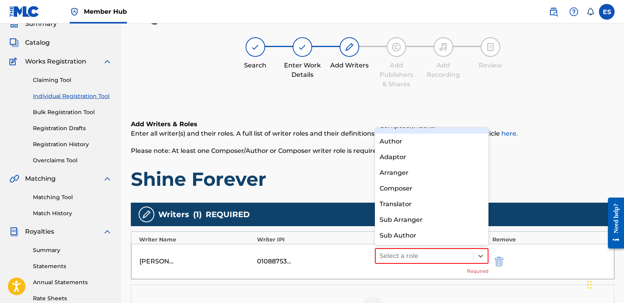
click at [400, 130] on div "Composer/Author" at bounding box center [432, 126] width 114 height 16
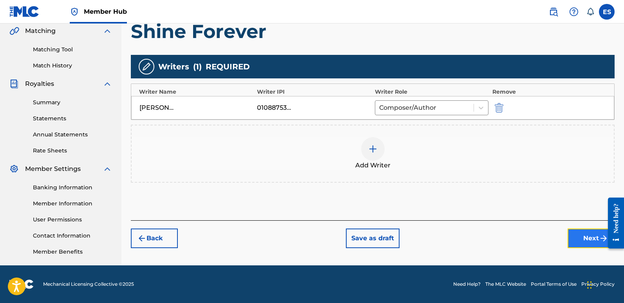
click at [585, 236] on button "Next" at bounding box center [590, 238] width 47 height 20
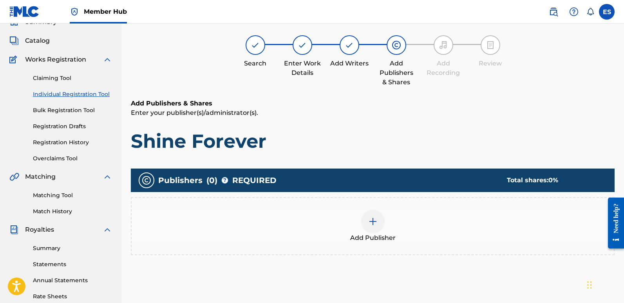
scroll to position [35, 0]
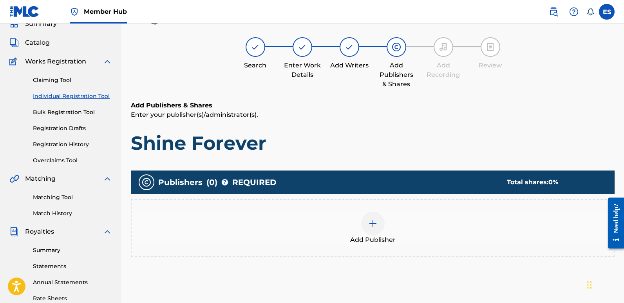
click at [393, 233] on div "Add Publisher" at bounding box center [373, 227] width 482 height 33
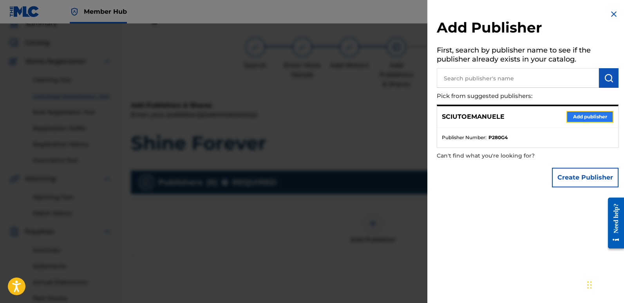
click at [593, 115] on button "Add publisher" at bounding box center [589, 117] width 47 height 12
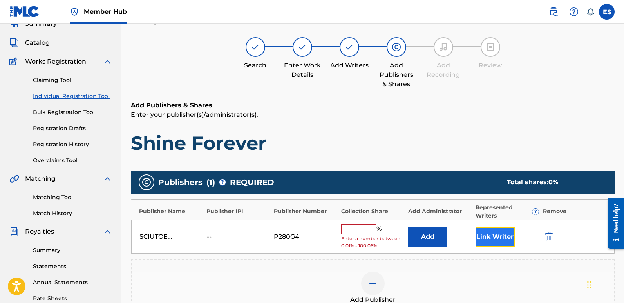
click at [486, 237] on button "Link Writer" at bounding box center [494, 237] width 39 height 20
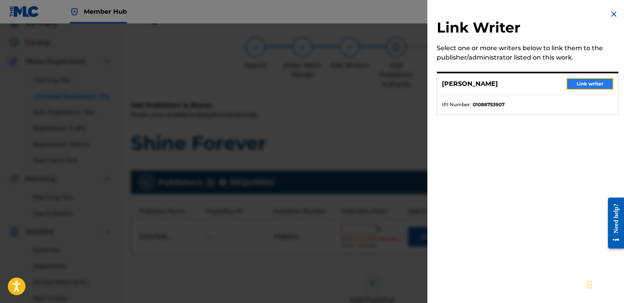
click at [585, 82] on button "Link writer" at bounding box center [589, 84] width 47 height 12
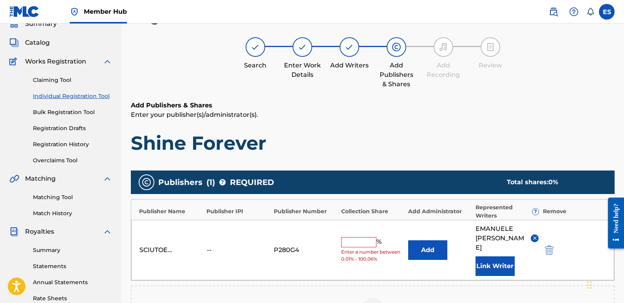
click at [354, 239] on input "text" at bounding box center [358, 242] width 35 height 10
type input "100"
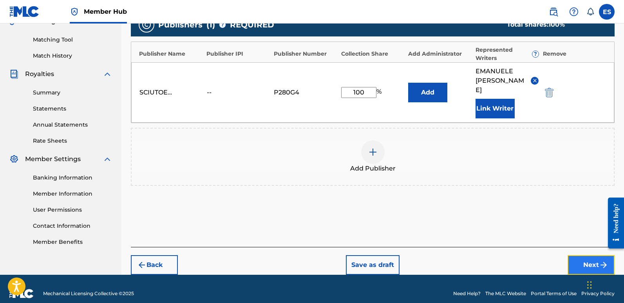
click at [585, 255] on button "Next" at bounding box center [590, 265] width 47 height 20
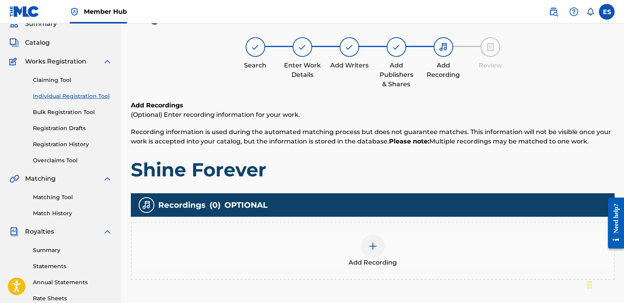
click at [380, 243] on div at bounding box center [372, 245] width 23 height 23
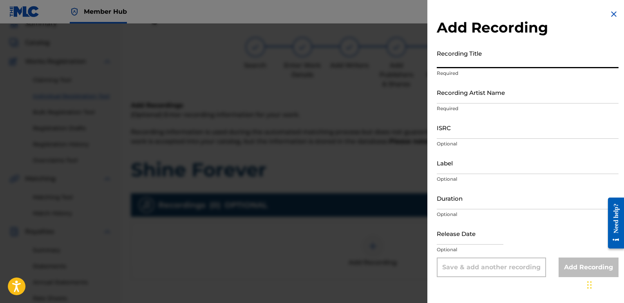
click at [492, 60] on input "Recording Title" at bounding box center [528, 57] width 182 height 22
paste input "Shine Forever"
type input "Shine Forever"
click at [483, 97] on input "Recording Artist Name" at bounding box center [528, 92] width 182 height 22
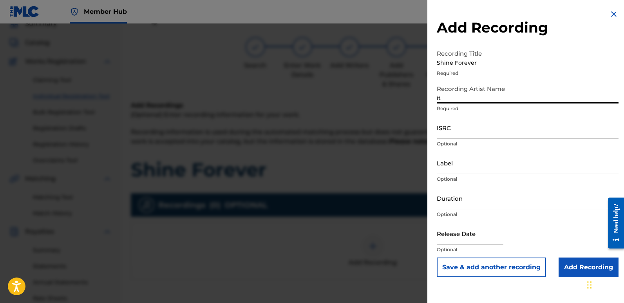
type input "Italodanza"
click at [452, 130] on input "ISRC" at bounding box center [528, 127] width 182 height 22
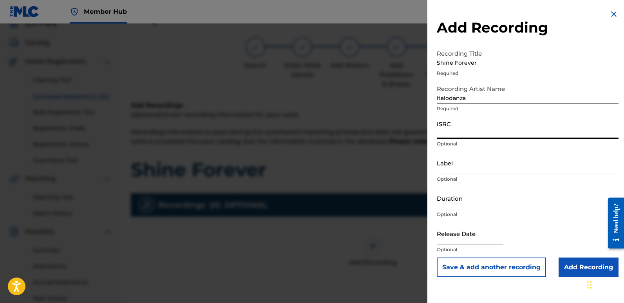
paste input "QT3F42509732"
type input "QT3F42509732"
click at [495, 157] on input "Label" at bounding box center [528, 163] width 182 height 22
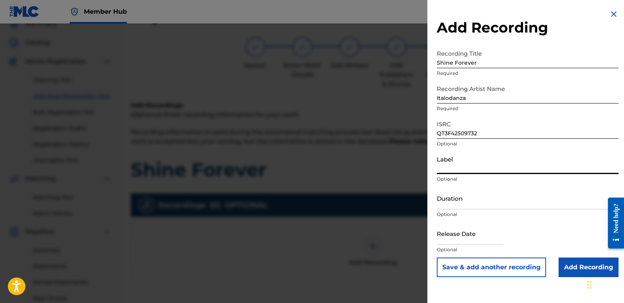
type input "Italodance2000"
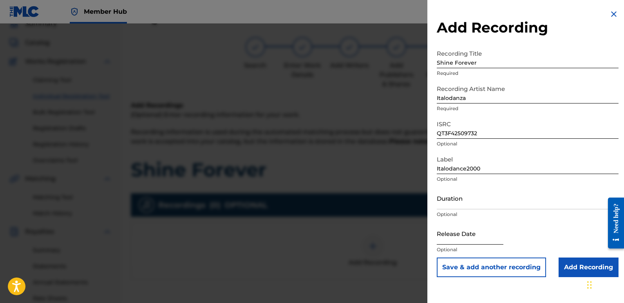
click at [457, 236] on input "text" at bounding box center [470, 233] width 67 height 22
select select "8"
select select "2025"
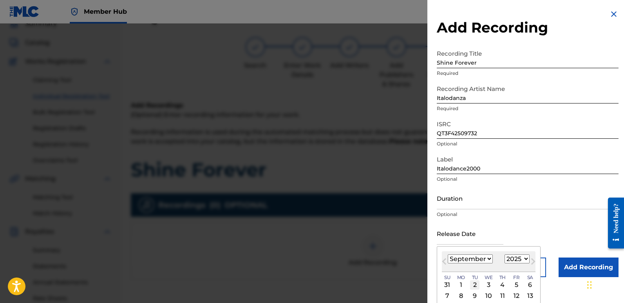
click at [476, 284] on div "2" at bounding box center [474, 284] width 9 height 9
type input "[DATE]"
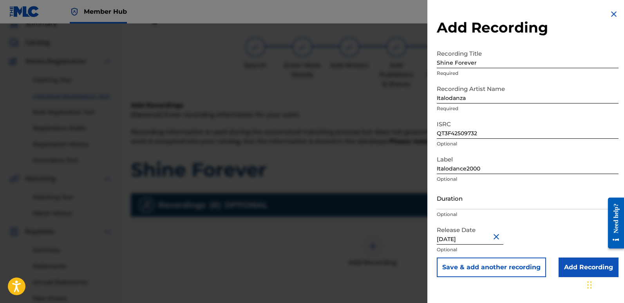
click at [472, 237] on input "[DATE]" at bounding box center [470, 233] width 67 height 22
select select "8"
select select "2025"
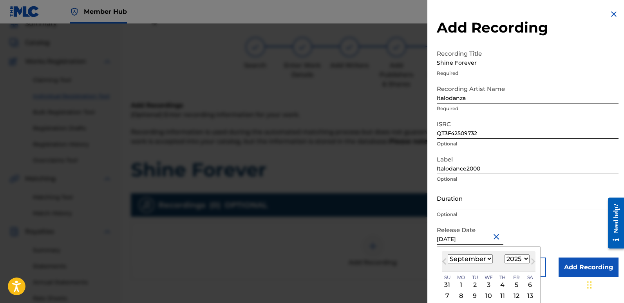
type input "[DATE]"
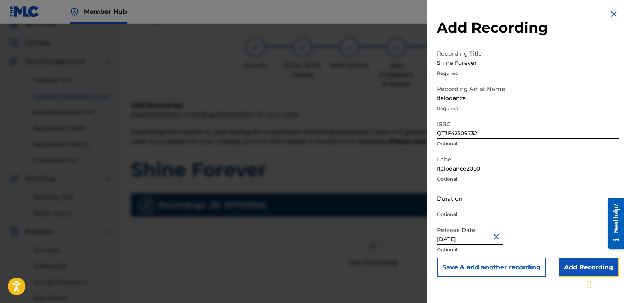
click at [574, 264] on input "Add Recording" at bounding box center [588, 267] width 60 height 20
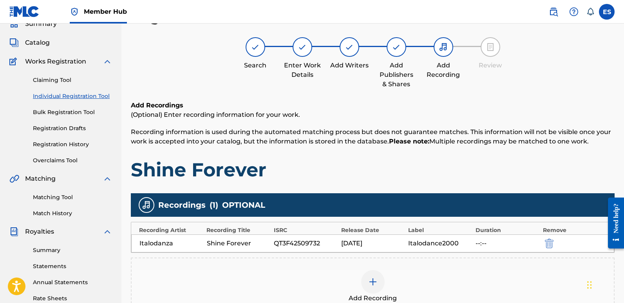
scroll to position [183, 0]
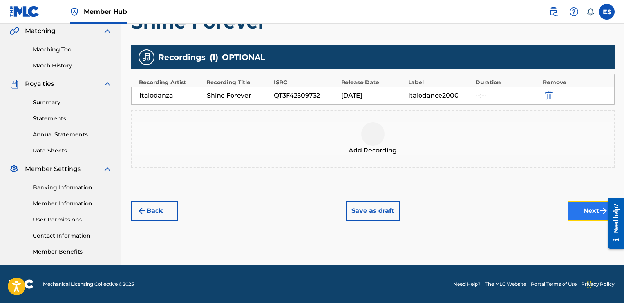
click at [587, 205] on button "Next" at bounding box center [590, 211] width 47 height 20
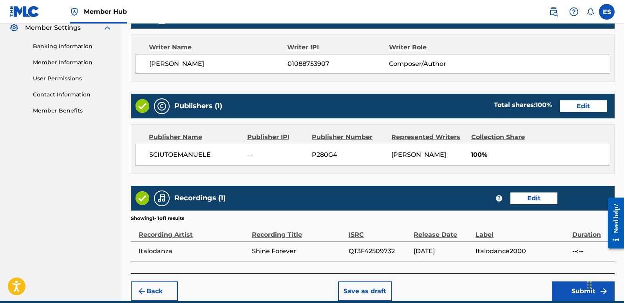
scroll to position [360, 0]
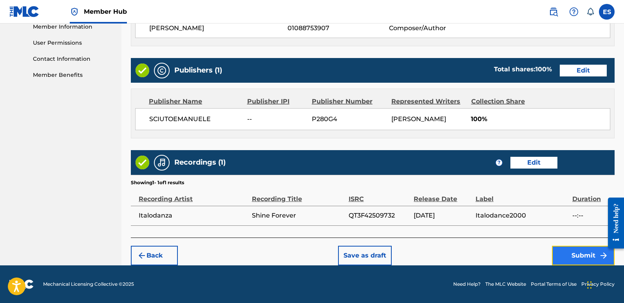
click at [569, 255] on button "Submit" at bounding box center [583, 256] width 63 height 20
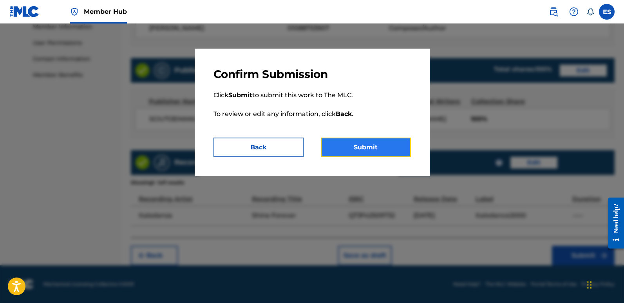
click at [392, 145] on button "Submit" at bounding box center [366, 147] width 90 height 20
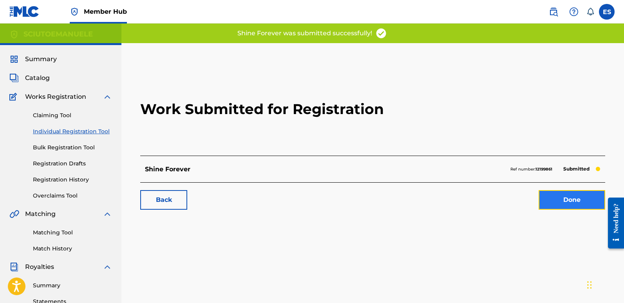
click at [570, 199] on link "Done" at bounding box center [572, 200] width 67 height 20
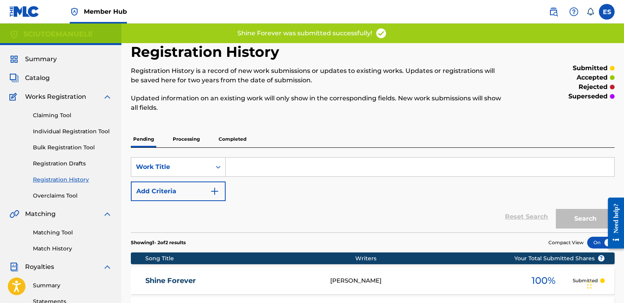
click at [63, 127] on div "Claiming Tool Individual Registration Tool Bulk Registration Tool Registration …" at bounding box center [60, 150] width 103 height 98
click at [75, 131] on link "Individual Registration Tool" at bounding box center [72, 131] width 79 height 8
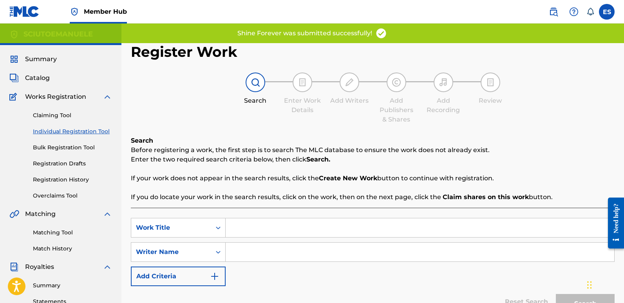
click at [273, 228] on input "Search Form" at bounding box center [420, 227] width 389 height 19
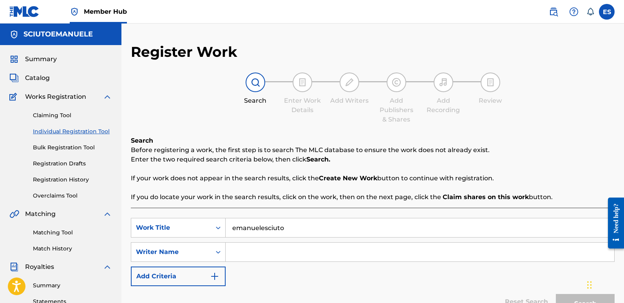
click at [293, 233] on input "emanuelesciuto" at bounding box center [420, 227] width 389 height 19
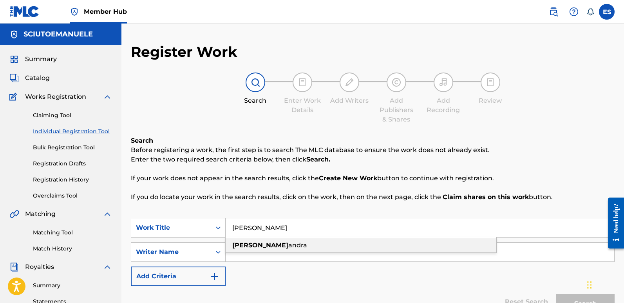
click at [278, 242] on div "[PERSON_NAME]" at bounding box center [361, 245] width 271 height 14
type input "[PERSON_NAME]"
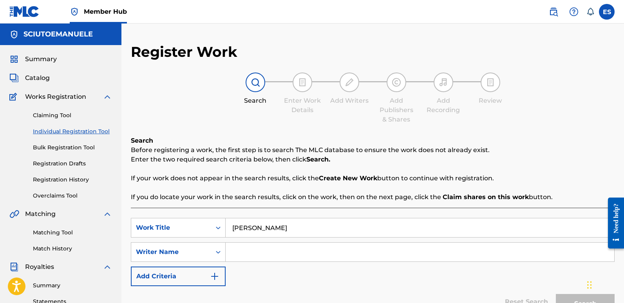
click at [255, 250] on input "Search Form" at bounding box center [420, 251] width 389 height 19
type input "emanuelesciuto"
click at [556, 294] on button "Search" at bounding box center [585, 304] width 59 height 20
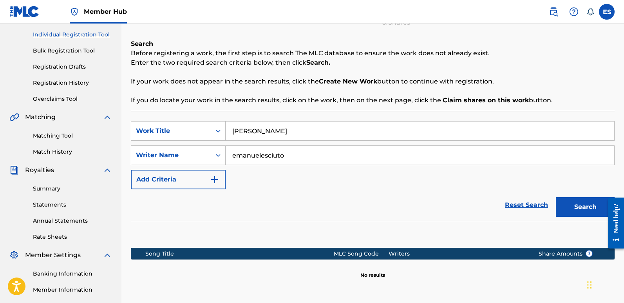
scroll to position [170, 0]
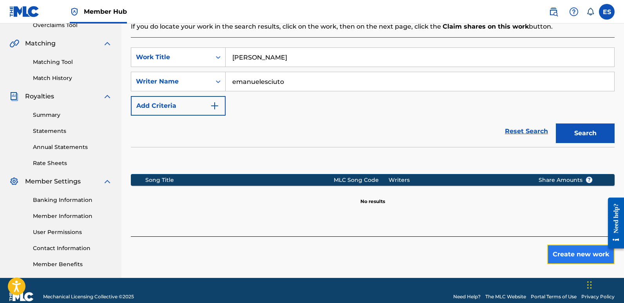
click at [568, 248] on button "Create new work" at bounding box center [580, 254] width 67 height 20
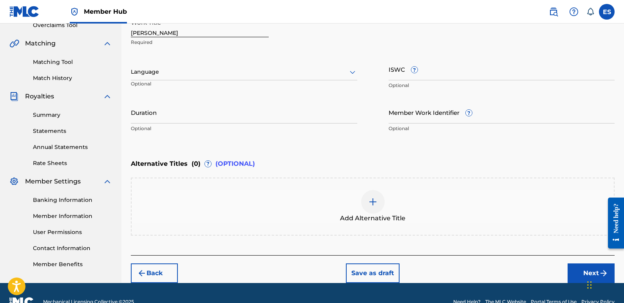
click at [184, 67] on div "Language" at bounding box center [244, 72] width 226 height 16
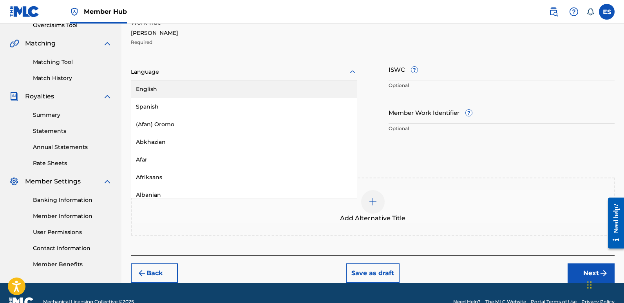
click at [158, 85] on div "English" at bounding box center [244, 89] width 226 height 18
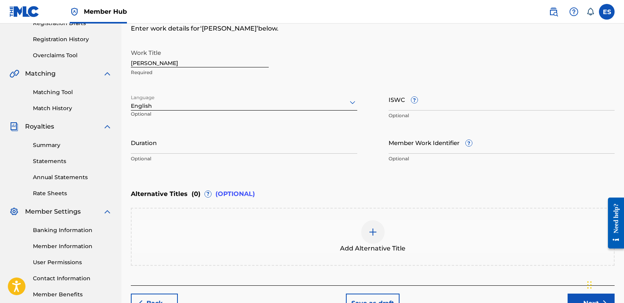
scroll to position [139, 0]
click at [182, 65] on input "[PERSON_NAME]" at bounding box center [200, 57] width 138 height 22
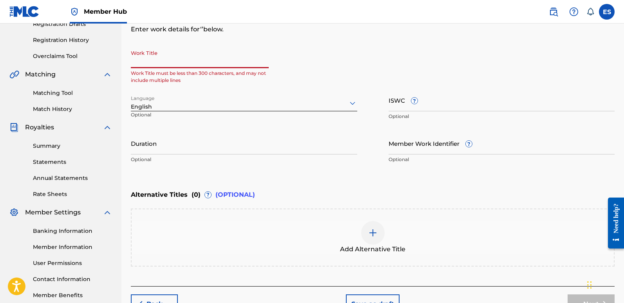
paste input "Turn Back The Time"
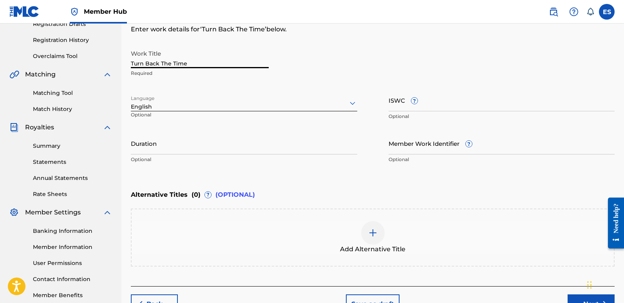
scroll to position [188, 0]
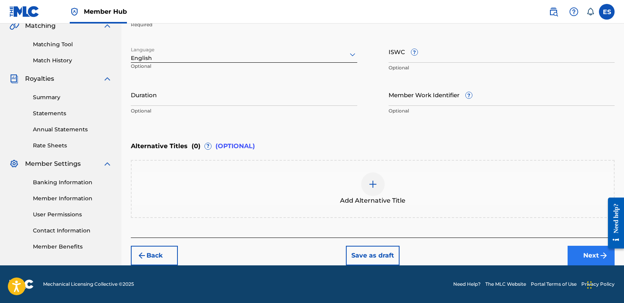
type input "Turn Back The Time"
click at [585, 258] on button "Next" at bounding box center [590, 256] width 47 height 20
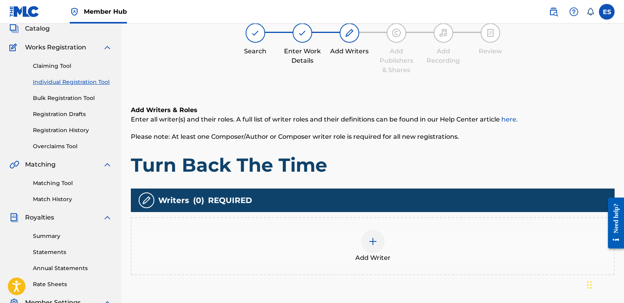
scroll to position [35, 0]
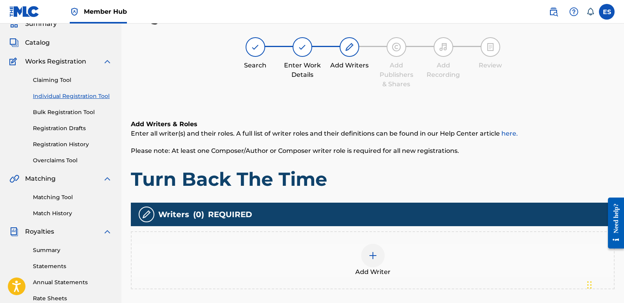
click at [380, 258] on div at bounding box center [372, 255] width 23 height 23
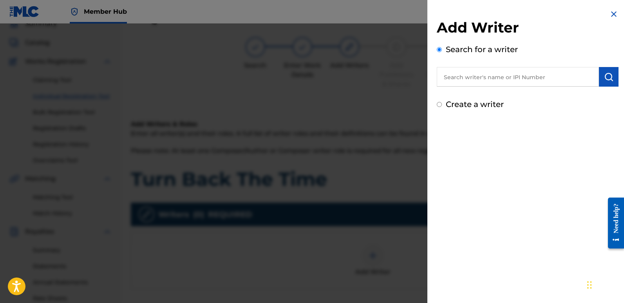
click at [476, 79] on input "text" at bounding box center [518, 77] width 162 height 20
type input "emanuelesciuto"
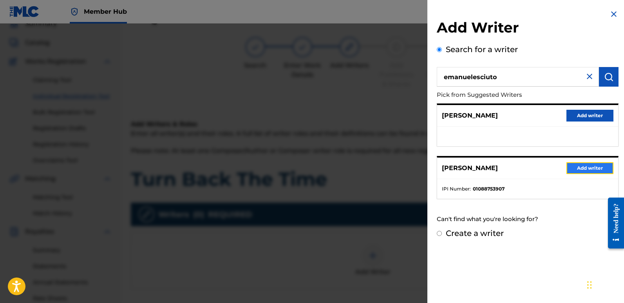
click at [599, 166] on button "Add writer" at bounding box center [589, 168] width 47 height 12
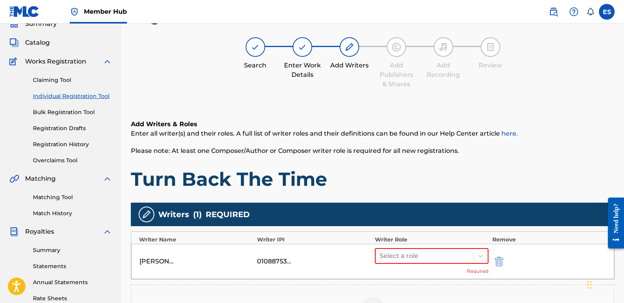
click at [445, 264] on div "Select a role Required" at bounding box center [432, 261] width 114 height 27
click at [436, 257] on div at bounding box center [425, 255] width 90 height 11
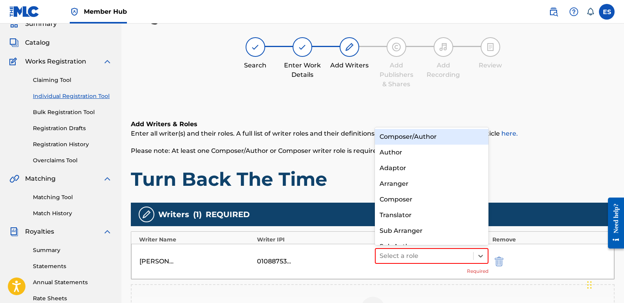
click at [400, 137] on div "Composer/Author" at bounding box center [432, 137] width 114 height 16
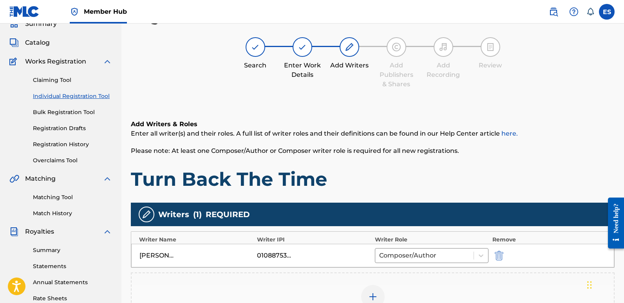
scroll to position [183, 0]
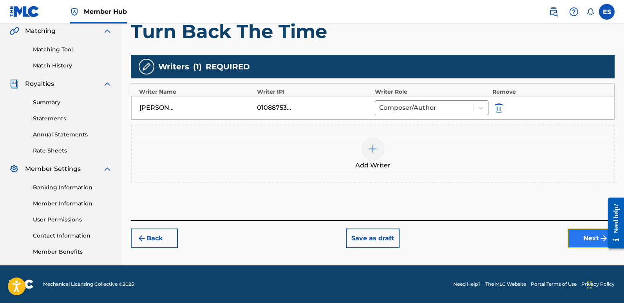
click at [588, 240] on button "Next" at bounding box center [590, 238] width 47 height 20
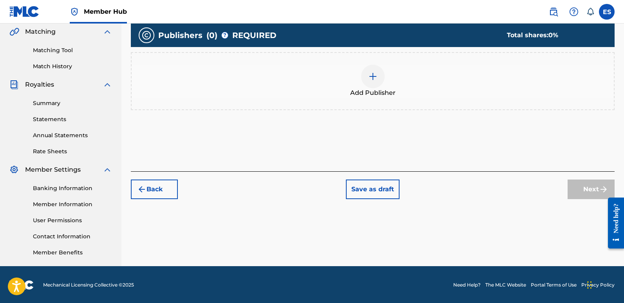
scroll to position [35, 0]
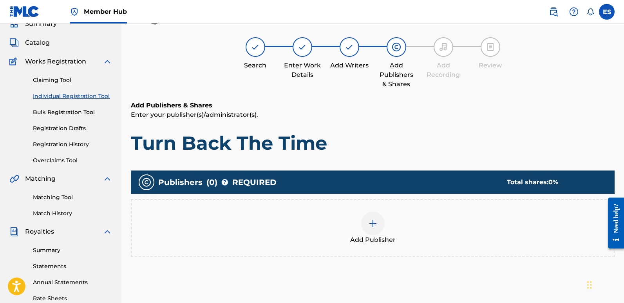
click at [379, 229] on div at bounding box center [372, 222] width 23 height 23
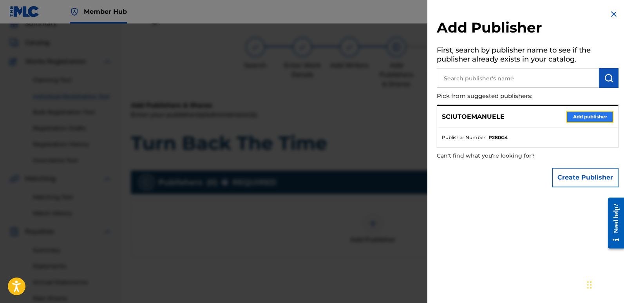
click at [579, 117] on button "Add publisher" at bounding box center [589, 117] width 47 height 12
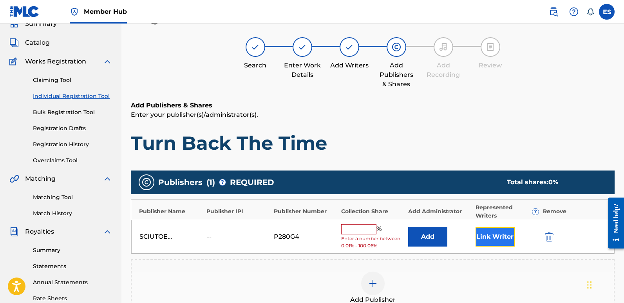
click at [488, 238] on button "Link Writer" at bounding box center [494, 237] width 39 height 20
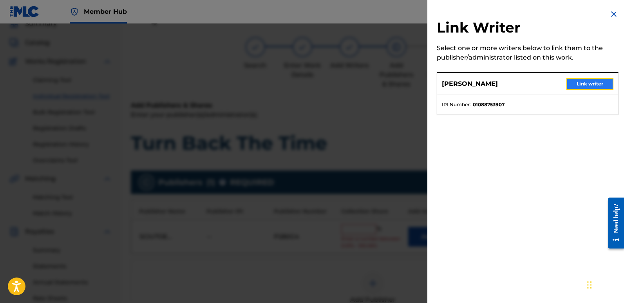
click at [588, 80] on button "Link writer" at bounding box center [589, 84] width 47 height 12
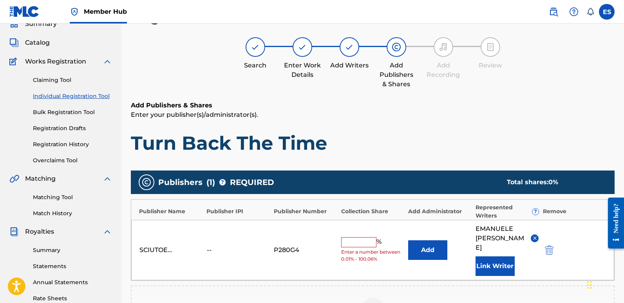
click at [353, 240] on input "text" at bounding box center [358, 242] width 35 height 10
type input "100"
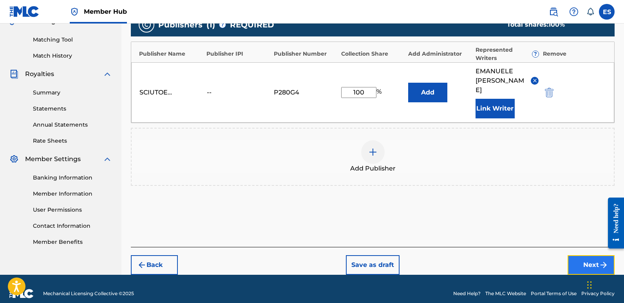
click at [584, 258] on button "Next" at bounding box center [590, 265] width 47 height 20
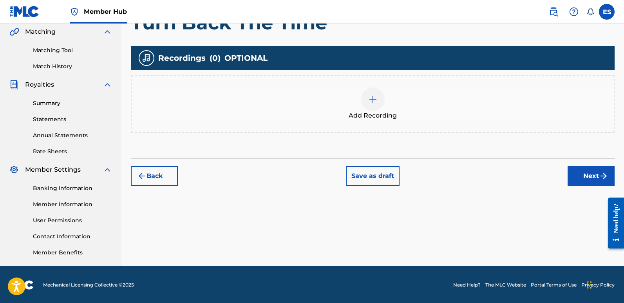
scroll to position [35, 0]
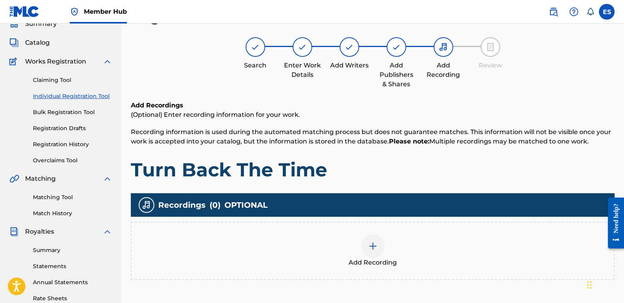
click at [364, 249] on div at bounding box center [372, 245] width 23 height 23
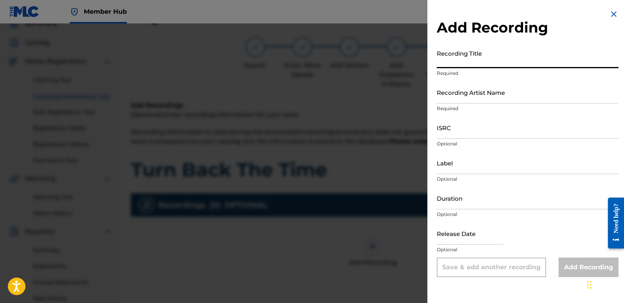
paste input "Turn Back The Time"
type input "Turn Back The Time"
click at [506, 92] on input "Recording Artist Name" at bounding box center [528, 92] width 182 height 22
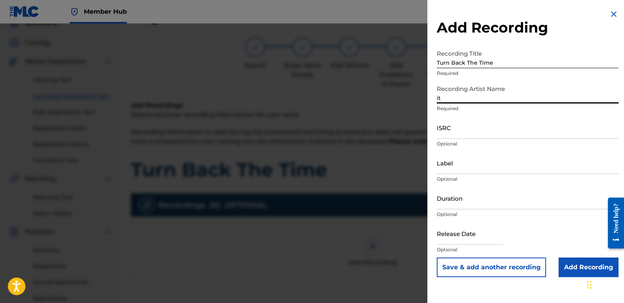
type input "Italodanza"
click at [464, 124] on input "ISRC" at bounding box center [528, 127] width 182 height 22
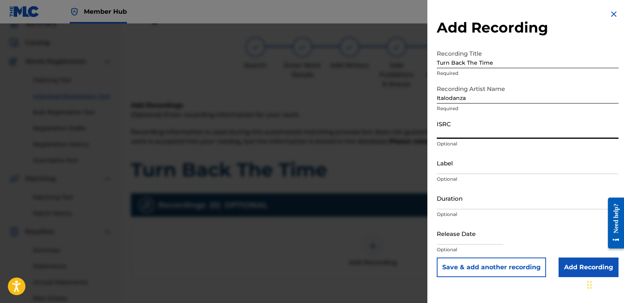
paste input "QT3F42509733"
type input "QT3F42509733"
click at [493, 162] on input "Label" at bounding box center [528, 163] width 182 height 22
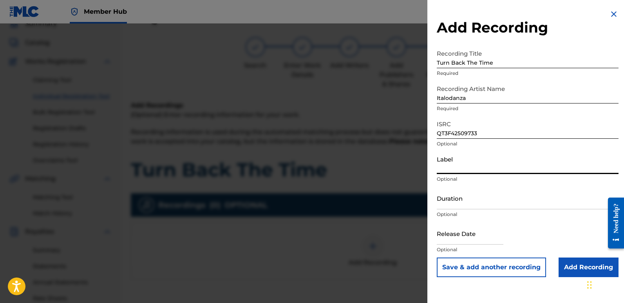
type input "Italodance2000"
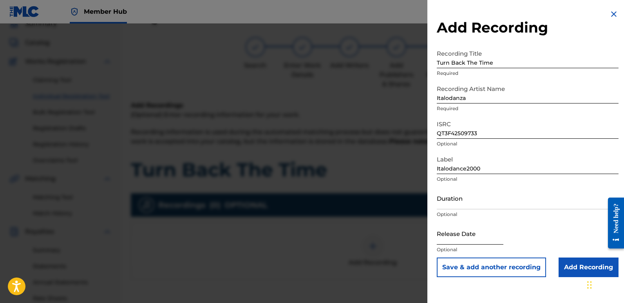
click at [463, 231] on input "text" at bounding box center [470, 233] width 67 height 22
select select "8"
select select "2025"
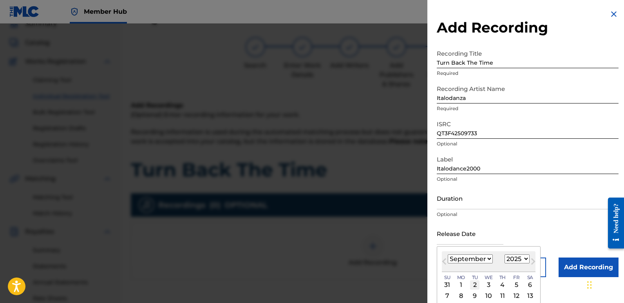
click at [477, 284] on div "2" at bounding box center [474, 284] width 9 height 9
type input "[DATE]"
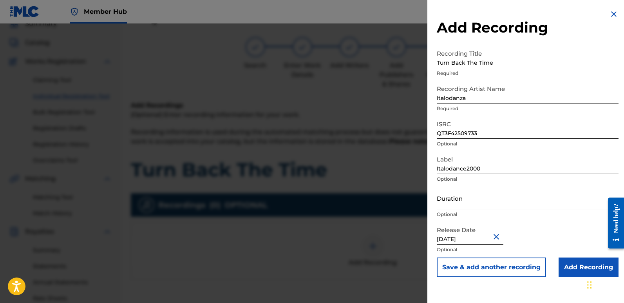
click at [472, 238] on input "[DATE]" at bounding box center [470, 233] width 67 height 22
select select "8"
select select "2025"
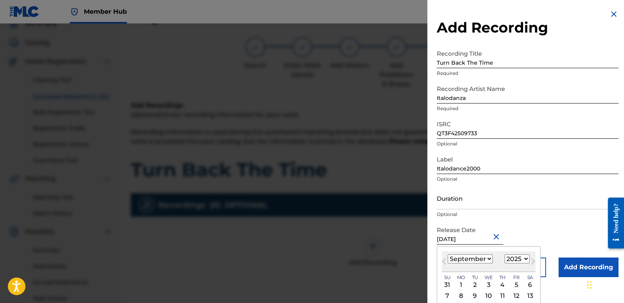
type input "[DATE]"
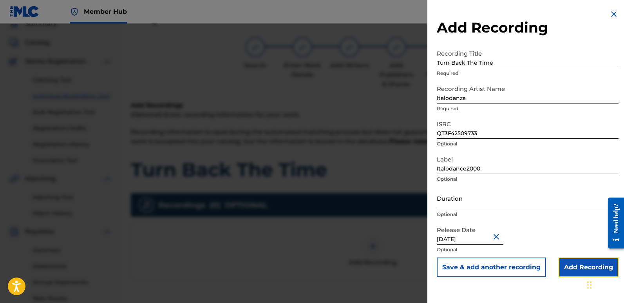
click at [567, 262] on input "Add Recording" at bounding box center [588, 267] width 60 height 20
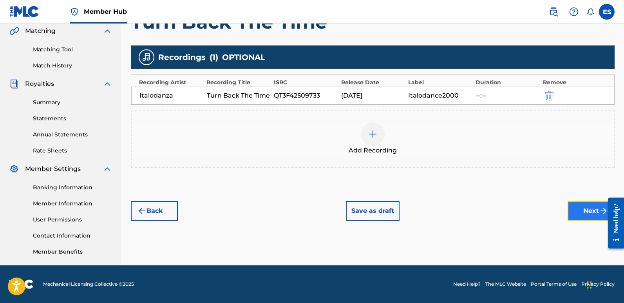
click at [577, 210] on button "Next" at bounding box center [590, 211] width 47 height 20
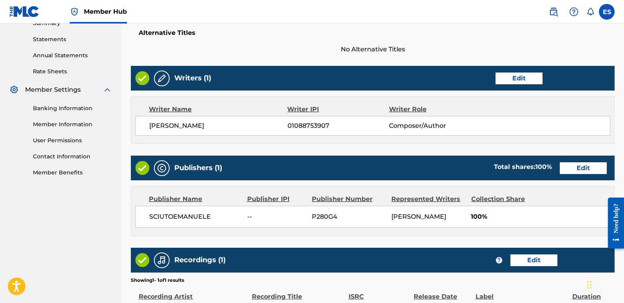
scroll to position [360, 0]
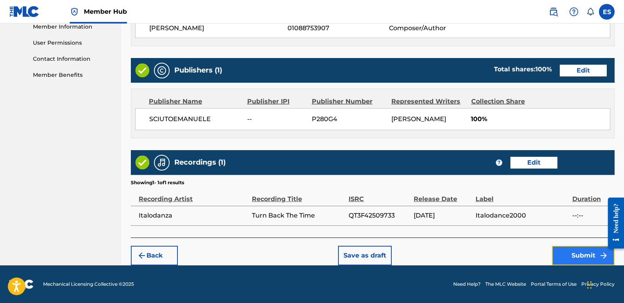
click at [578, 253] on button "Submit" at bounding box center [583, 256] width 63 height 20
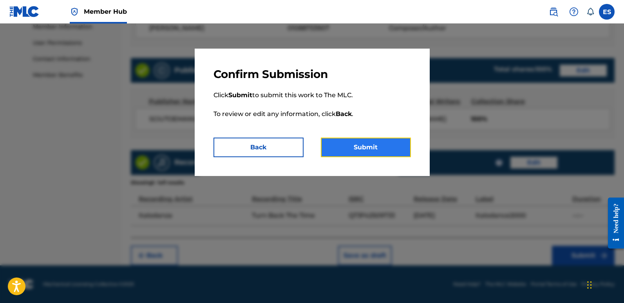
click at [387, 150] on button "Submit" at bounding box center [366, 147] width 90 height 20
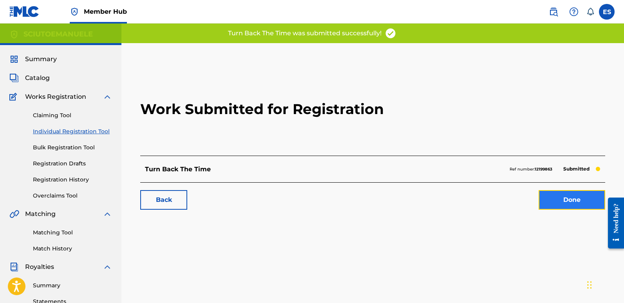
click at [575, 199] on link "Done" at bounding box center [572, 200] width 67 height 20
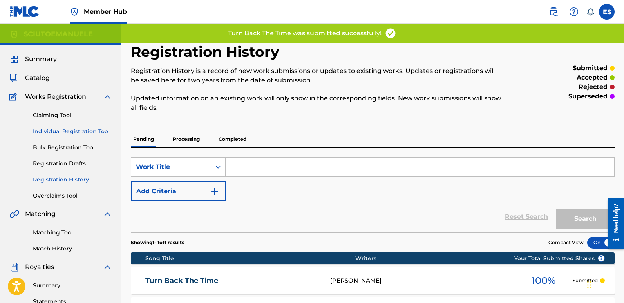
click at [82, 129] on link "Individual Registration Tool" at bounding box center [72, 131] width 79 height 8
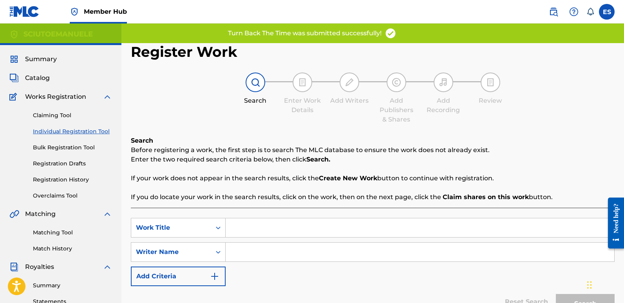
click at [288, 233] on input "Search Form" at bounding box center [420, 227] width 389 height 19
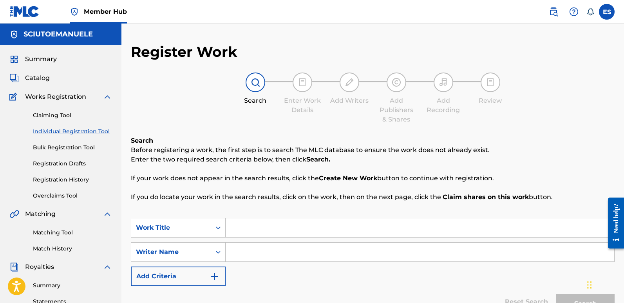
click at [244, 230] on input "Search Form" at bounding box center [420, 227] width 389 height 19
paste input "Fantasy Island"
type input "Fantasy Island"
click at [263, 251] on input "Search Form" at bounding box center [420, 251] width 389 height 19
type input "emanuelesciuto"
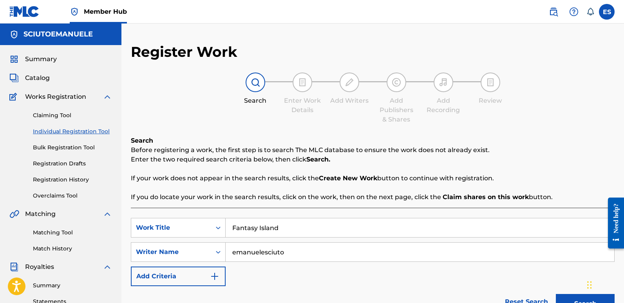
click at [556, 294] on button "Search" at bounding box center [585, 304] width 59 height 20
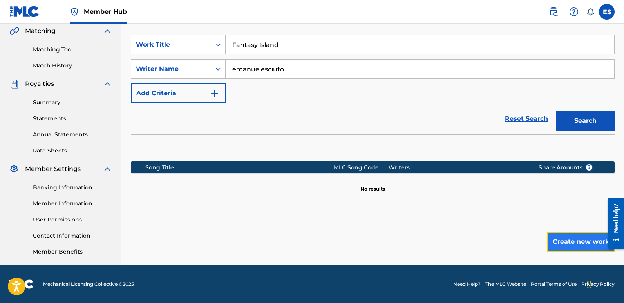
click at [571, 247] on button "Create new work" at bounding box center [580, 242] width 67 height 20
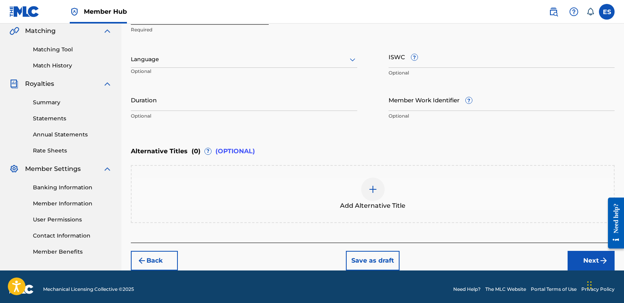
click at [199, 63] on div at bounding box center [244, 59] width 226 height 10
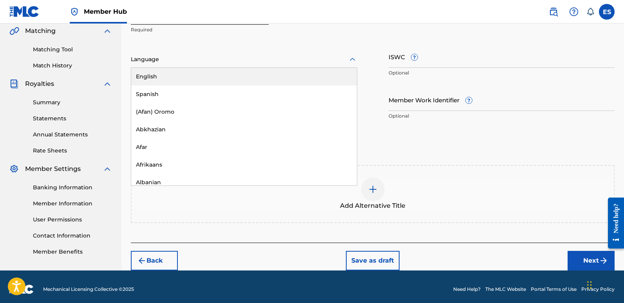
click at [170, 80] on div "English" at bounding box center [244, 77] width 226 height 18
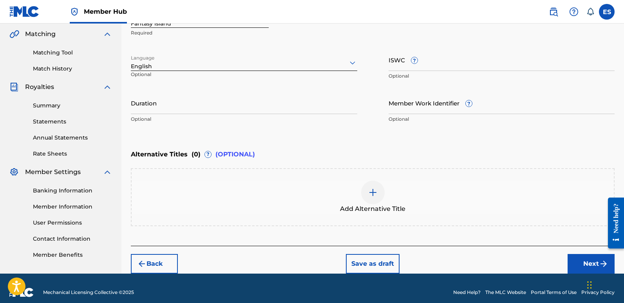
scroll to position [184, 0]
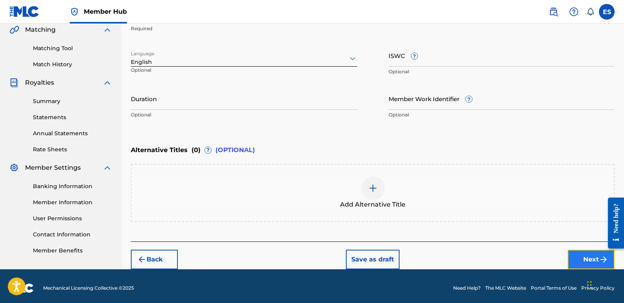
click at [587, 255] on button "Next" at bounding box center [590, 259] width 47 height 20
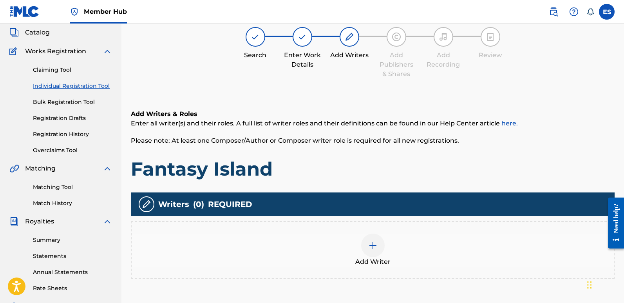
scroll to position [35, 0]
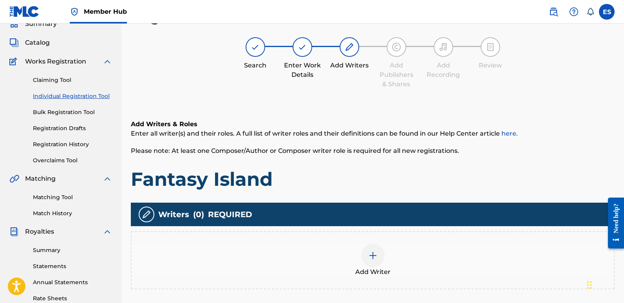
click at [386, 264] on div "Add Writer" at bounding box center [373, 260] width 482 height 33
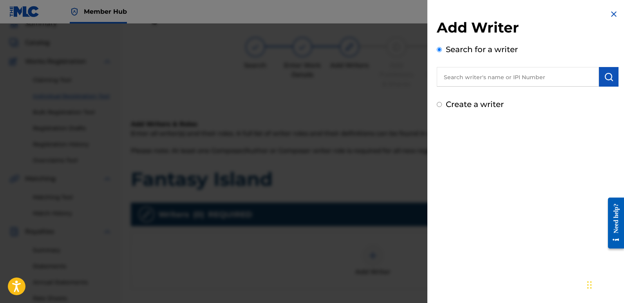
click at [479, 81] on input "text" at bounding box center [518, 77] width 162 height 20
type input "emanuelesciuto"
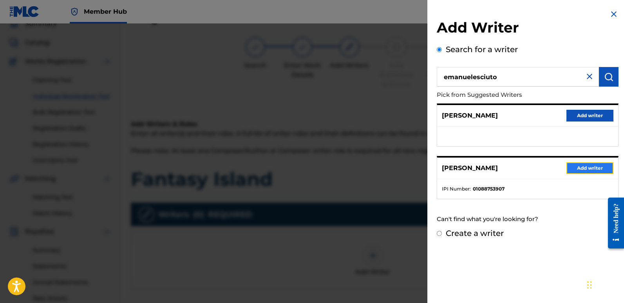
click at [587, 169] on button "Add writer" at bounding box center [589, 168] width 47 height 12
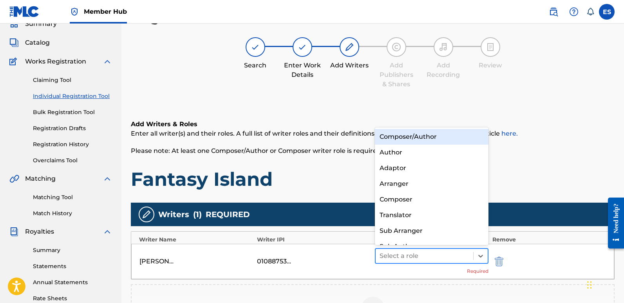
click at [428, 255] on div at bounding box center [425, 255] width 90 height 11
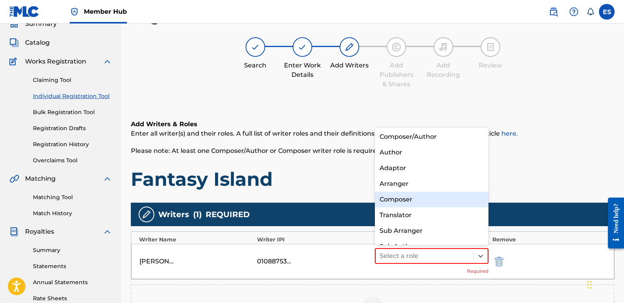
scroll to position [11, 0]
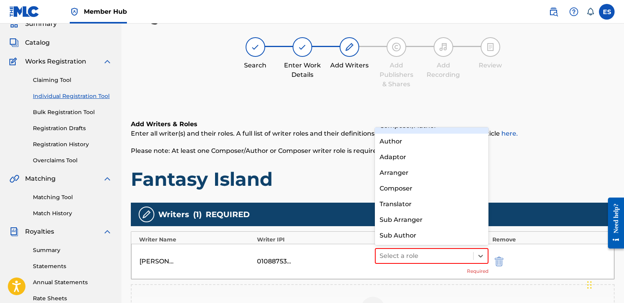
click at [397, 131] on div "Composer/Author" at bounding box center [432, 126] width 114 height 16
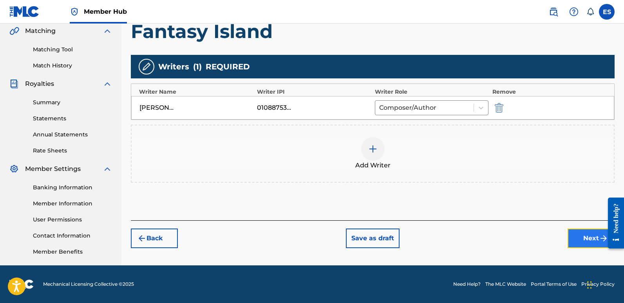
click at [584, 239] on button "Next" at bounding box center [590, 238] width 47 height 20
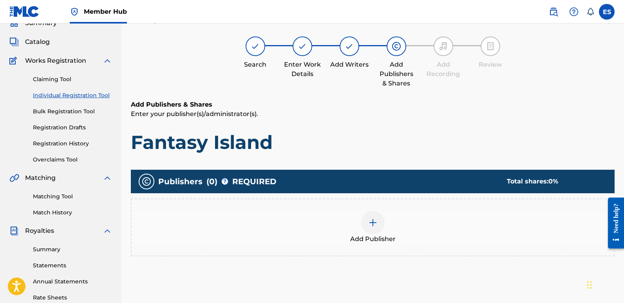
scroll to position [35, 0]
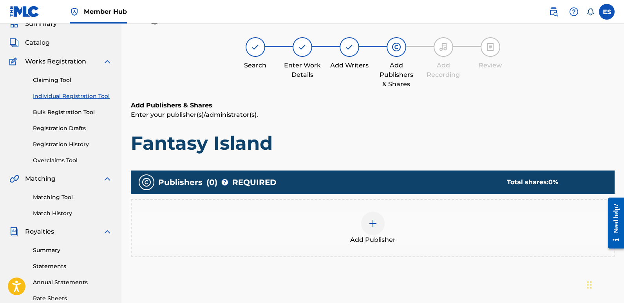
click at [376, 224] on img at bounding box center [372, 223] width 9 height 9
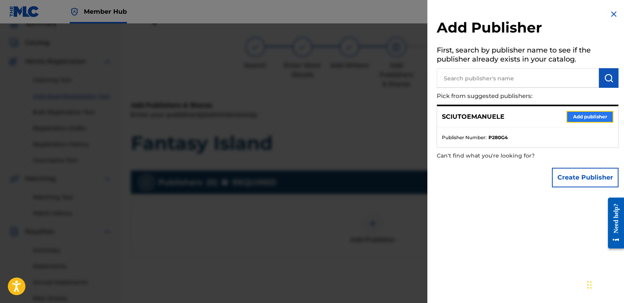
click at [606, 114] on button "Add publisher" at bounding box center [589, 117] width 47 height 12
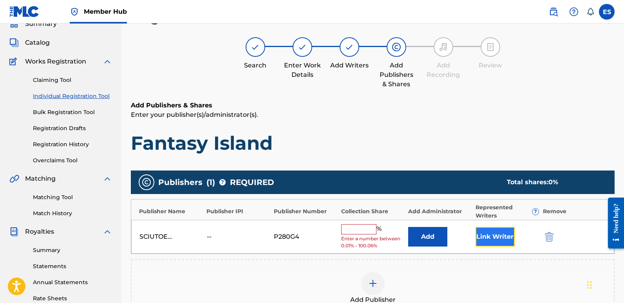
click at [491, 233] on button "Link Writer" at bounding box center [494, 237] width 39 height 20
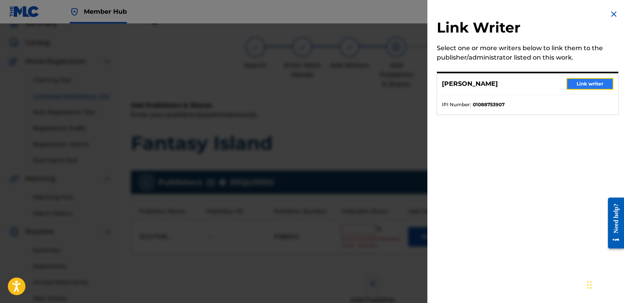
click at [589, 81] on button "Link writer" at bounding box center [589, 84] width 47 height 12
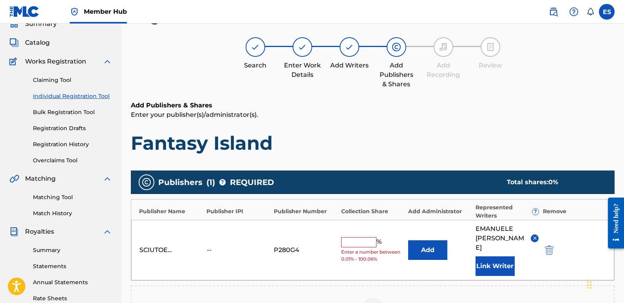
click at [358, 237] on input "text" at bounding box center [358, 242] width 35 height 10
type input "100"
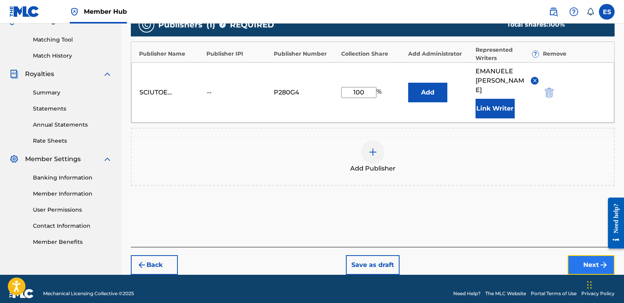
click at [578, 255] on button "Next" at bounding box center [590, 265] width 47 height 20
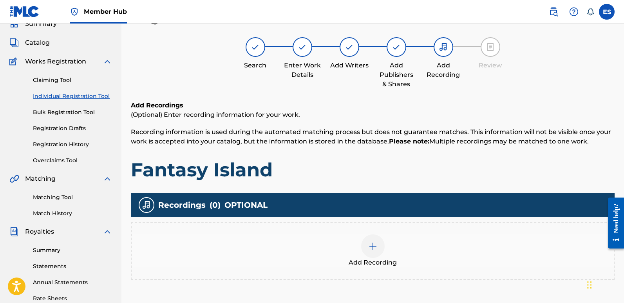
click at [378, 237] on div at bounding box center [372, 245] width 23 height 23
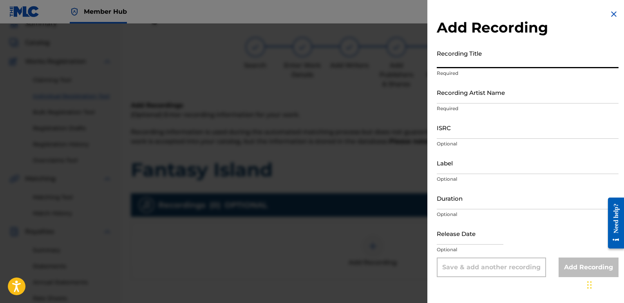
paste input "Fantasy Island"
type input "Fantasy Island"
click at [506, 94] on input "Recording Artist Name" at bounding box center [528, 92] width 182 height 22
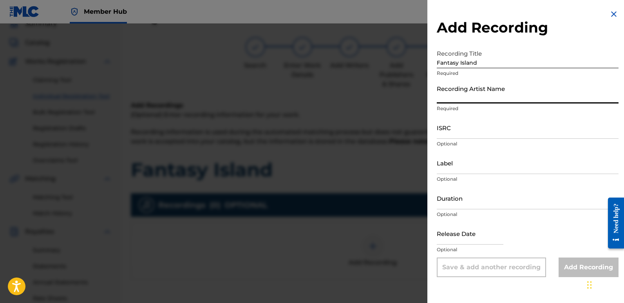
type input "Italodanza"
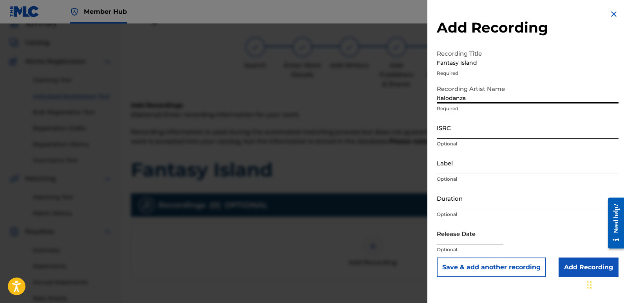
click at [461, 123] on input "ISRC" at bounding box center [528, 127] width 182 height 22
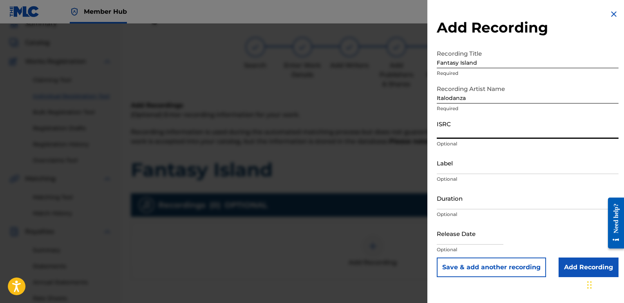
paste input "QT3F42509734"
type input "QT3F42509734"
click at [480, 165] on input "Label" at bounding box center [528, 163] width 182 height 22
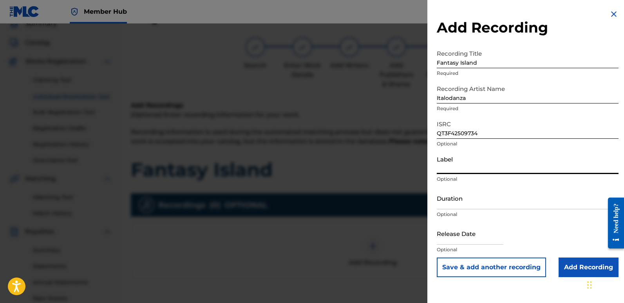
type input "Italodance2000"
click at [455, 236] on input "text" at bounding box center [470, 233] width 67 height 22
select select "8"
select select "2025"
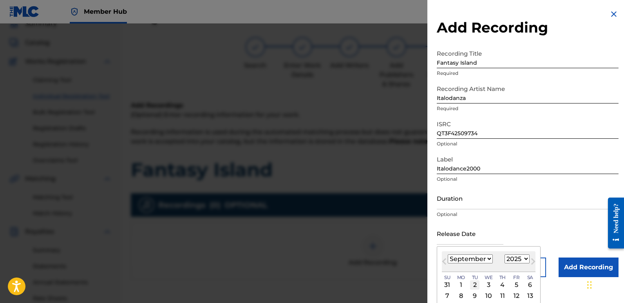
click at [472, 283] on div "2" at bounding box center [474, 284] width 9 height 9
type input "[DATE]"
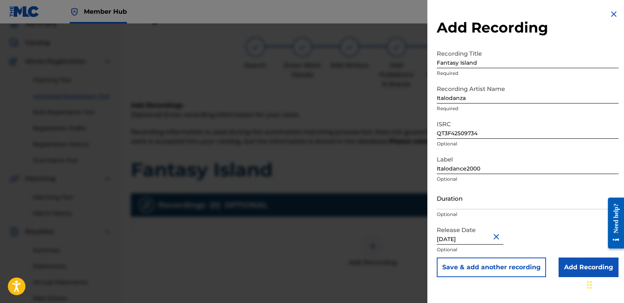
click at [472, 237] on input "[DATE]" at bounding box center [470, 233] width 67 height 22
select select "8"
select select "2025"
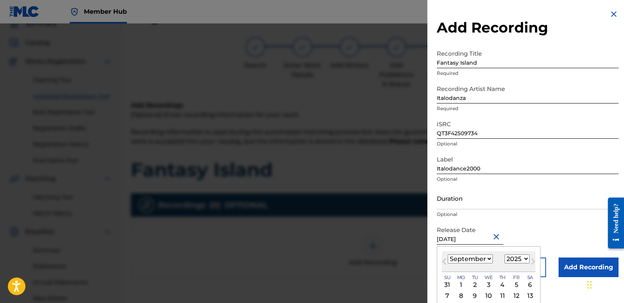
type input "[DATE]"
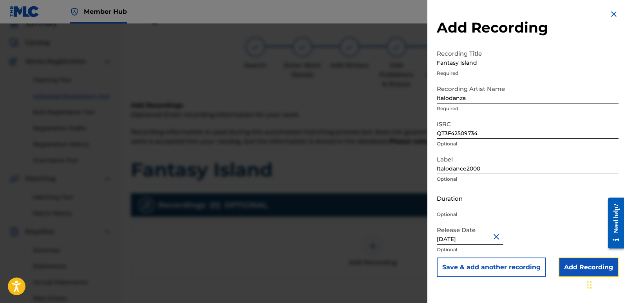
click at [574, 271] on input "Add Recording" at bounding box center [588, 267] width 60 height 20
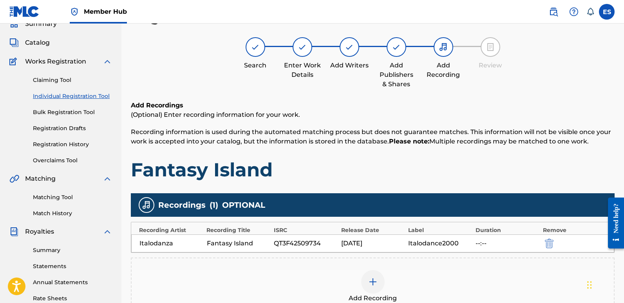
scroll to position [183, 0]
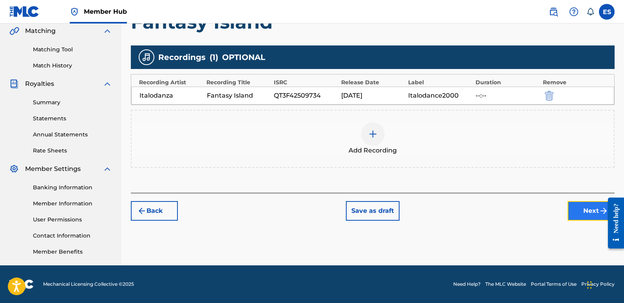
click at [594, 212] on button "Next" at bounding box center [590, 211] width 47 height 20
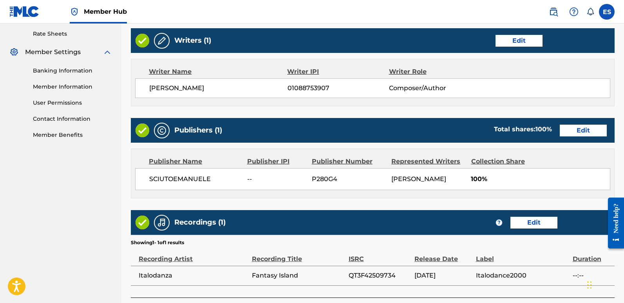
scroll to position [360, 0]
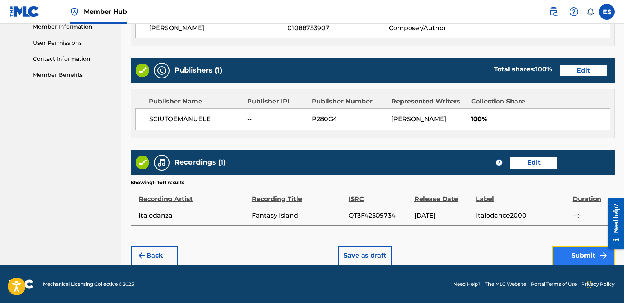
click at [585, 255] on button "Submit" at bounding box center [583, 256] width 63 height 20
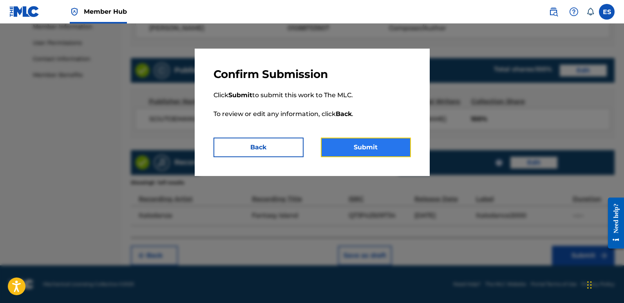
click at [392, 148] on button "Submit" at bounding box center [366, 147] width 90 height 20
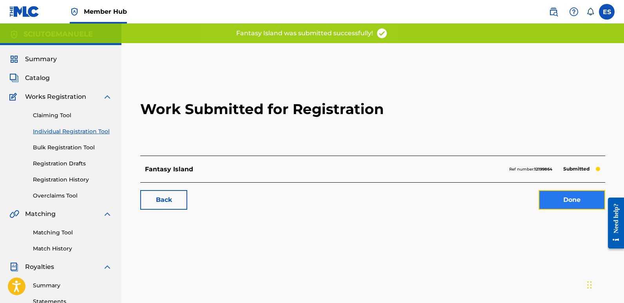
click at [563, 202] on link "Done" at bounding box center [572, 200] width 67 height 20
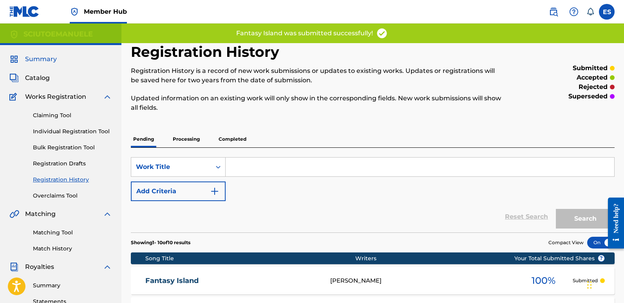
click at [54, 58] on span "Summary" at bounding box center [41, 58] width 32 height 9
